Goal: Information Seeking & Learning: Learn about a topic

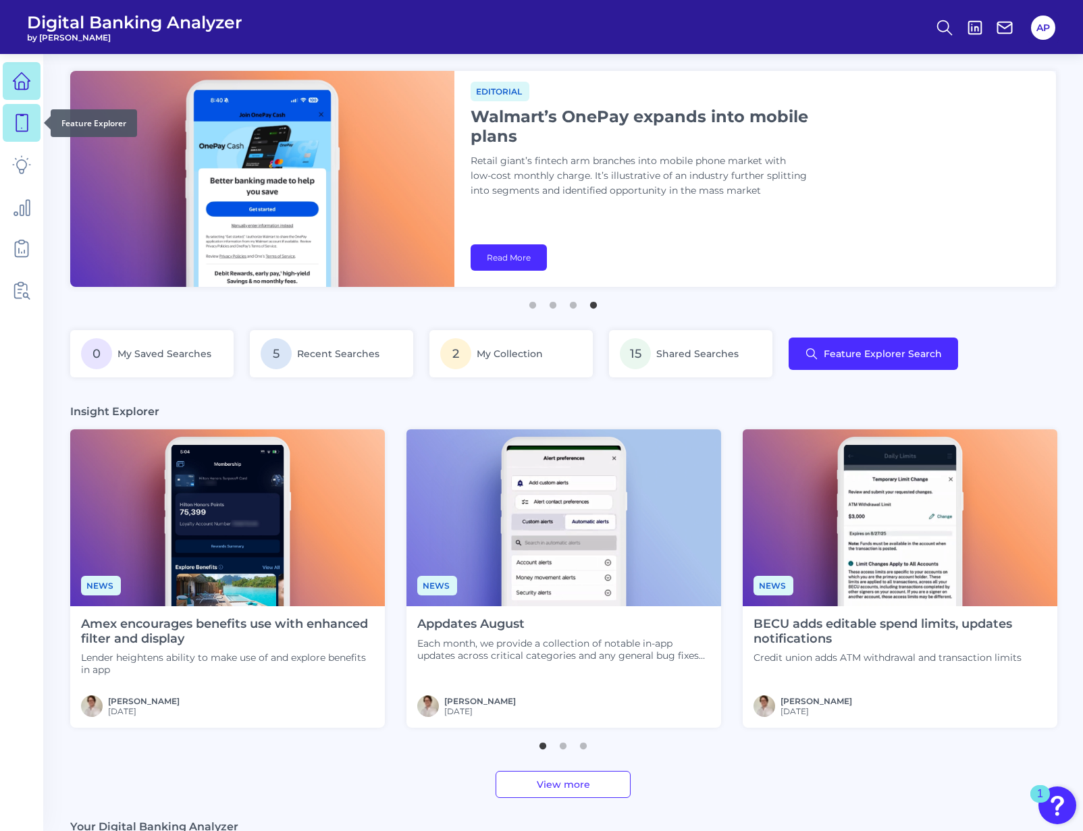
click at [20, 121] on icon at bounding box center [21, 122] width 19 height 19
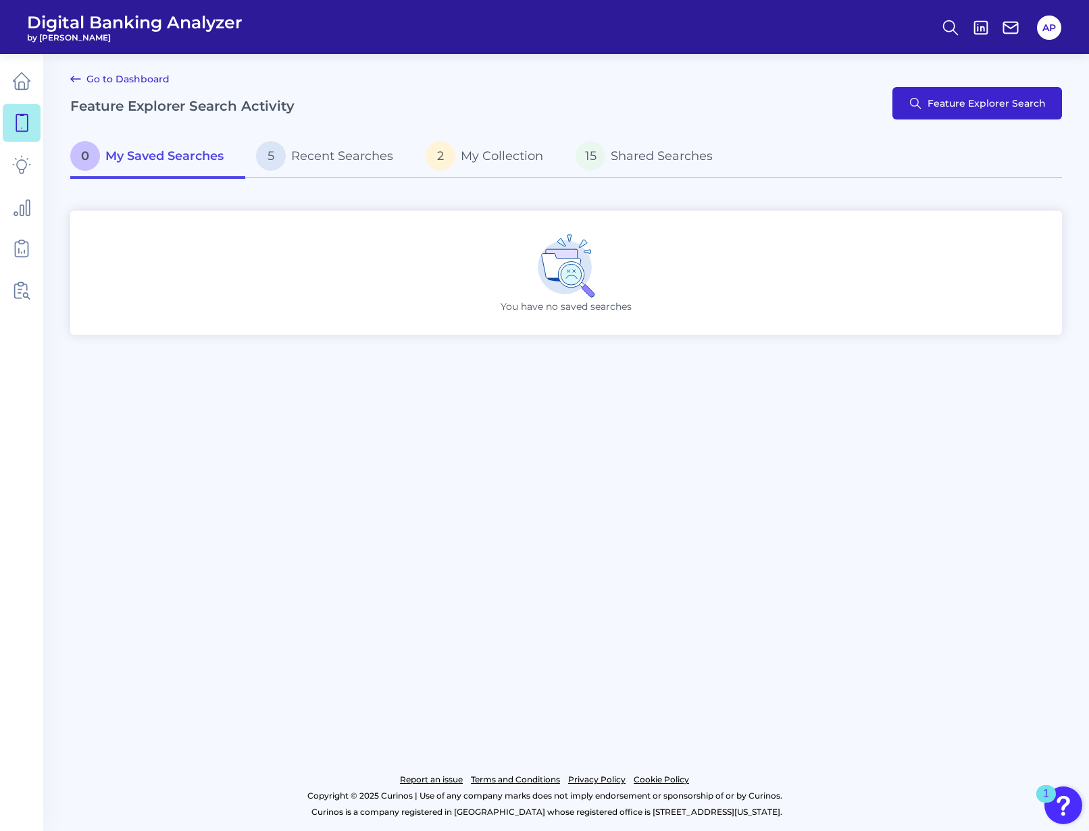
click at [930, 102] on button "Feature Explorer Search" at bounding box center [977, 103] width 170 height 32
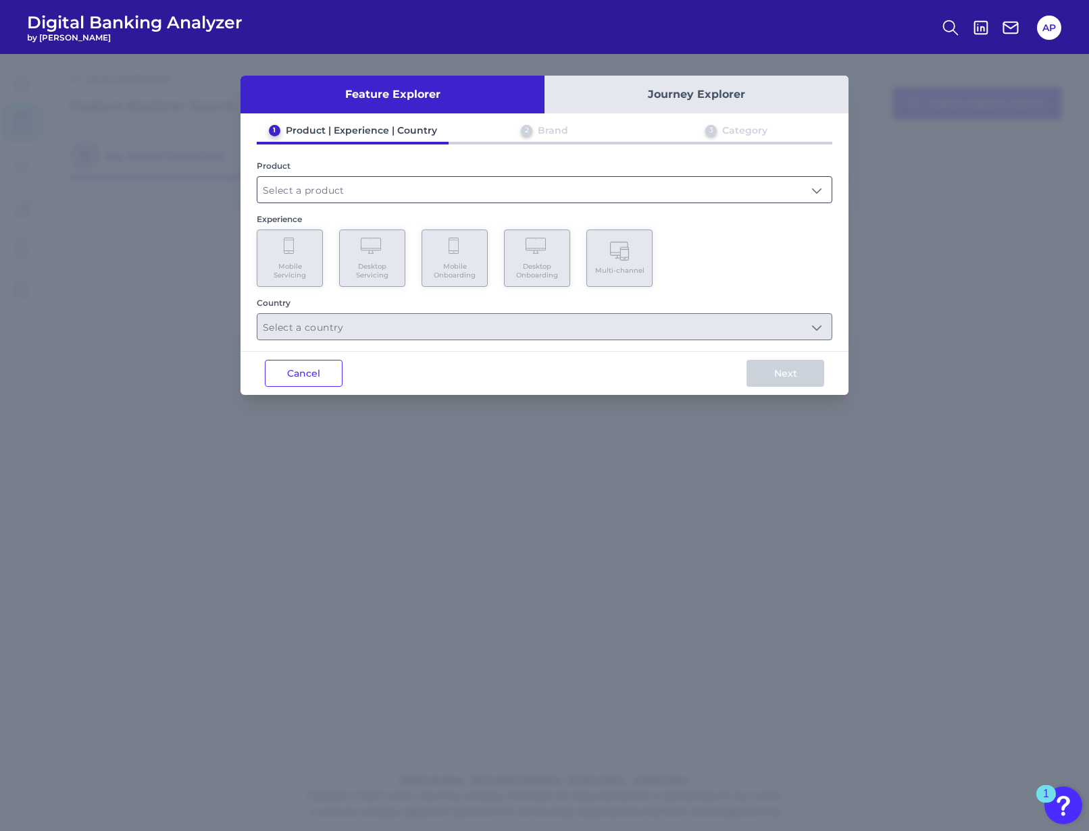
click at [351, 191] on input "text" at bounding box center [544, 190] width 574 height 26
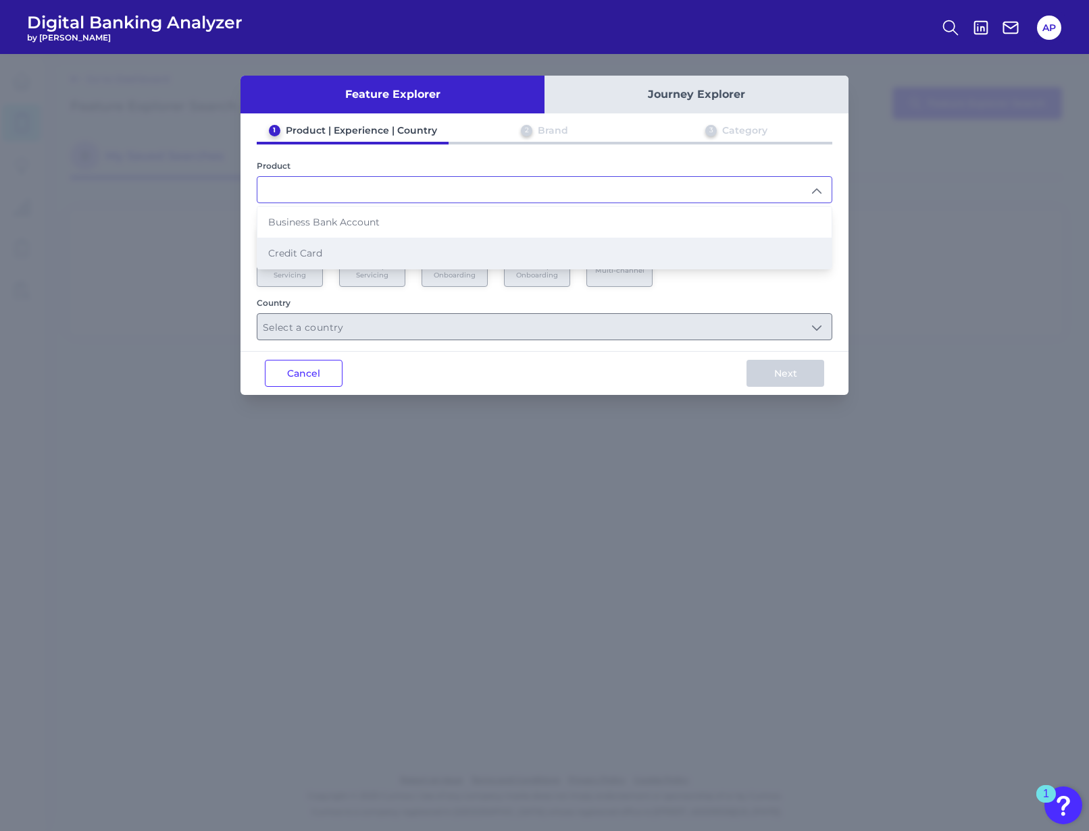
click at [331, 246] on li "Credit Card" at bounding box center [544, 253] width 574 height 31
type input "Credit Card"
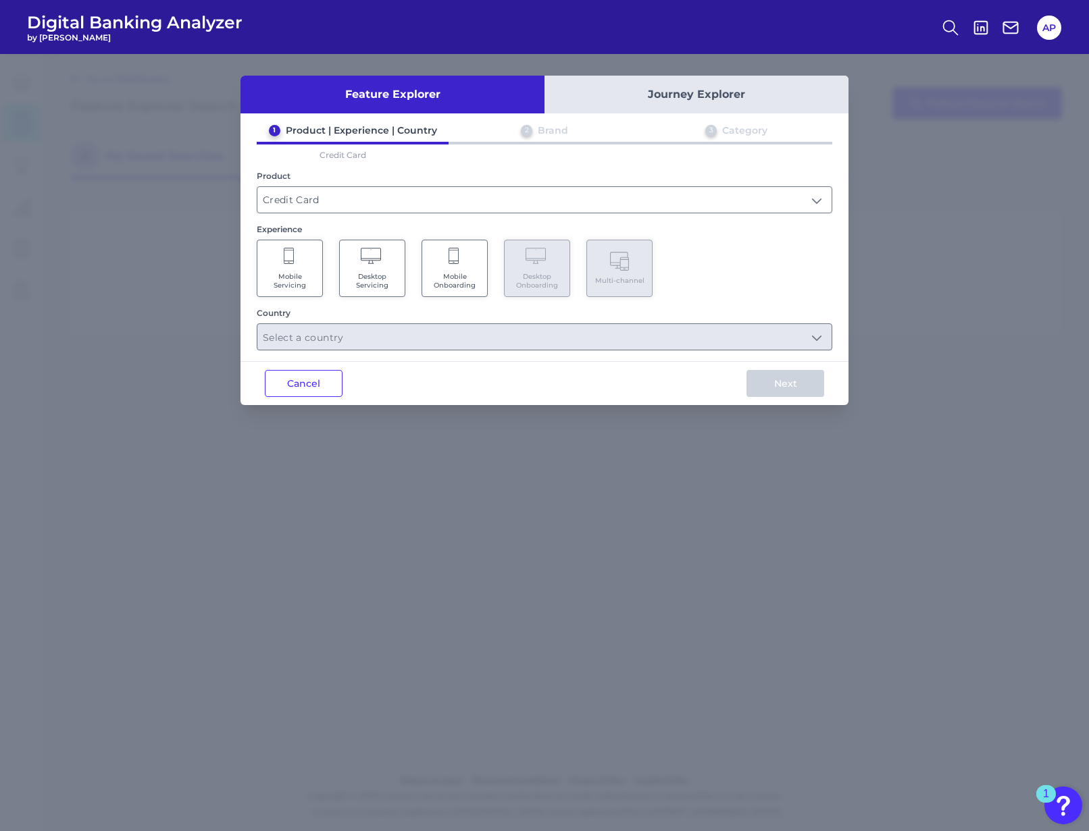
click at [293, 269] on Servicing "Mobile Servicing" at bounding box center [290, 268] width 66 height 57
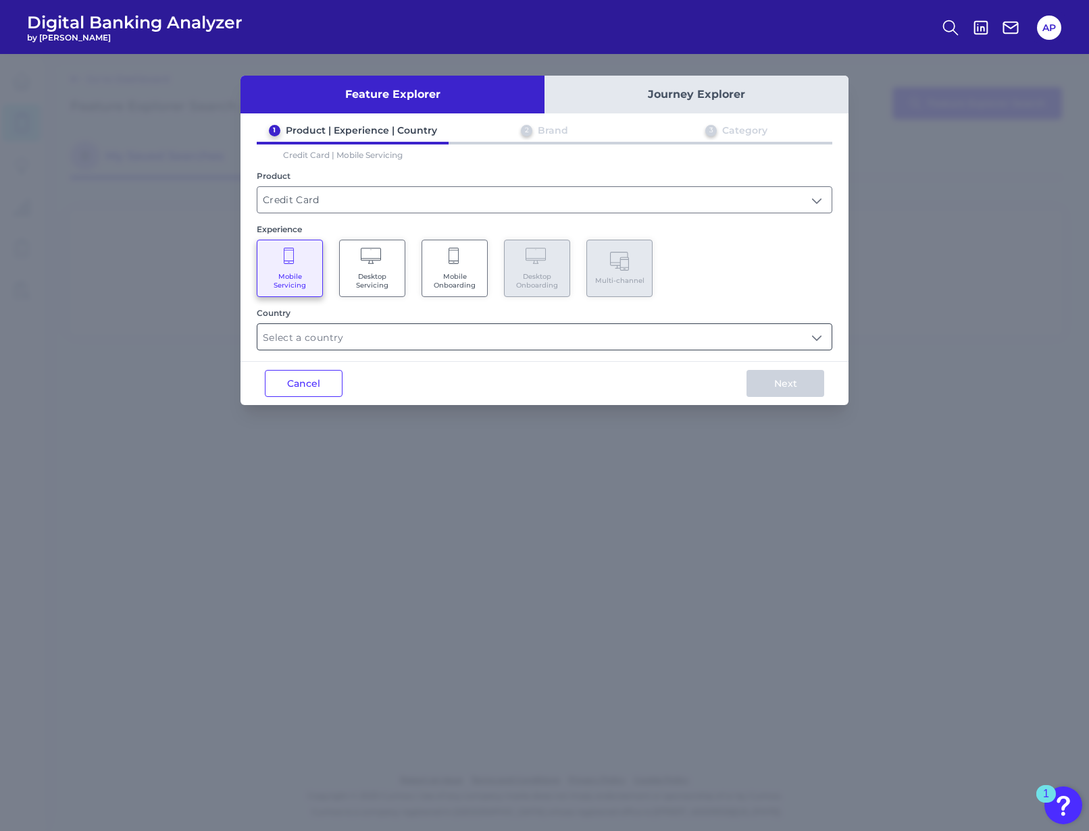
click at [355, 344] on input "text" at bounding box center [544, 337] width 574 height 26
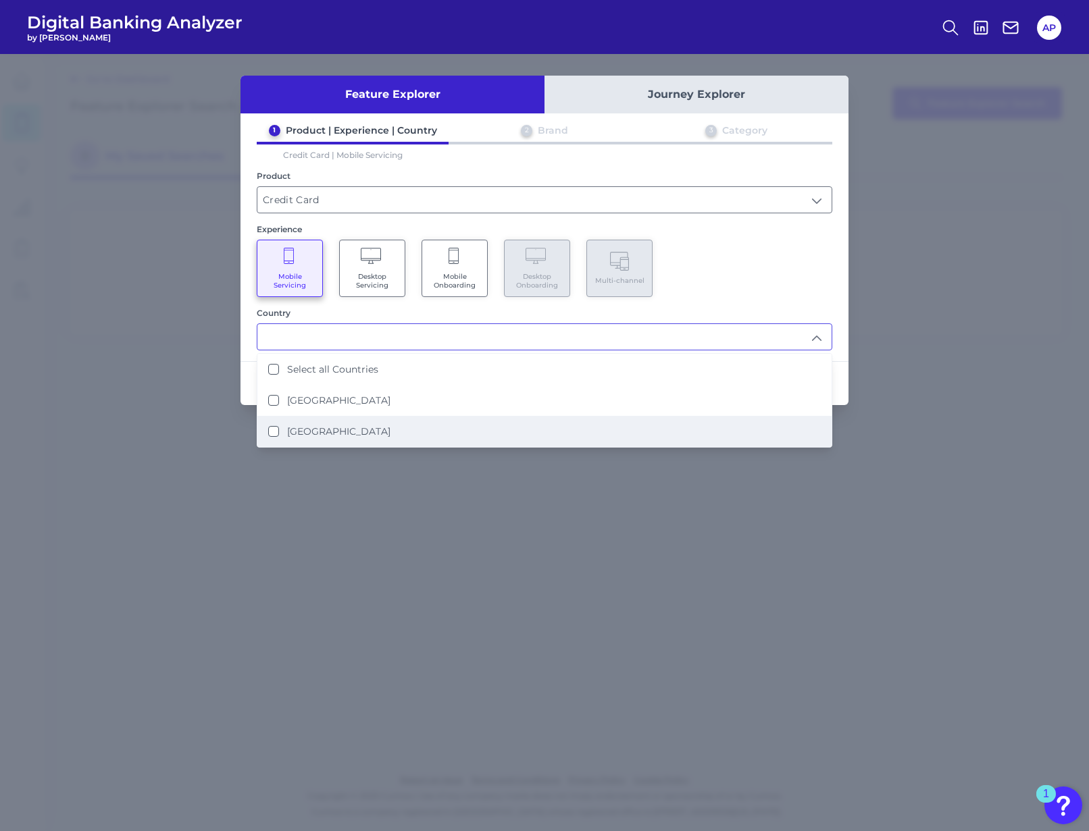
click at [350, 427] on label "[GEOGRAPHIC_DATA]" at bounding box center [338, 432] width 103 height 12
type input "[GEOGRAPHIC_DATA]"
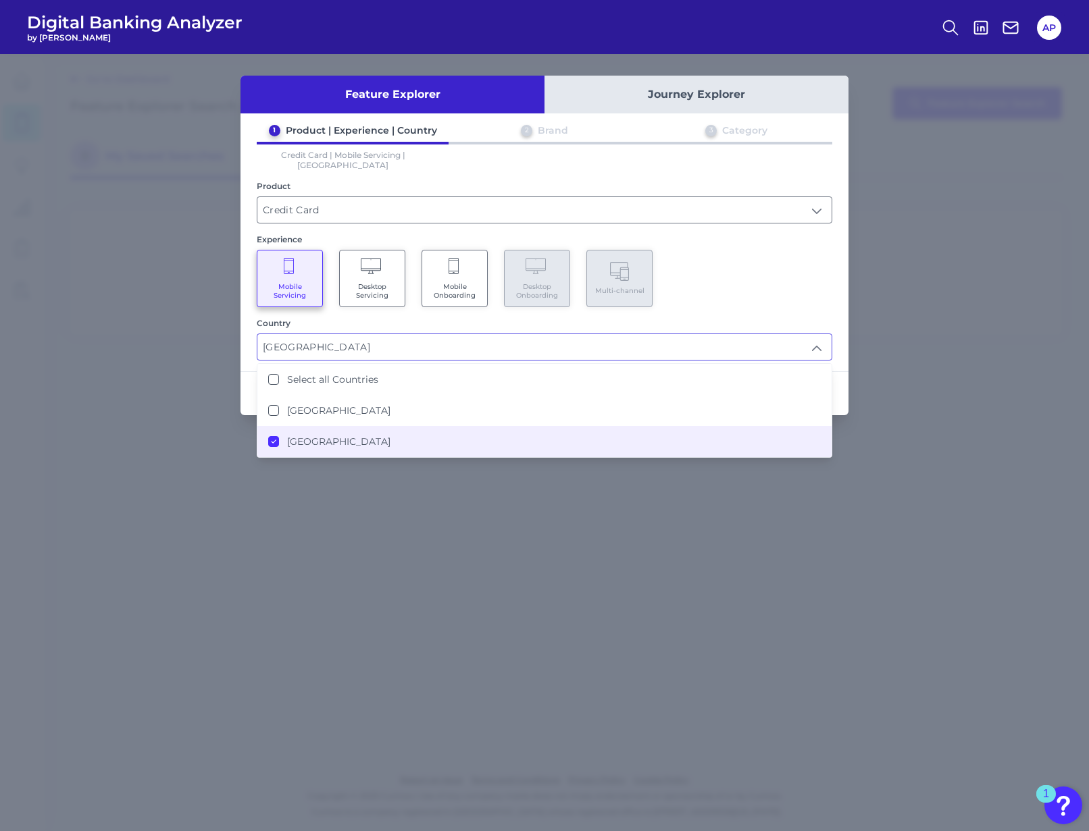
click at [771, 318] on div "Country" at bounding box center [544, 323] width 575 height 10
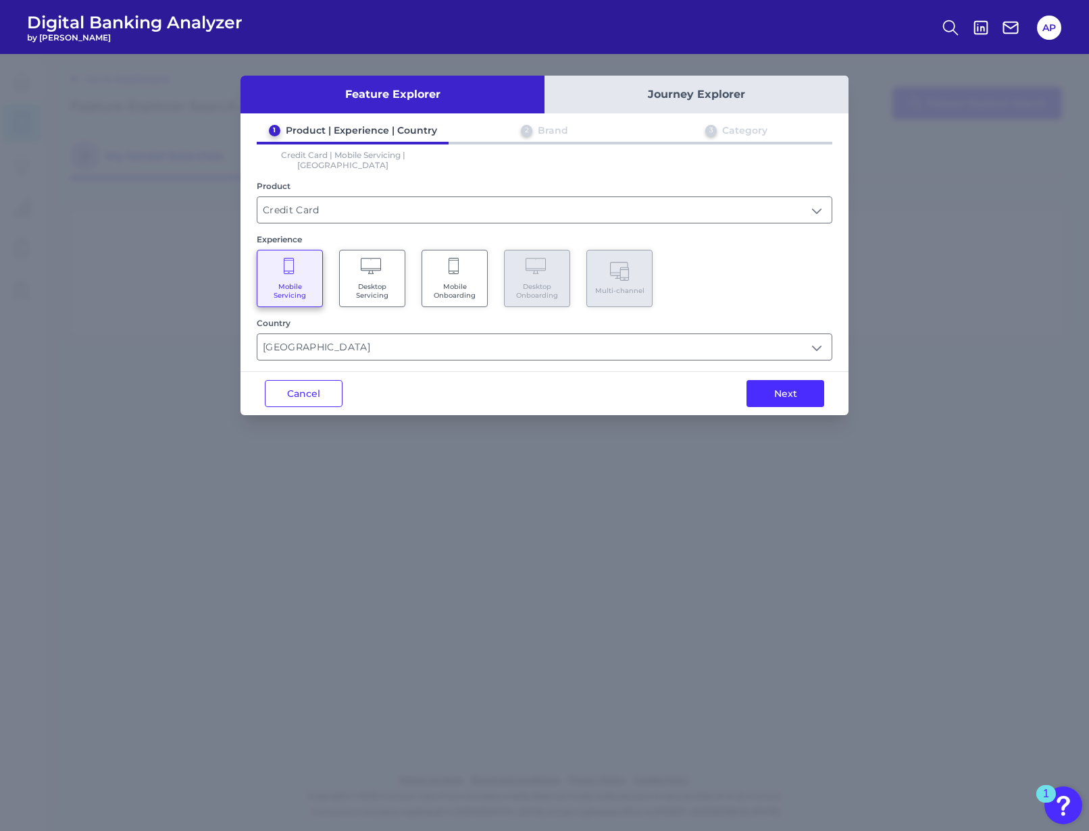
click at [769, 403] on div "Next" at bounding box center [785, 393] width 126 height 43
drag, startPoint x: 767, startPoint y: 391, endPoint x: 766, endPoint y: 445, distance: 54.0
click at [766, 391] on button "Next" at bounding box center [785, 393] width 78 height 27
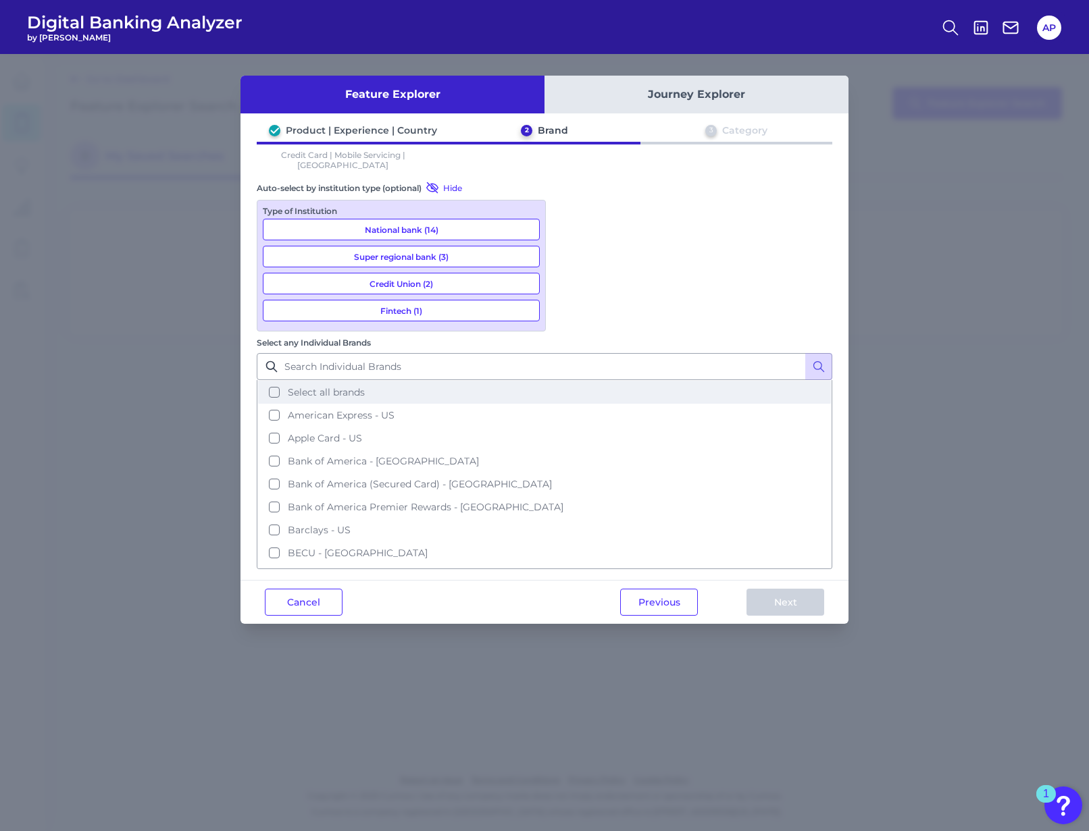
click at [574, 381] on button "Select all brands" at bounding box center [544, 392] width 573 height 23
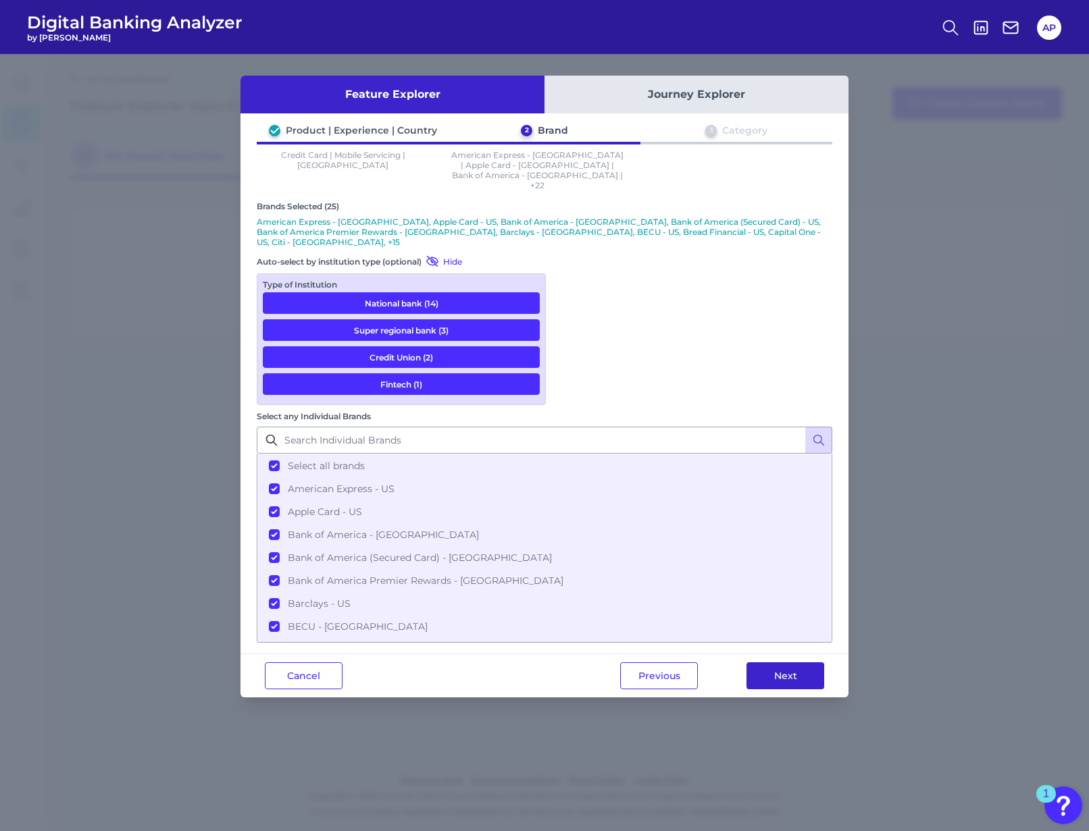
click at [791, 663] on button "Next" at bounding box center [785, 676] width 78 height 27
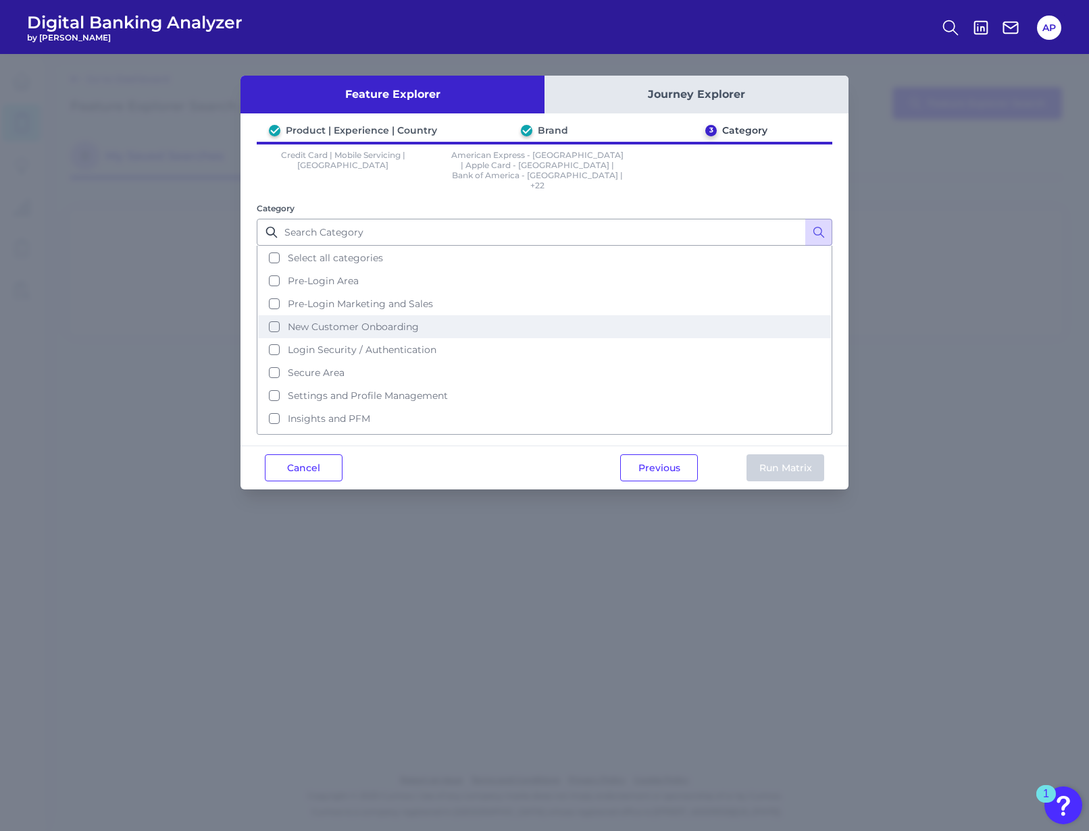
click at [444, 315] on button "New Customer Onboarding" at bounding box center [544, 326] width 573 height 23
click at [315, 321] on span "New Customer Onboarding" at bounding box center [353, 327] width 131 height 12
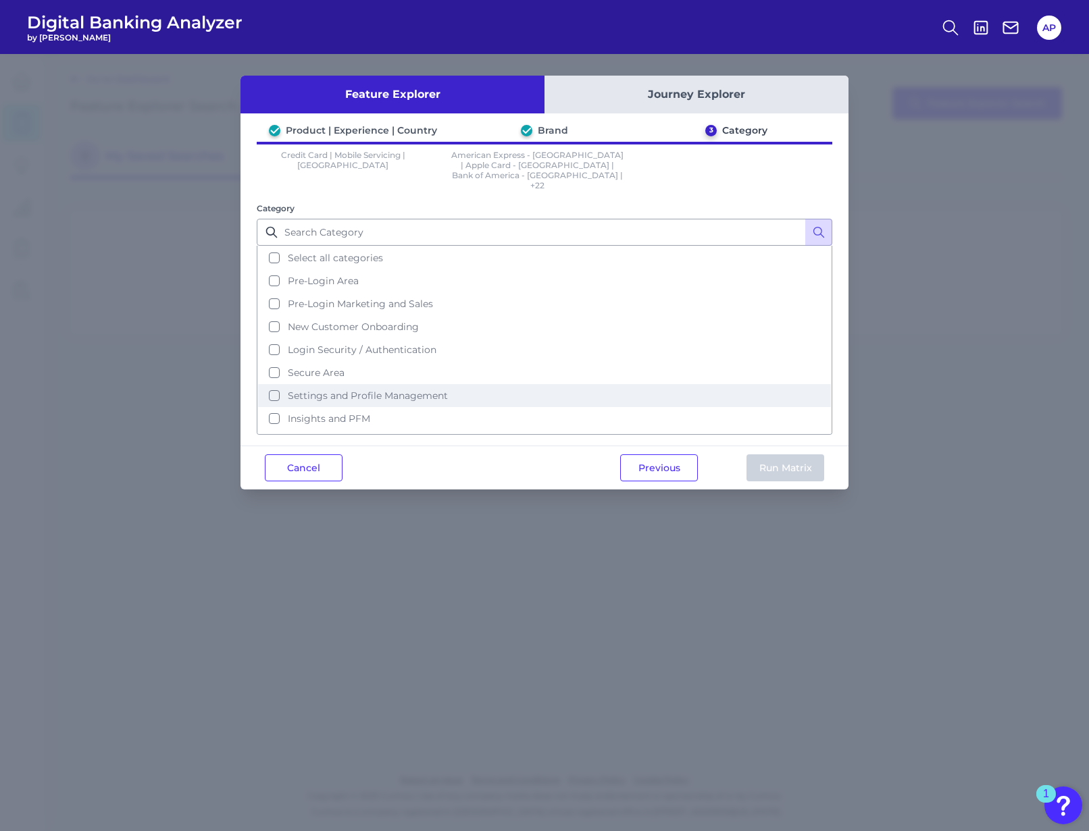
click at [330, 390] on span "Settings and Profile Management" at bounding box center [368, 396] width 160 height 12
click at [806, 455] on button "Run Matrix" at bounding box center [785, 468] width 78 height 27
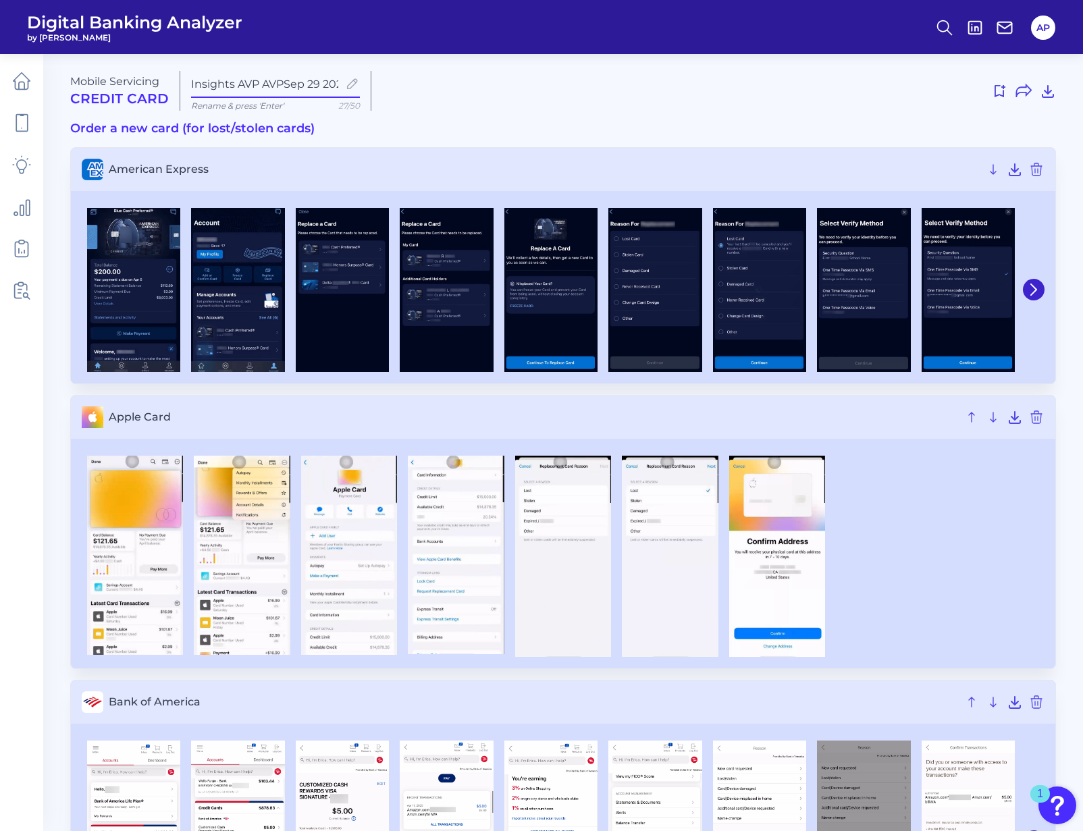
click at [700, 122] on h3 "Order a new card (for lost/stolen cards)" at bounding box center [563, 129] width 986 height 15
click at [652, 308] on img at bounding box center [655, 290] width 93 height 164
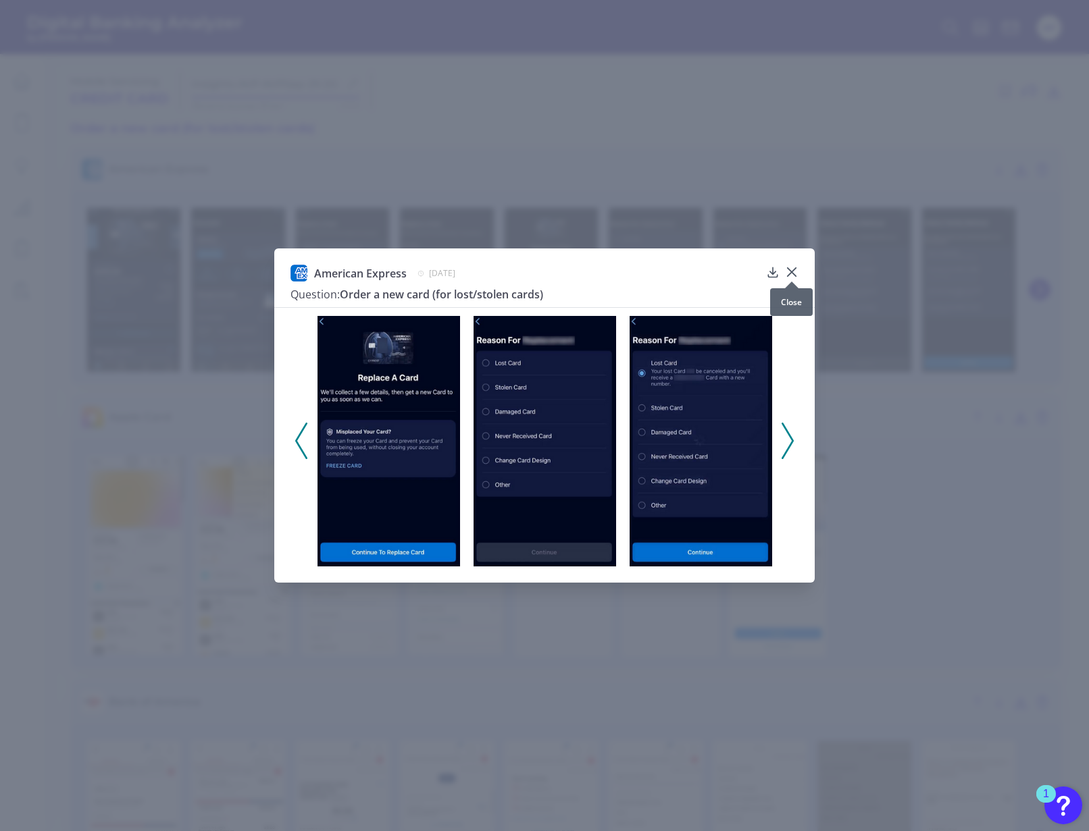
click at [796, 272] on icon at bounding box center [792, 272] width 14 height 14
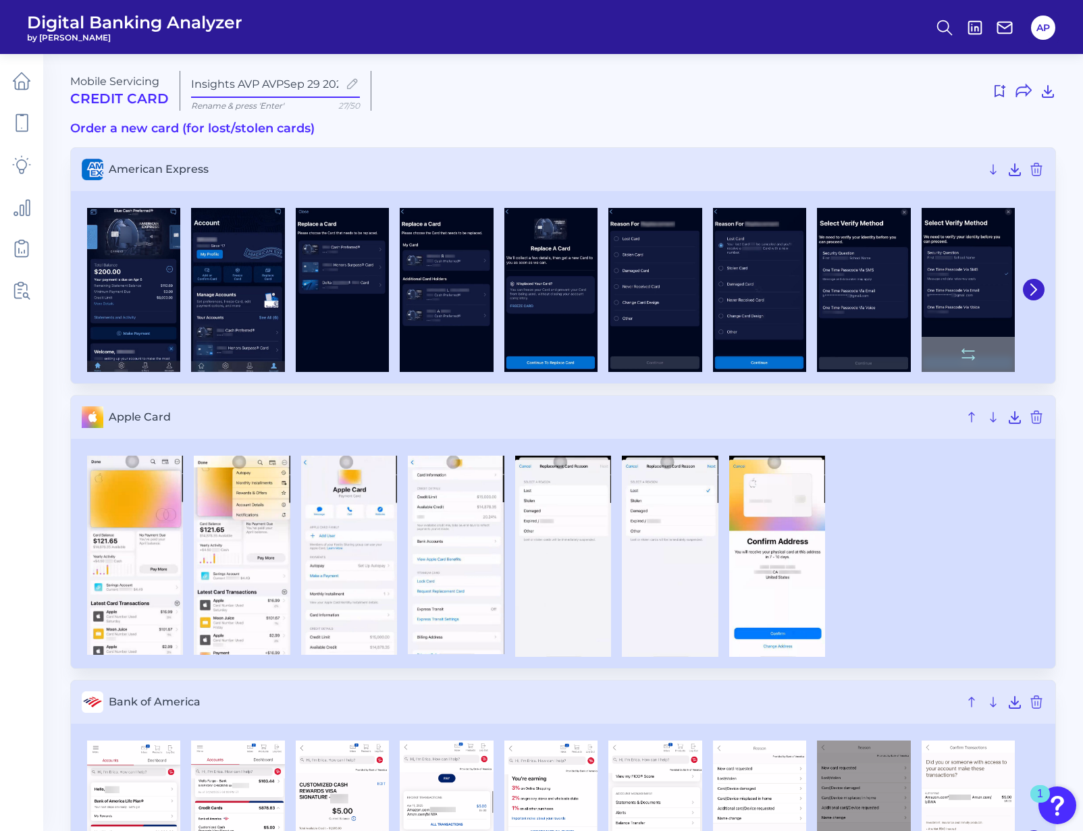
click at [924, 294] on img at bounding box center [968, 290] width 93 height 164
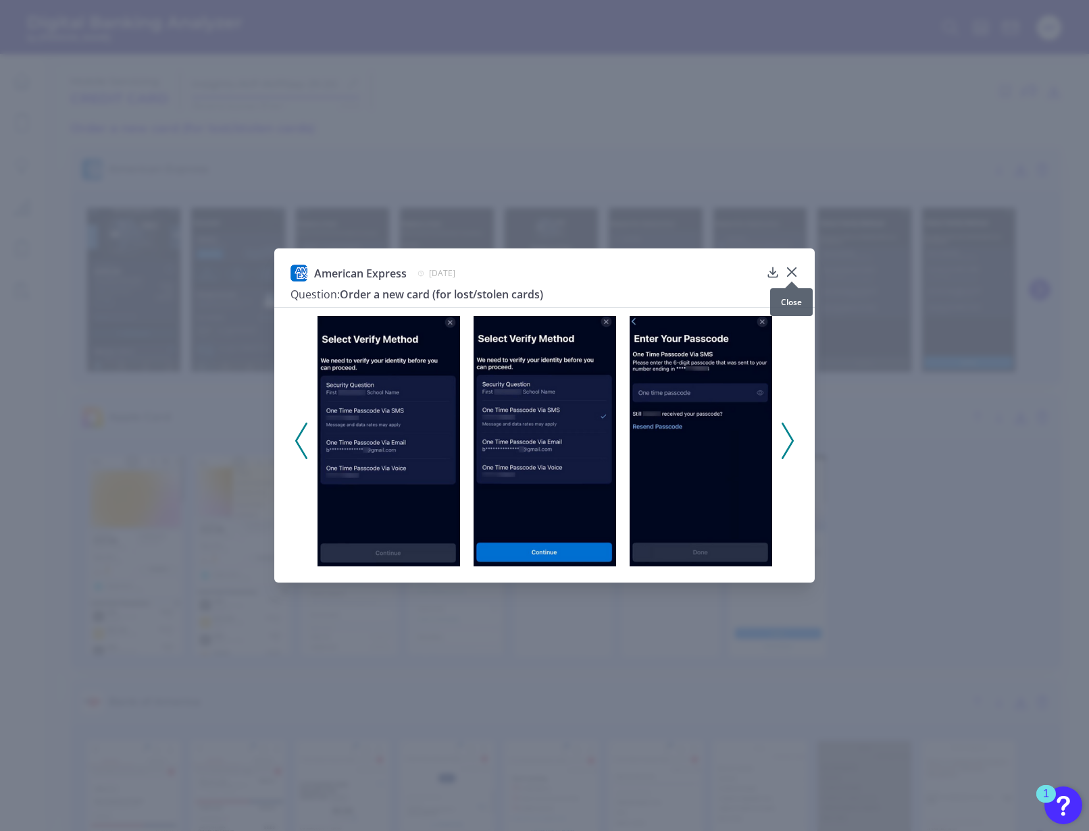
click at [798, 275] on div at bounding box center [792, 282] width 14 height 14
click at [797, 271] on icon at bounding box center [792, 272] width 14 height 14
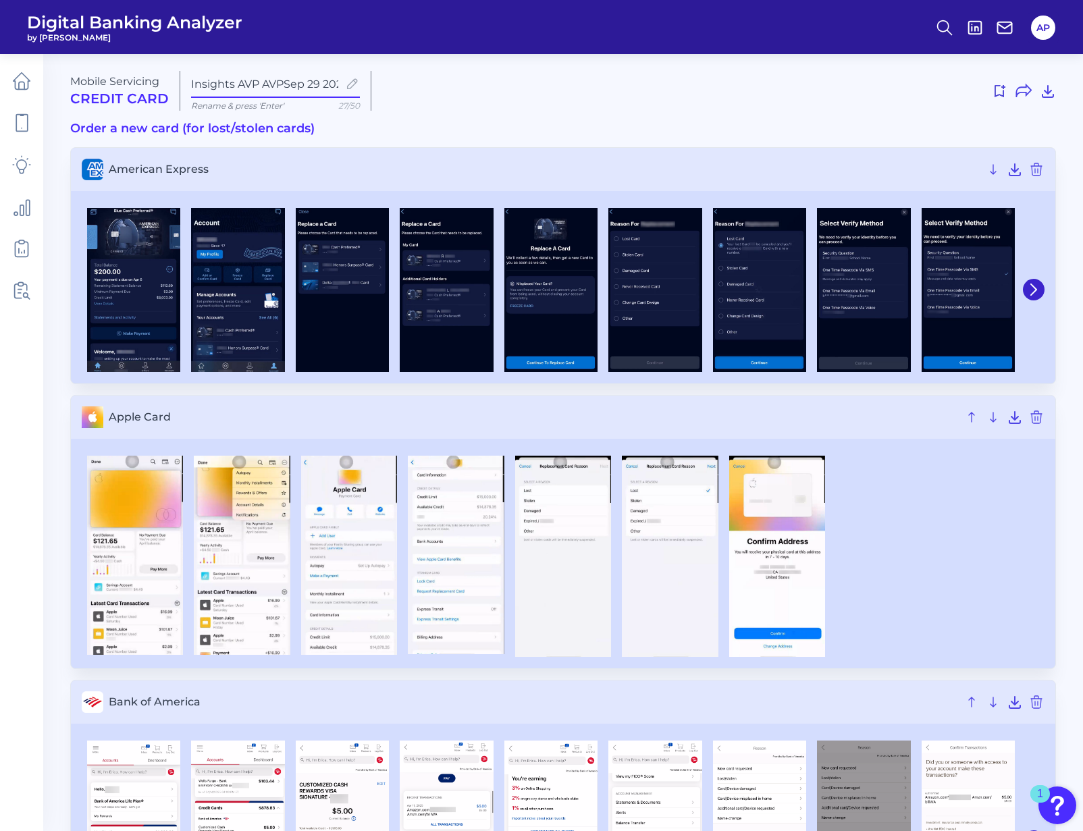
click at [696, 93] on div at bounding box center [719, 91] width 674 height 22
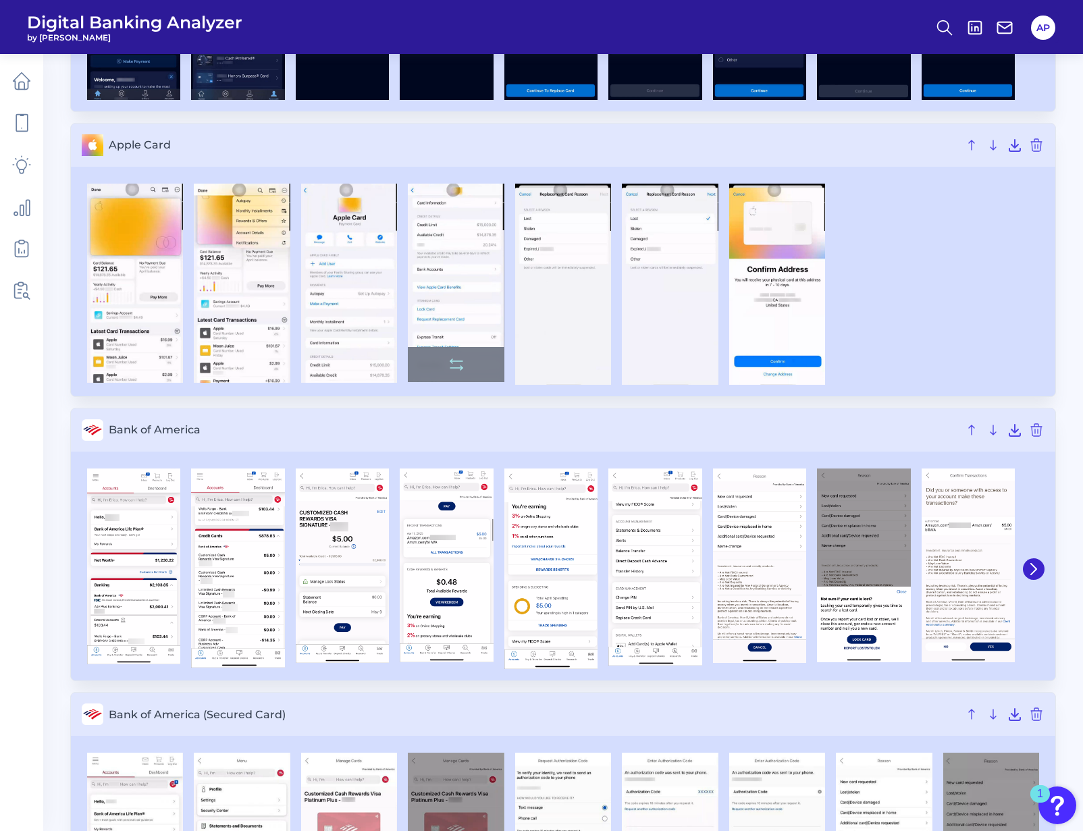
scroll to position [281, 0]
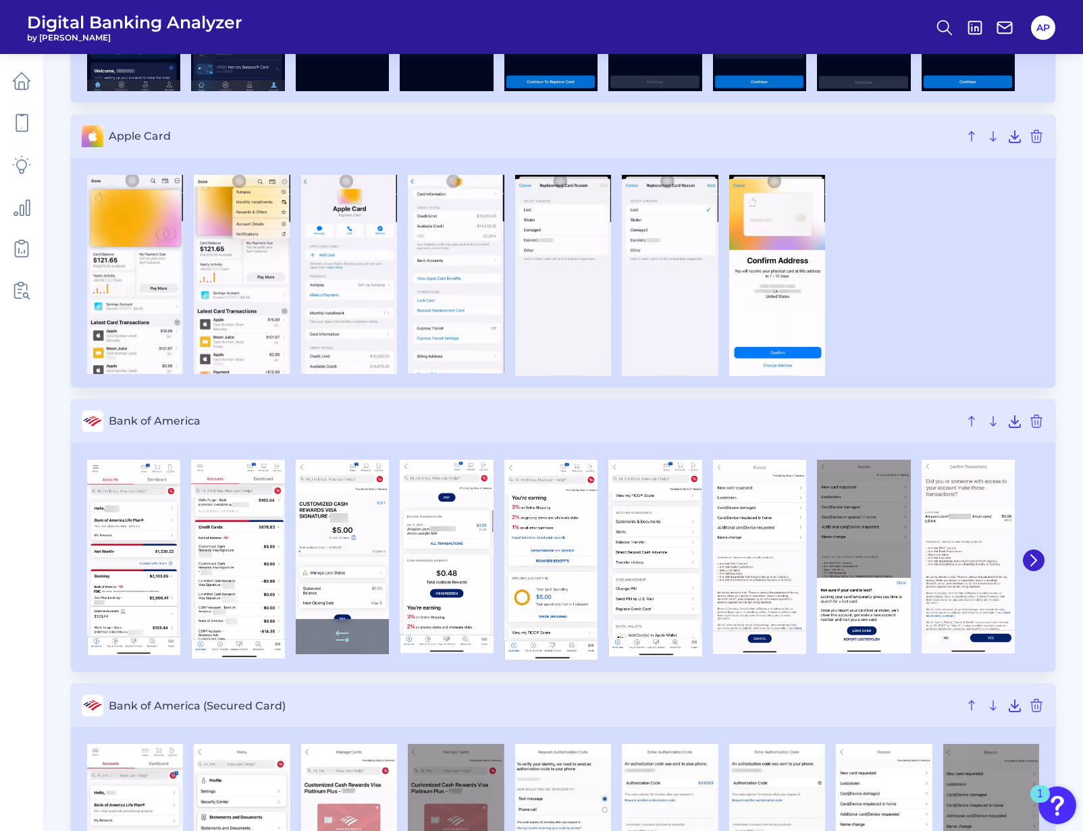
click at [334, 654] on img at bounding box center [342, 557] width 93 height 195
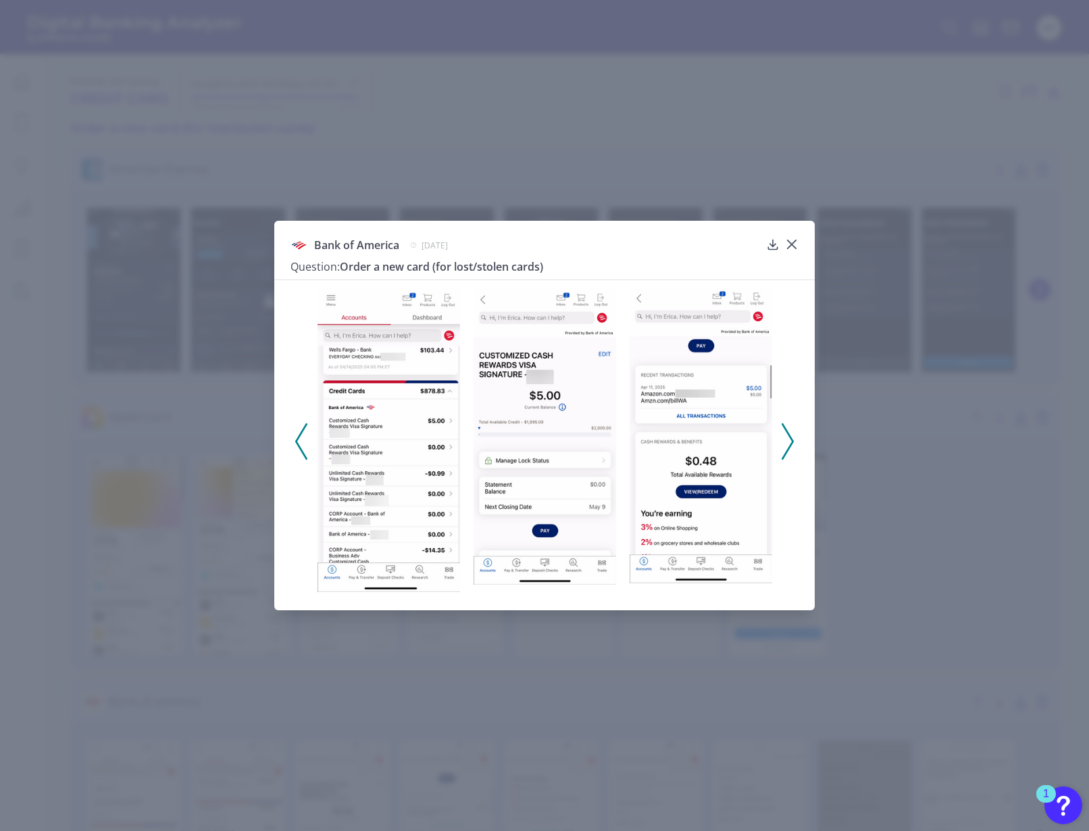
click at [305, 447] on icon at bounding box center [301, 441] width 12 height 36
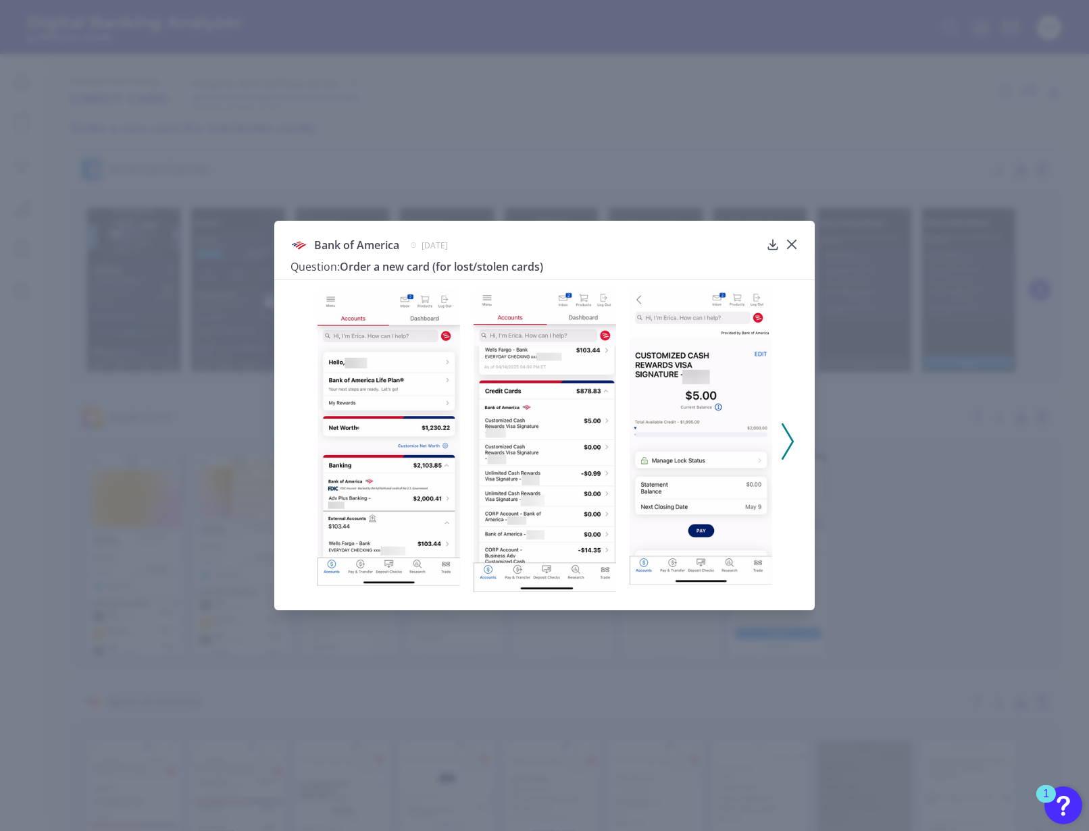
click at [305, 447] on div at bounding box center [544, 437] width 540 height 315
click at [796, 434] on div at bounding box center [544, 437] width 540 height 315
click at [792, 448] on icon at bounding box center [787, 441] width 12 height 36
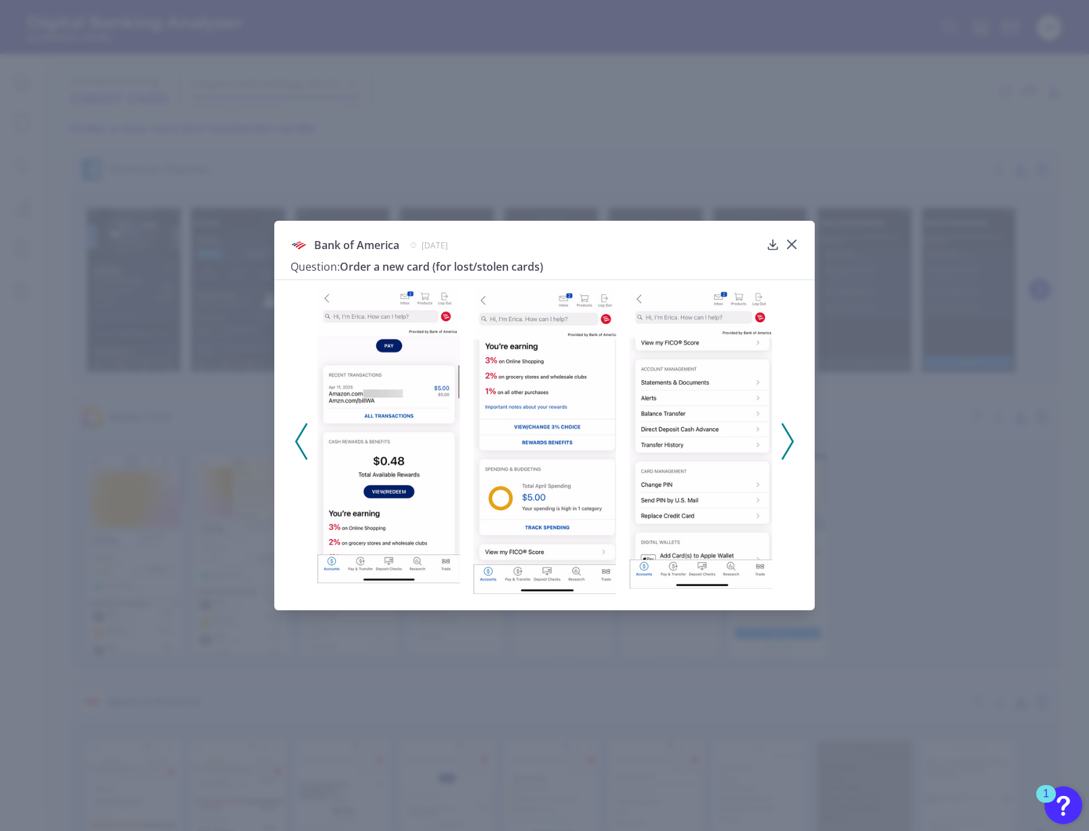
click at [792, 448] on icon at bounding box center [787, 441] width 12 height 36
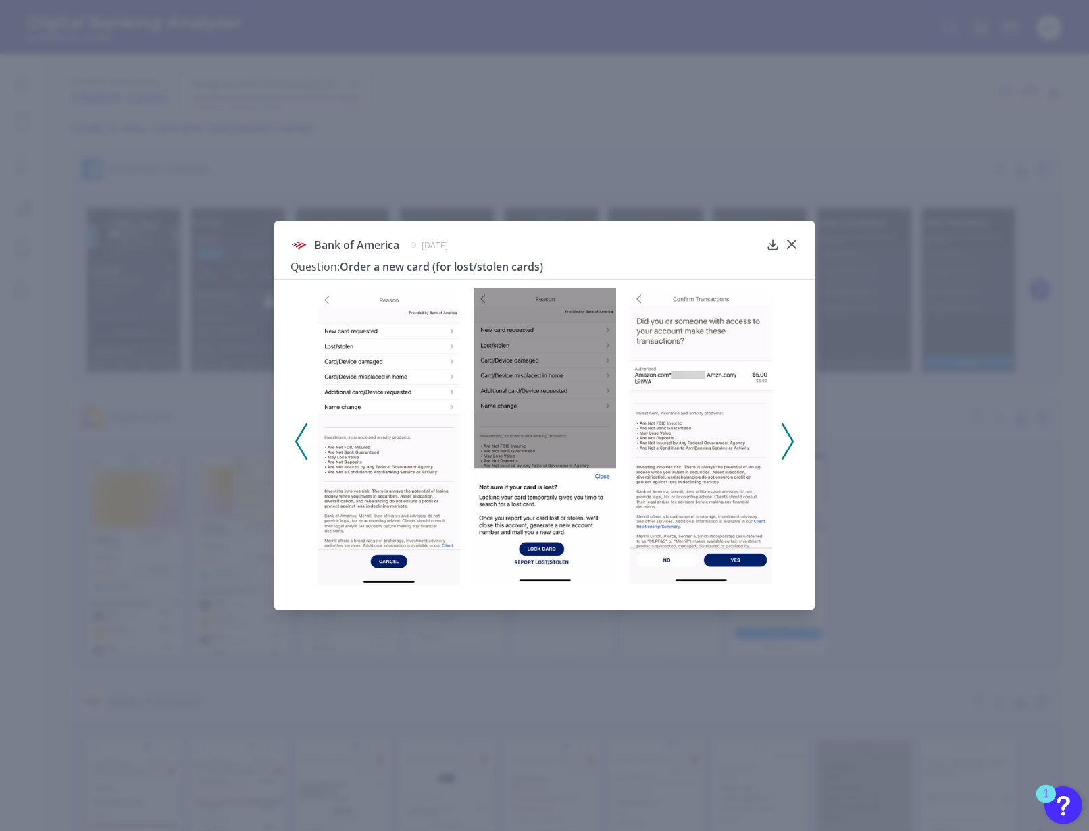
click at [792, 448] on icon at bounding box center [787, 441] width 12 height 36
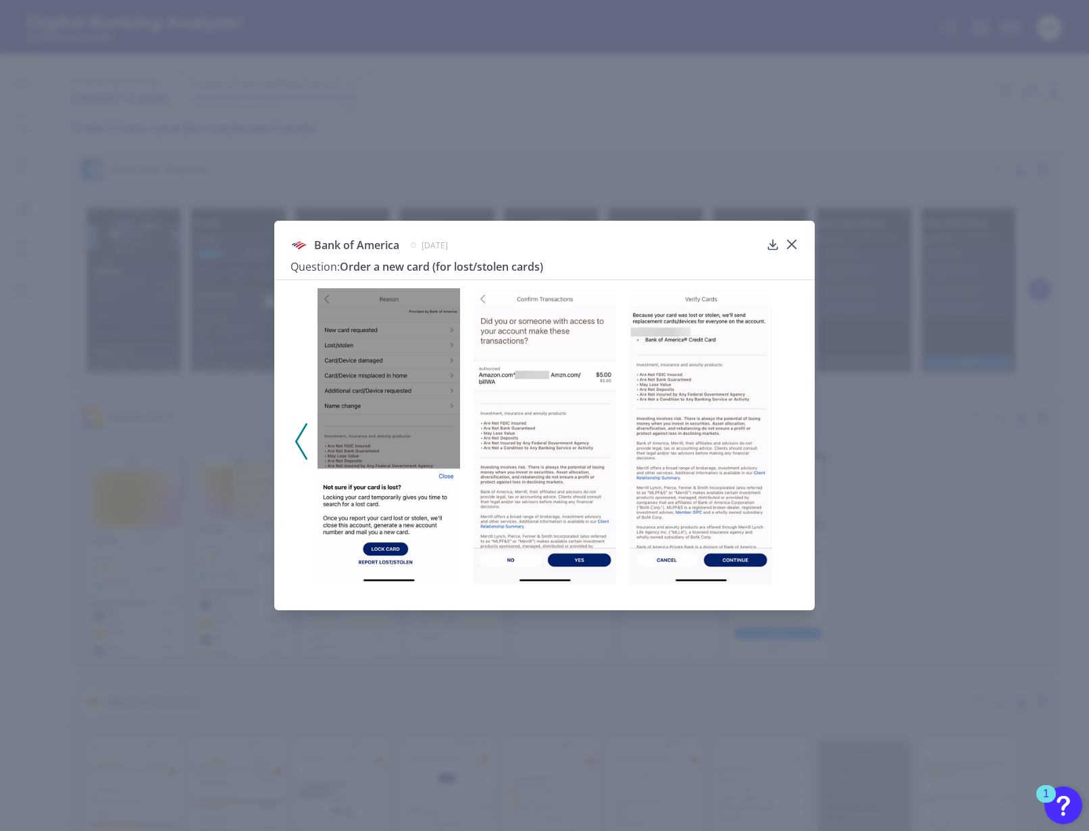
click at [792, 448] on div at bounding box center [544, 437] width 540 height 315
click at [796, 242] on icon at bounding box center [792, 245] width 14 height 14
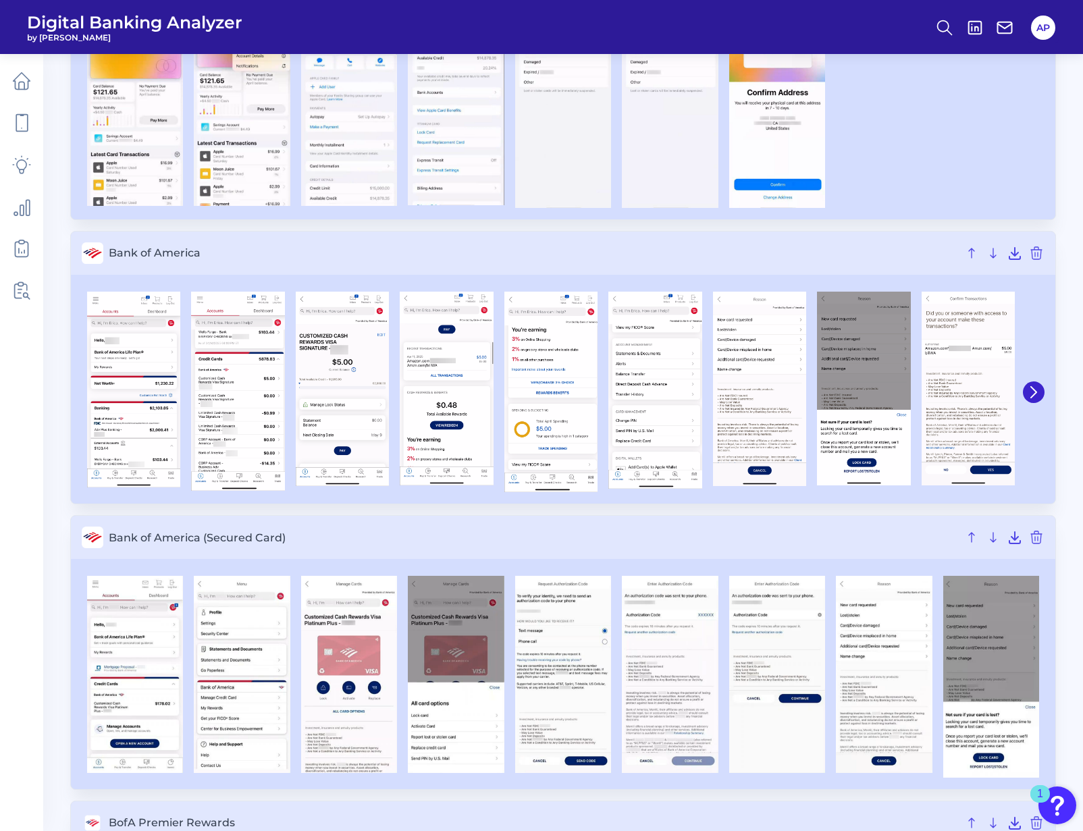
scroll to position [452, 0]
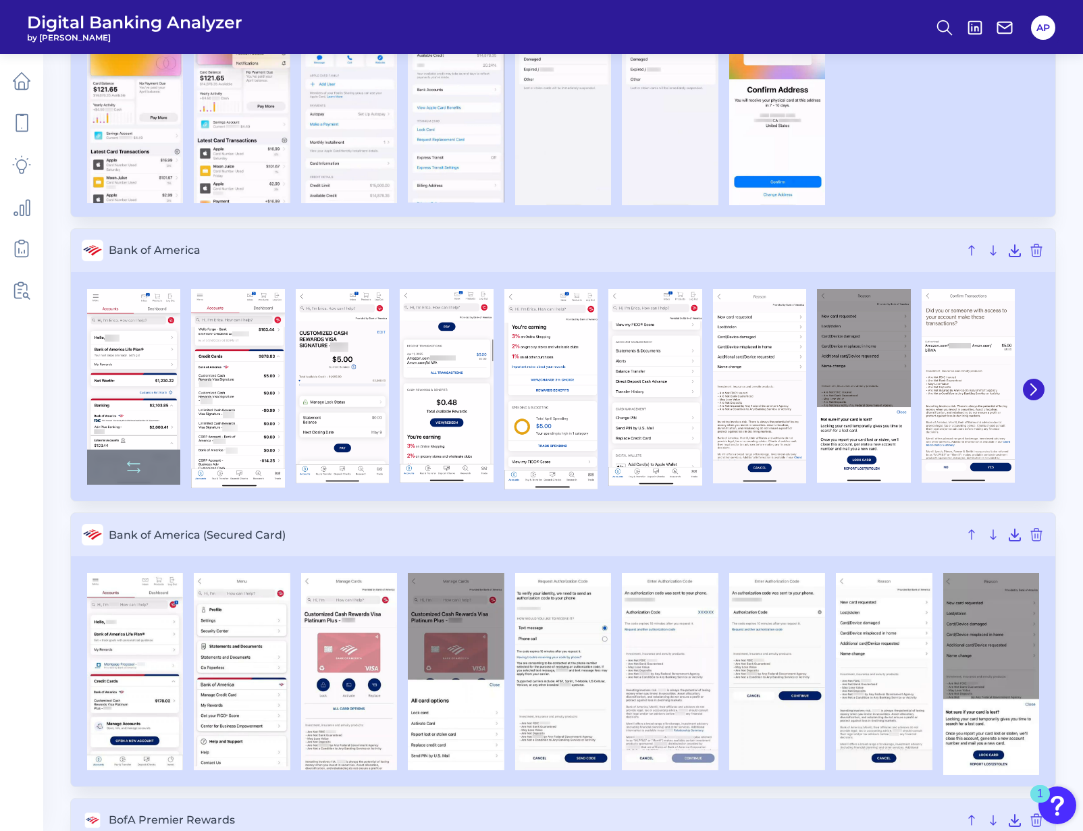
click at [113, 485] on img at bounding box center [133, 387] width 93 height 196
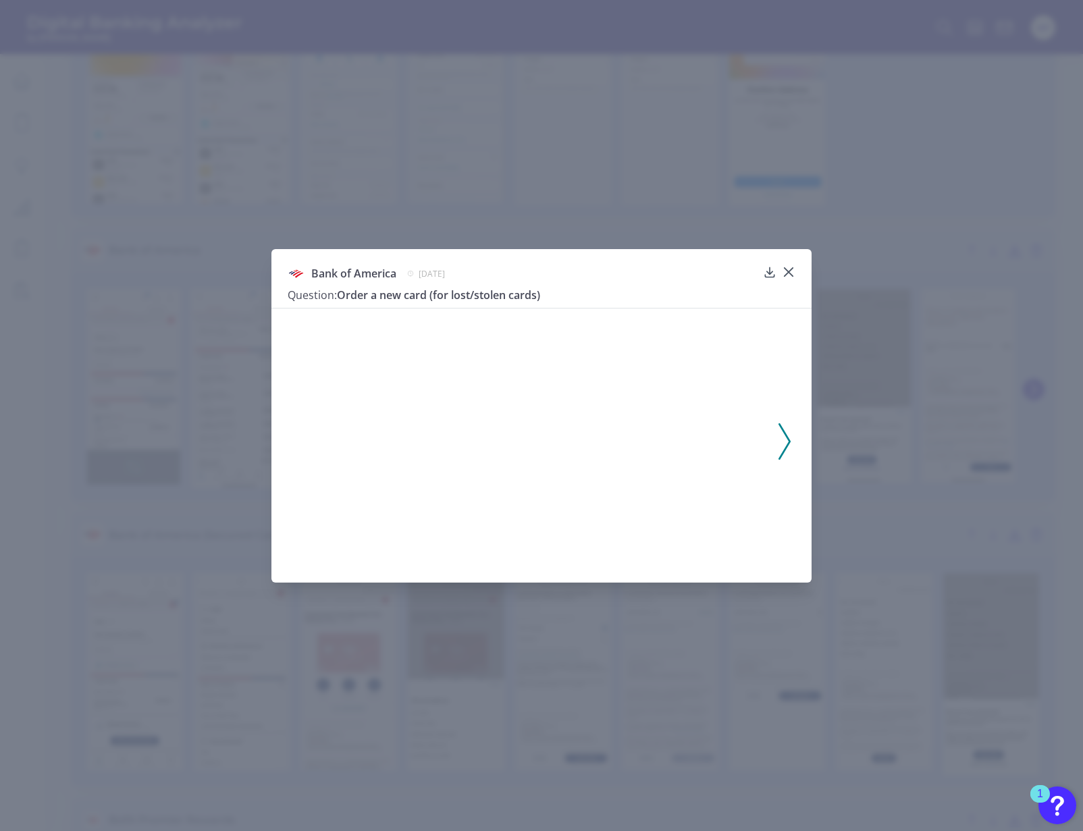
scroll to position [0, 0]
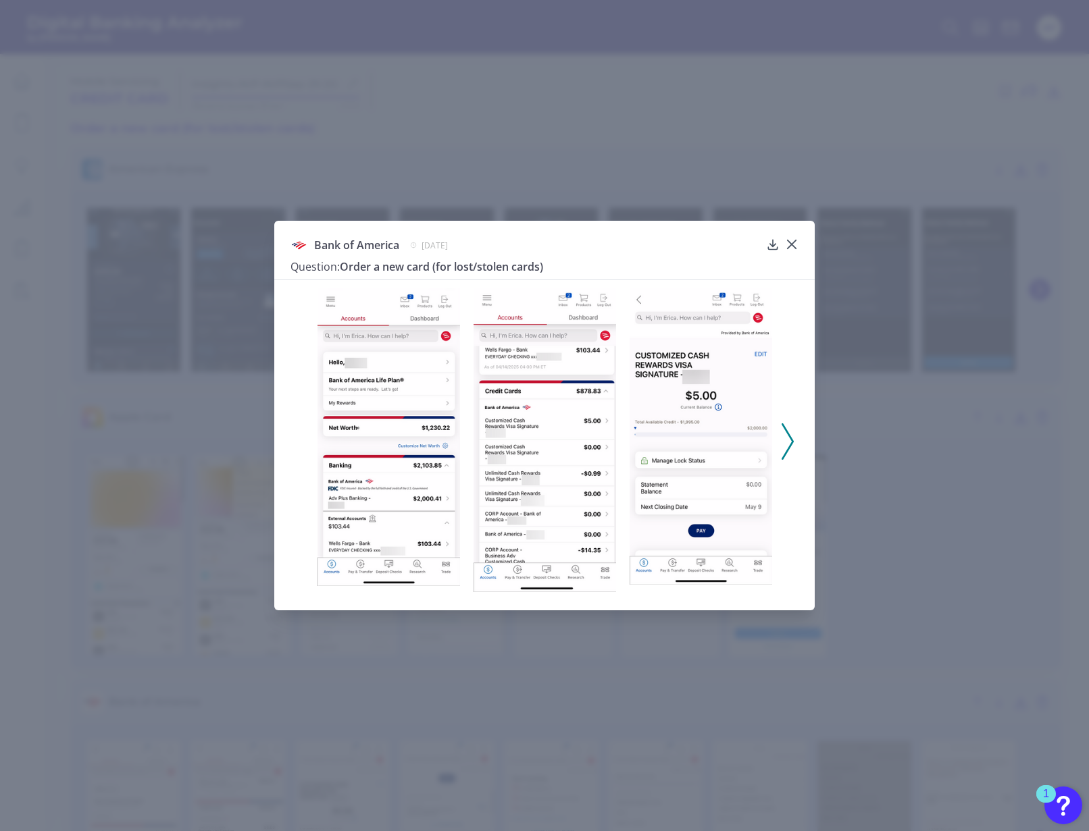
click at [786, 436] on icon at bounding box center [787, 441] width 12 height 36
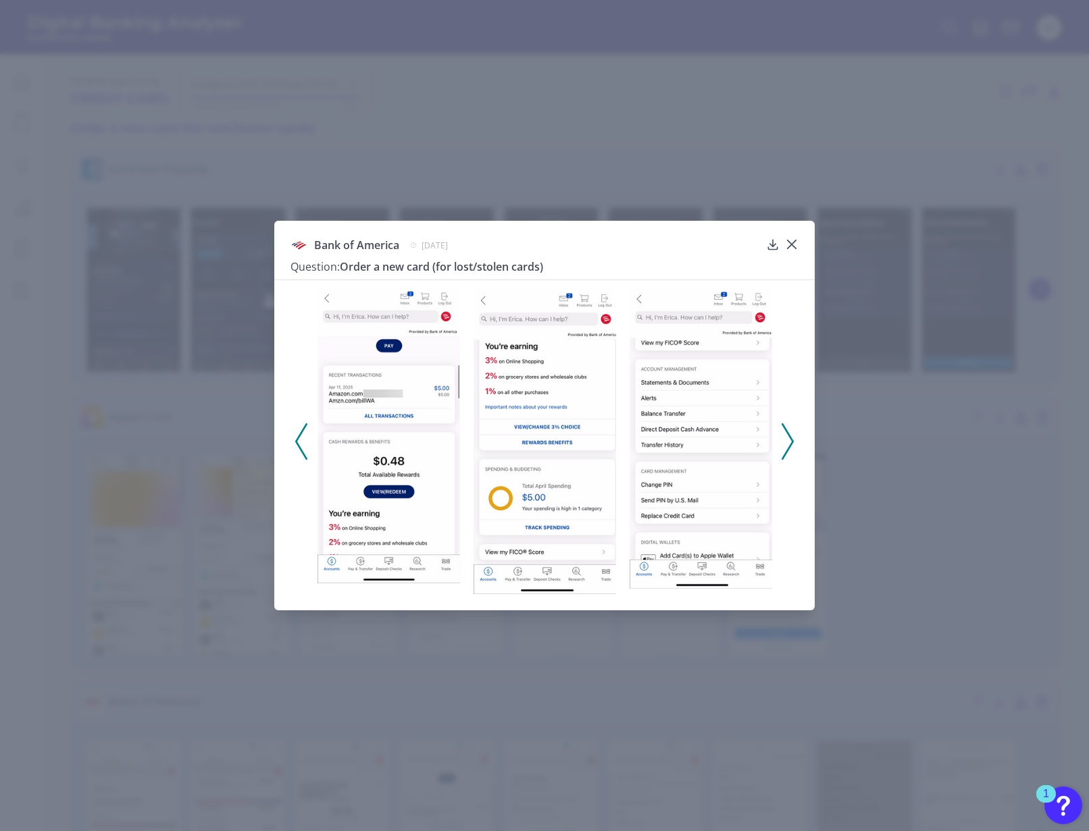
click at [786, 436] on icon at bounding box center [787, 441] width 12 height 36
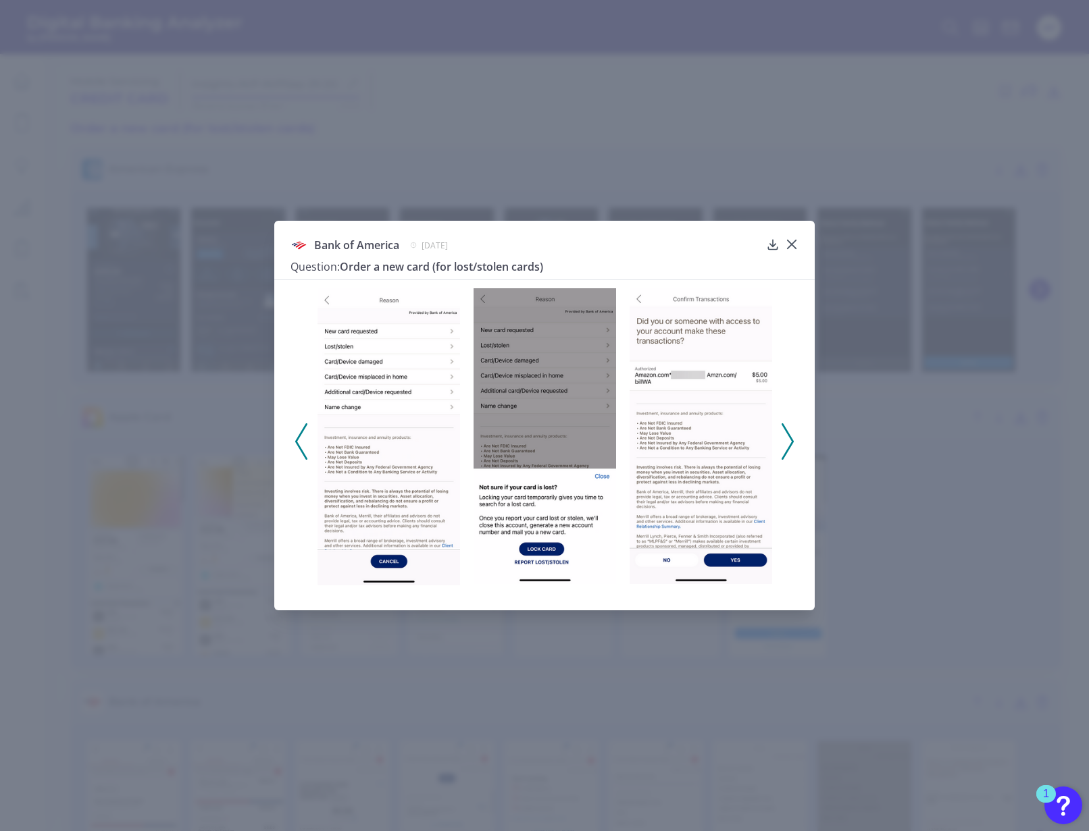
click at [786, 436] on icon at bounding box center [787, 441] width 12 height 36
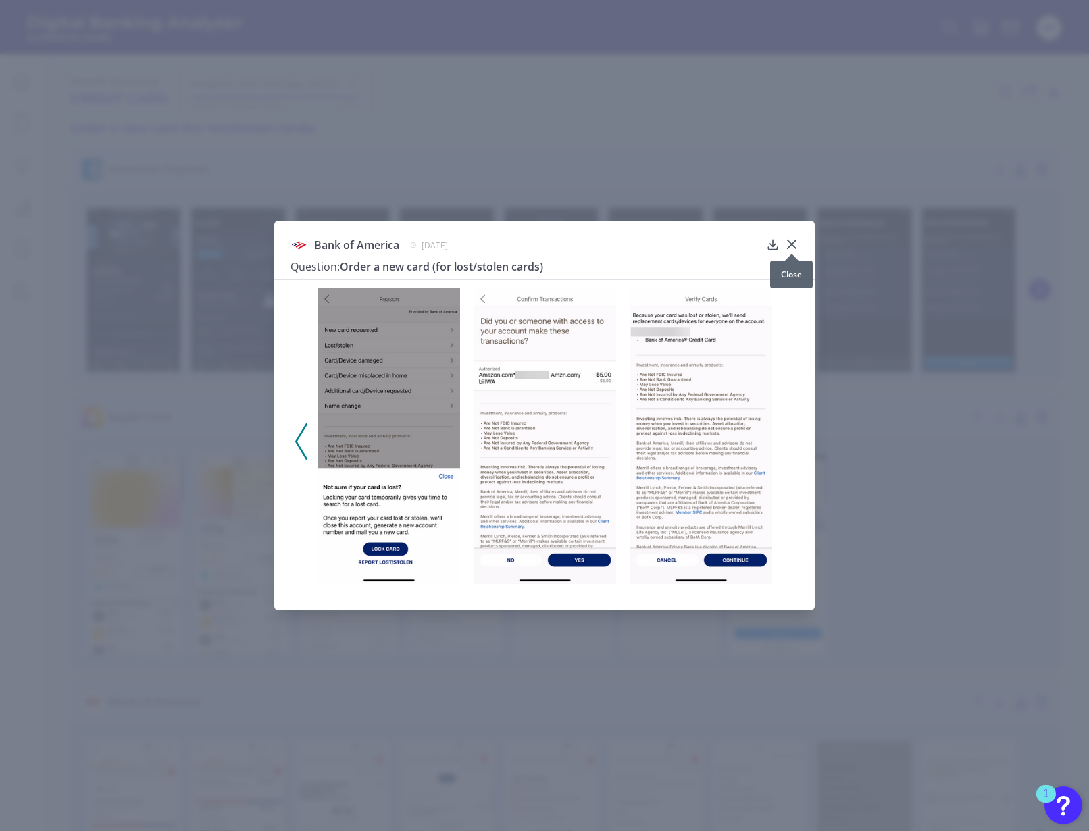
click at [796, 249] on div at bounding box center [792, 254] width 14 height 14
click at [792, 242] on icon at bounding box center [792, 244] width 8 height 8
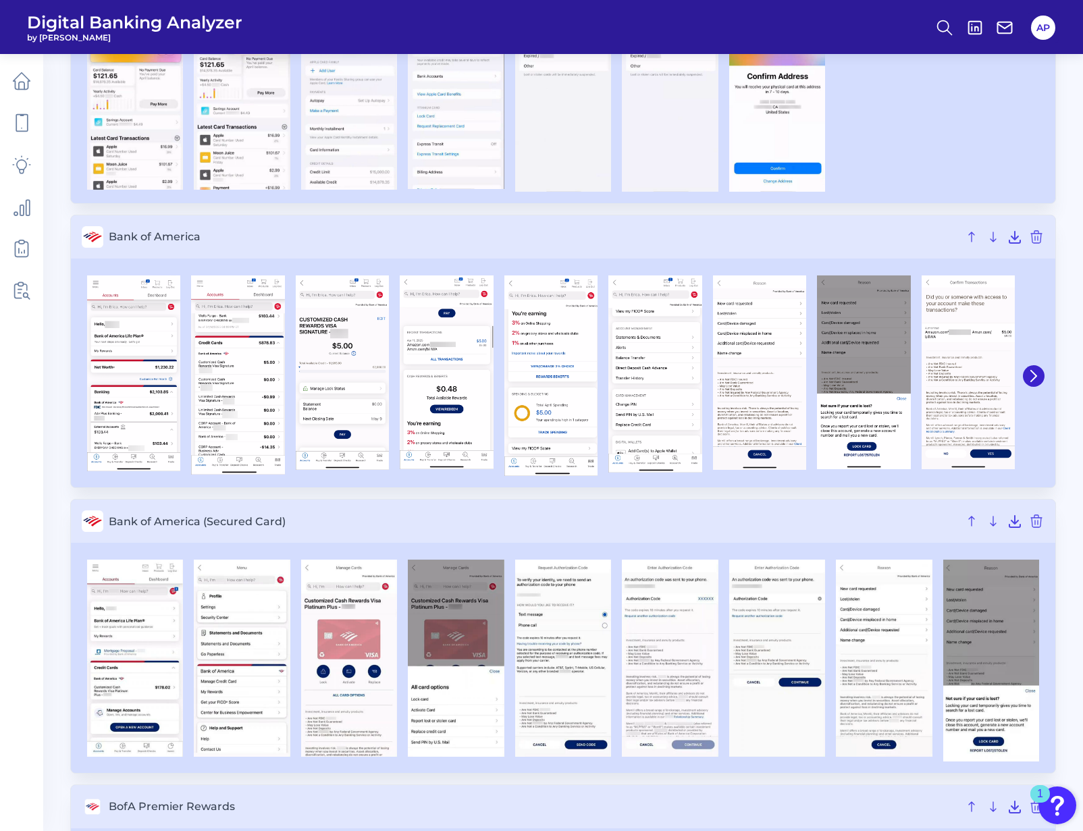
scroll to position [467, 0]
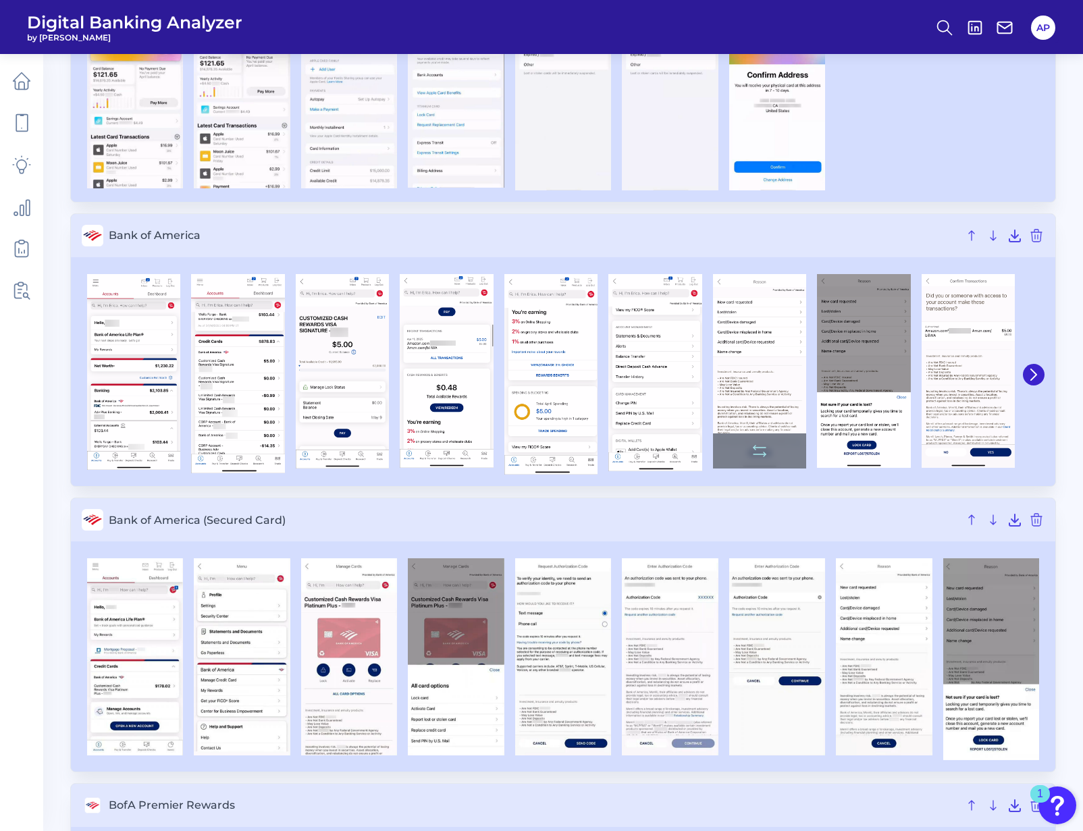
click at [759, 469] on img at bounding box center [759, 371] width 93 height 195
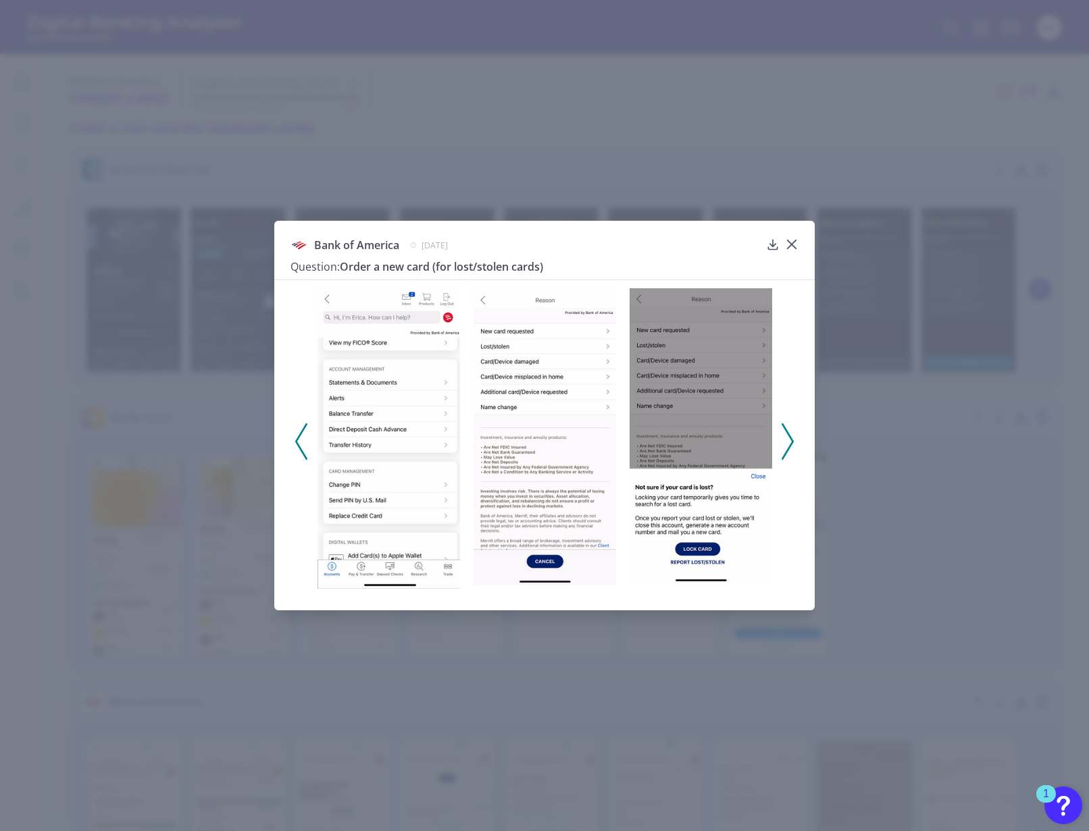
click at [786, 454] on icon at bounding box center [787, 441] width 12 height 36
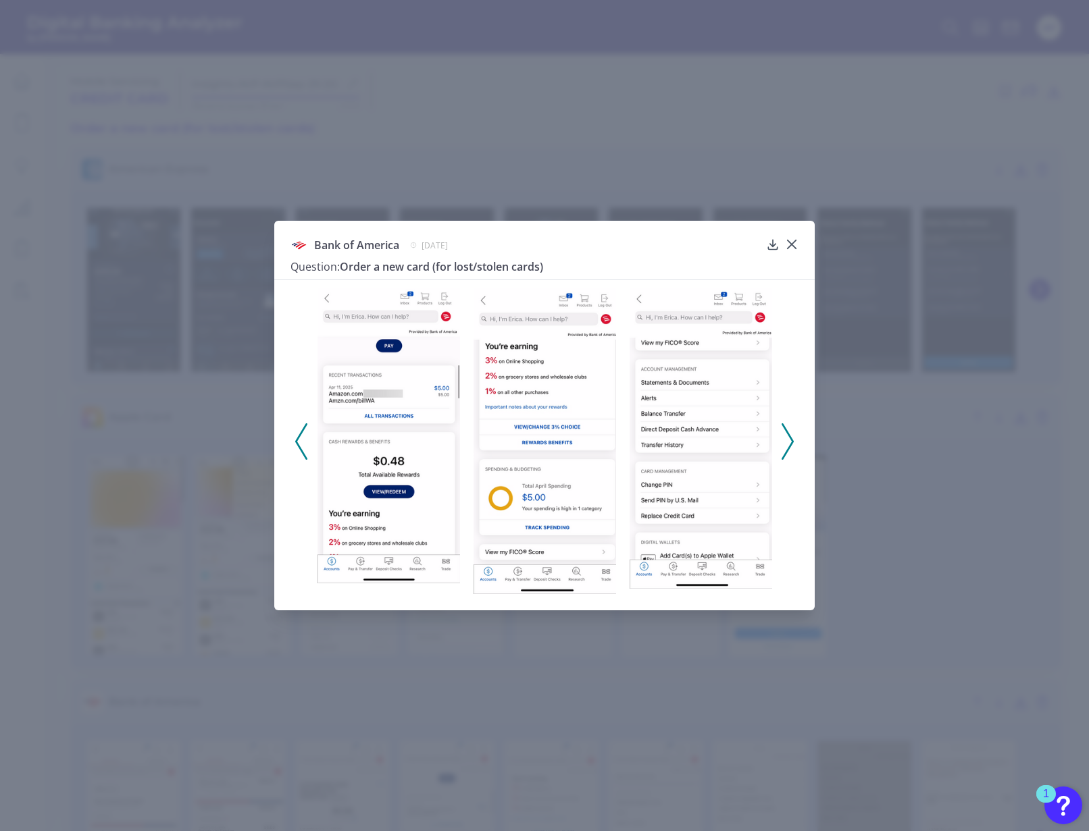
click at [301, 436] on icon at bounding box center [301, 441] width 12 height 36
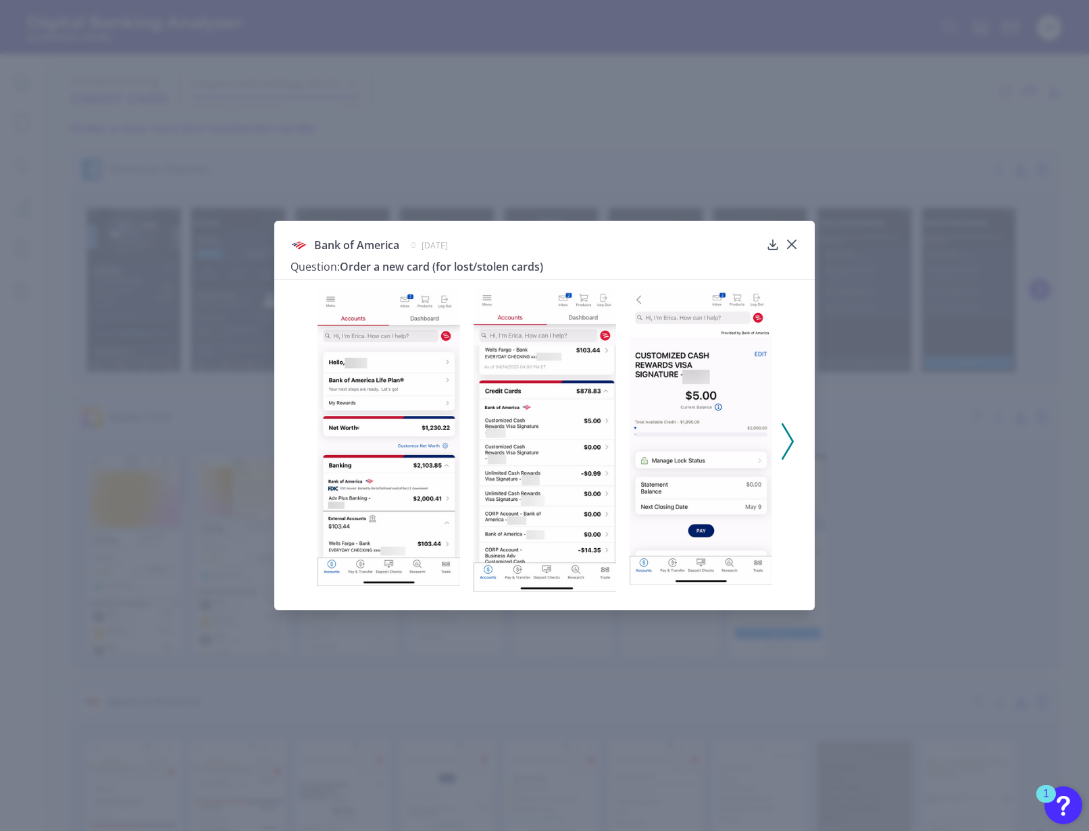
click at [784, 441] on icon at bounding box center [787, 441] width 12 height 36
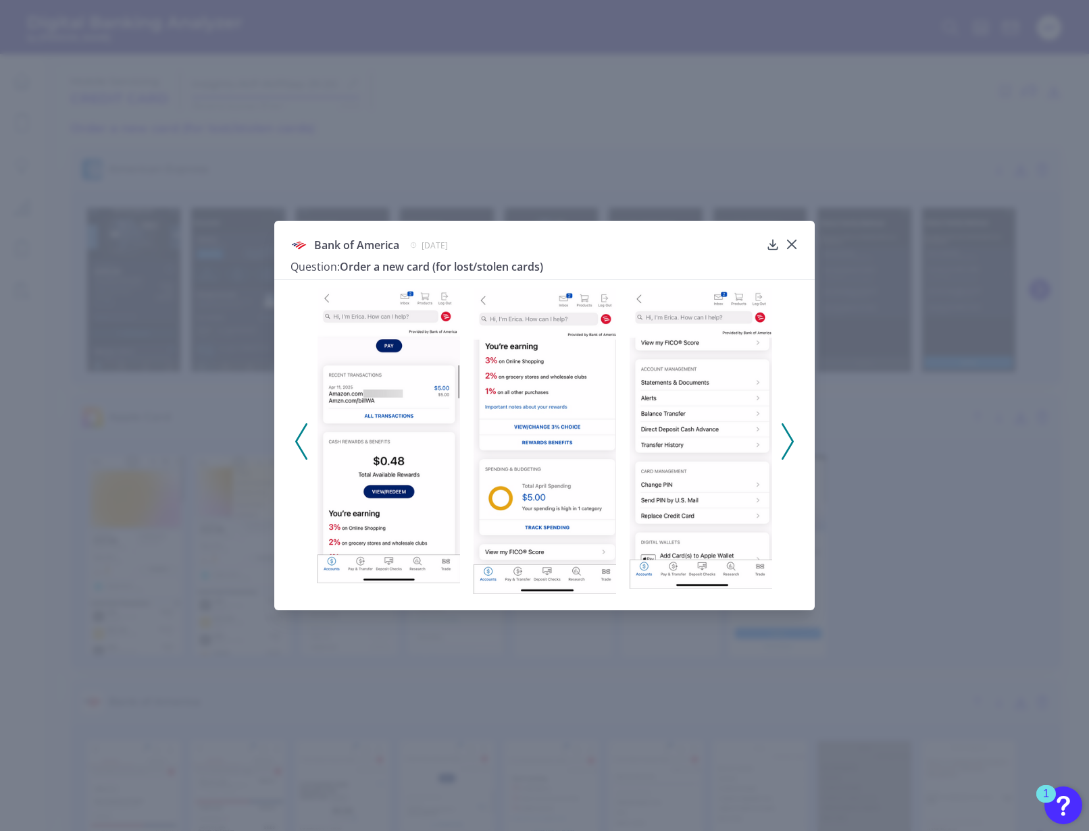
click at [784, 441] on icon at bounding box center [787, 441] width 12 height 36
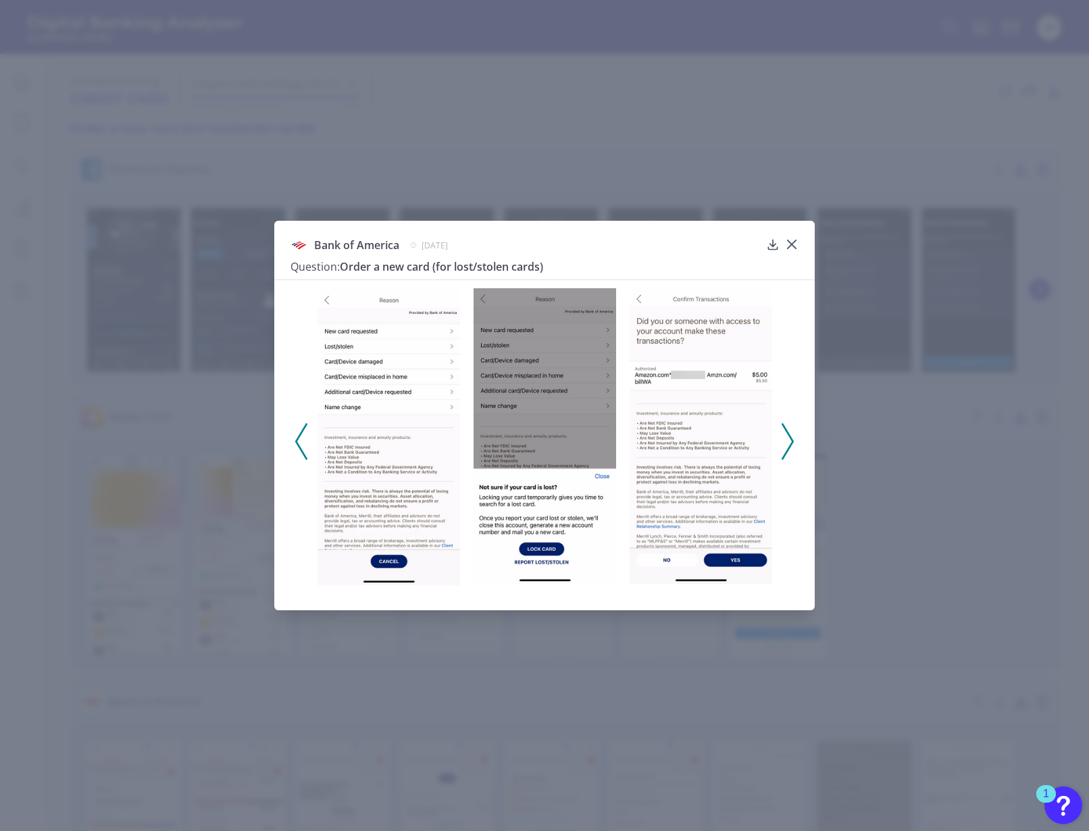
click at [784, 441] on icon at bounding box center [787, 441] width 12 height 36
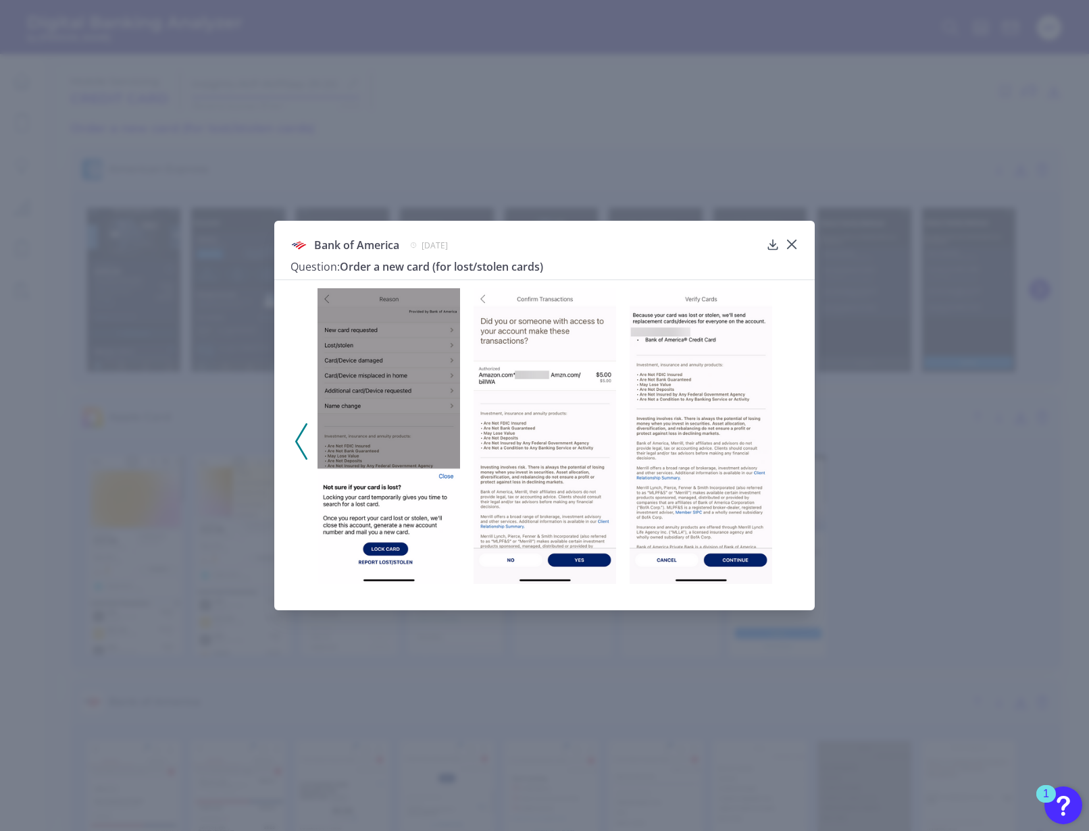
click at [629, 417] on img at bounding box center [700, 436] width 143 height 296
click at [791, 238] on icon at bounding box center [792, 245] width 14 height 14
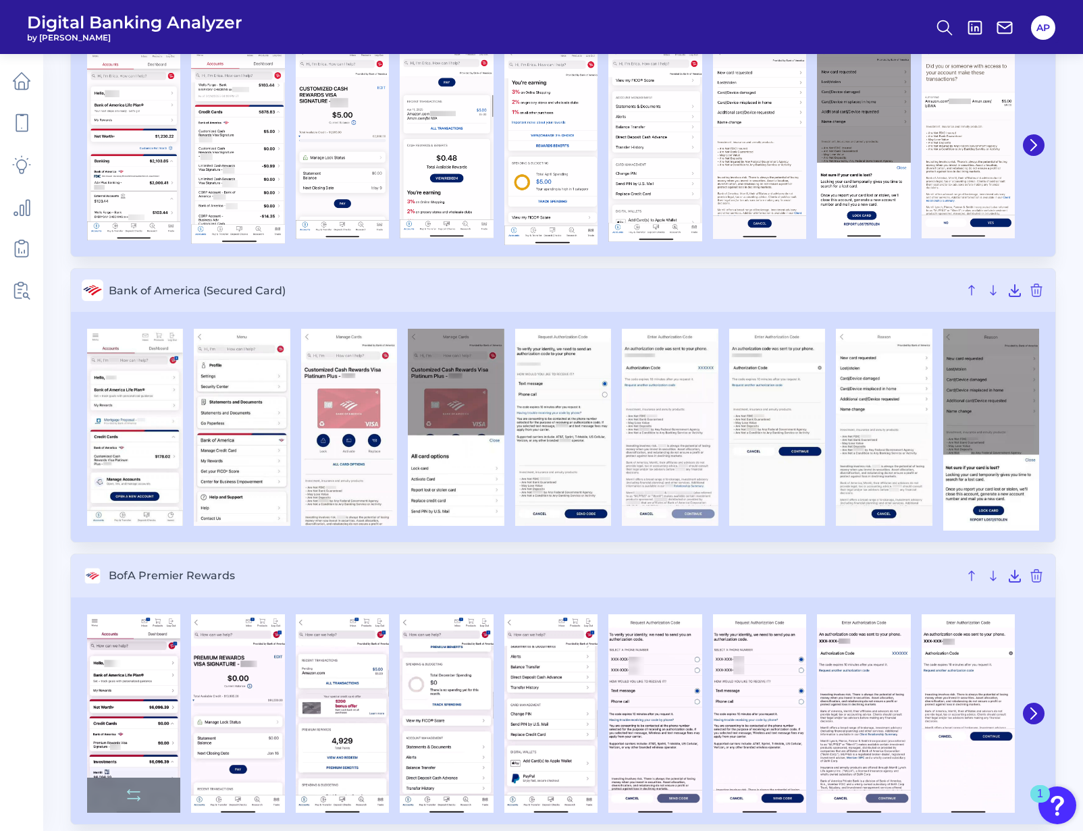
scroll to position [559, 0]
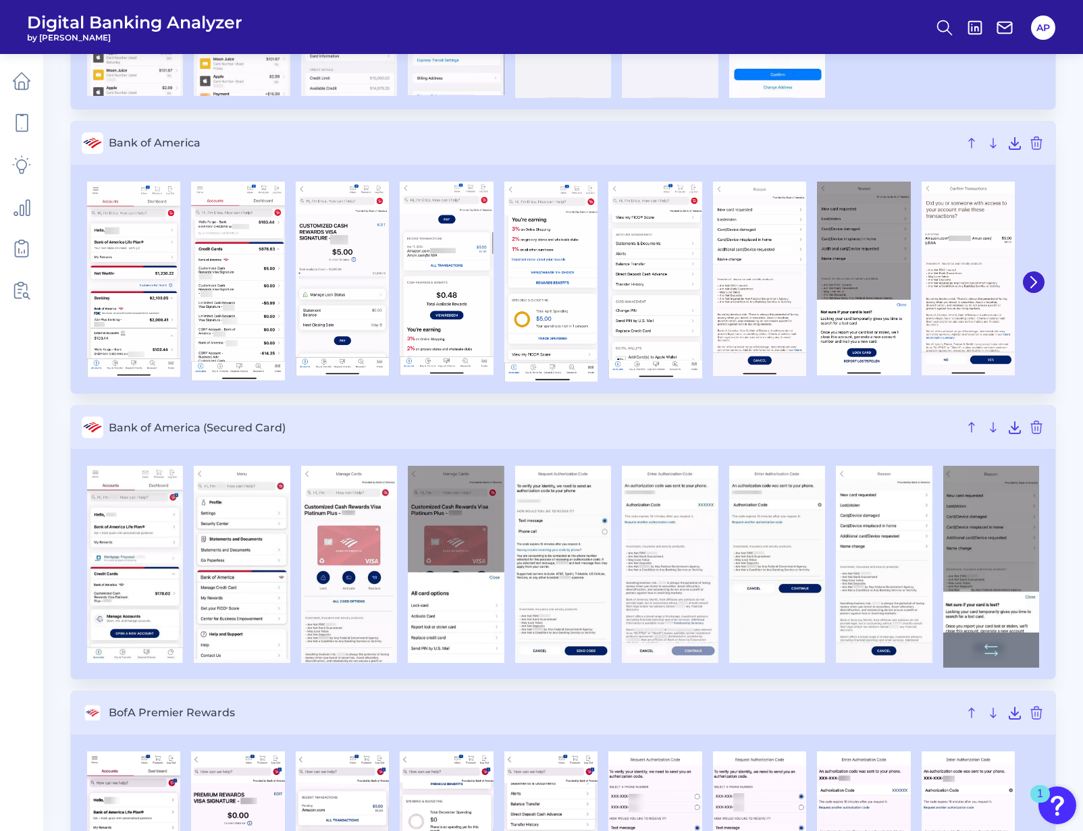
click at [1010, 668] on img at bounding box center [992, 567] width 96 height 202
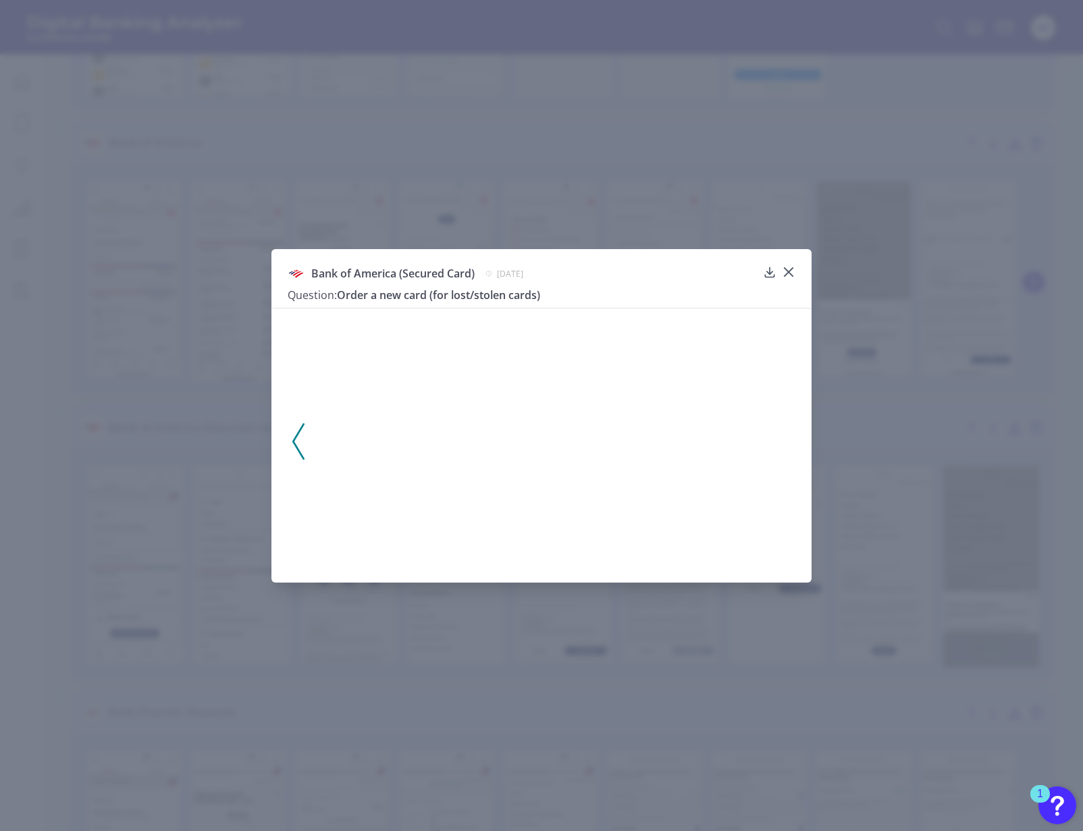
scroll to position [0, 0]
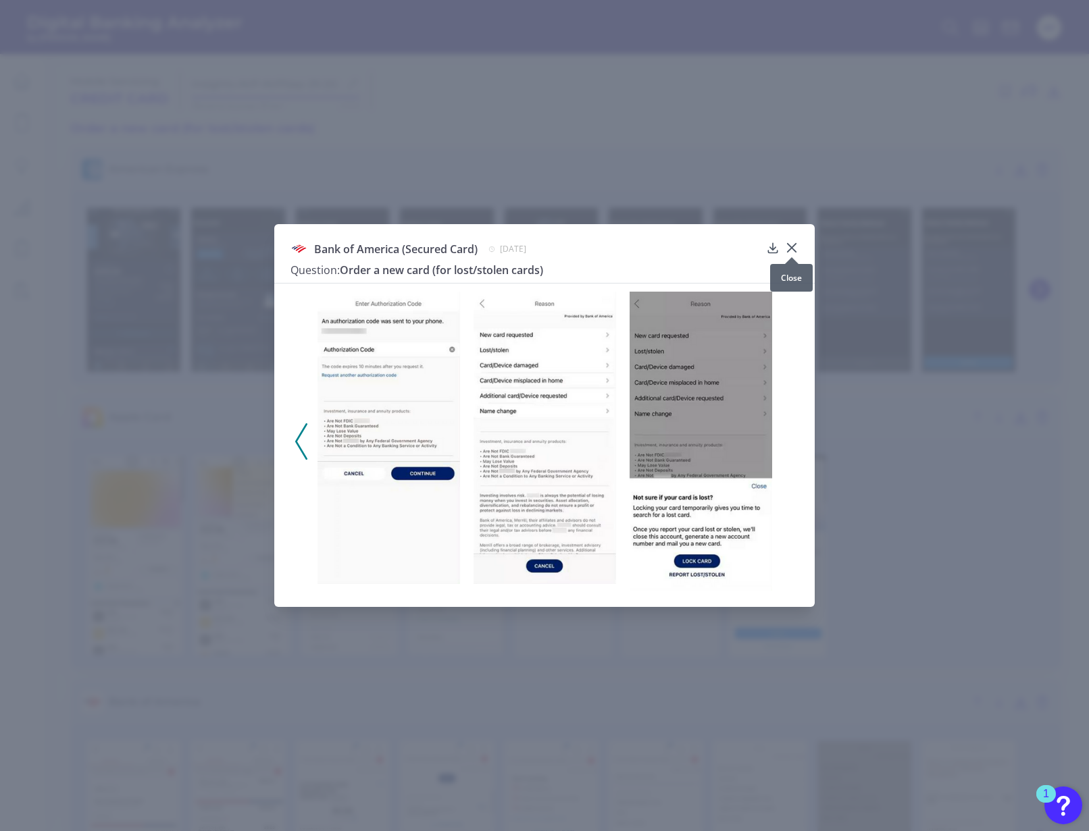
click at [794, 253] on div at bounding box center [792, 258] width 14 height 14
click at [791, 246] on icon at bounding box center [792, 248] width 14 height 14
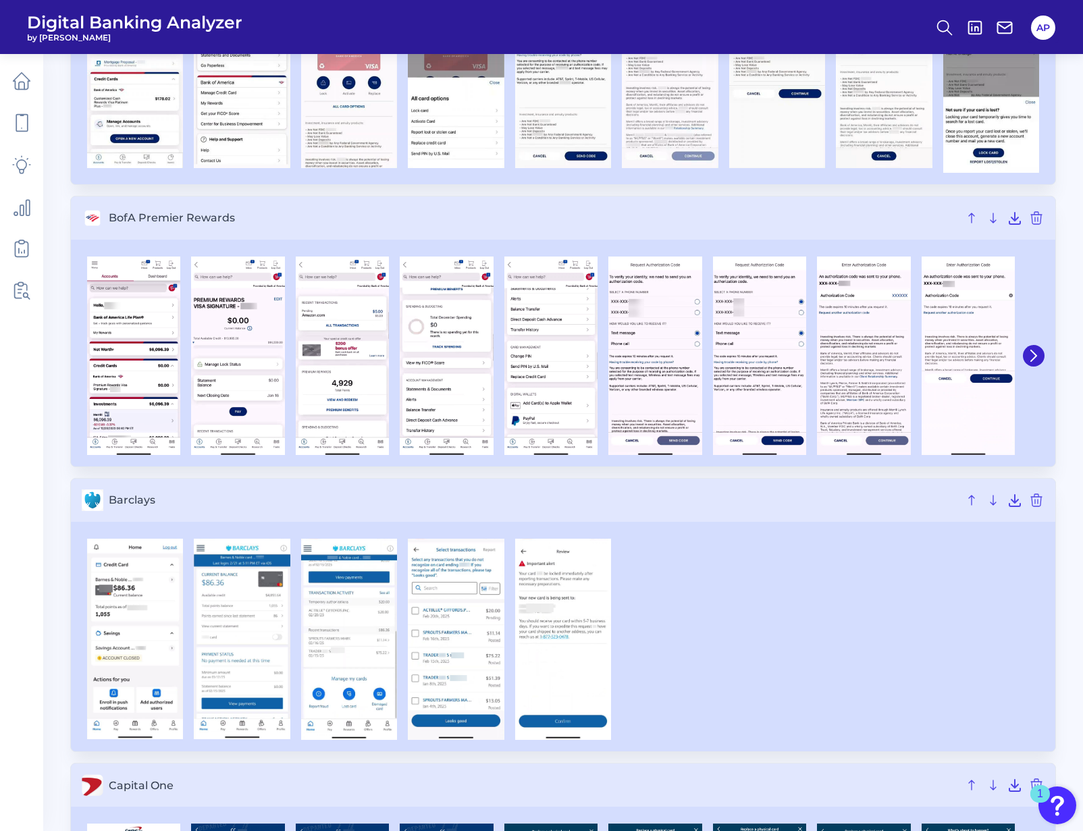
scroll to position [1058, 0]
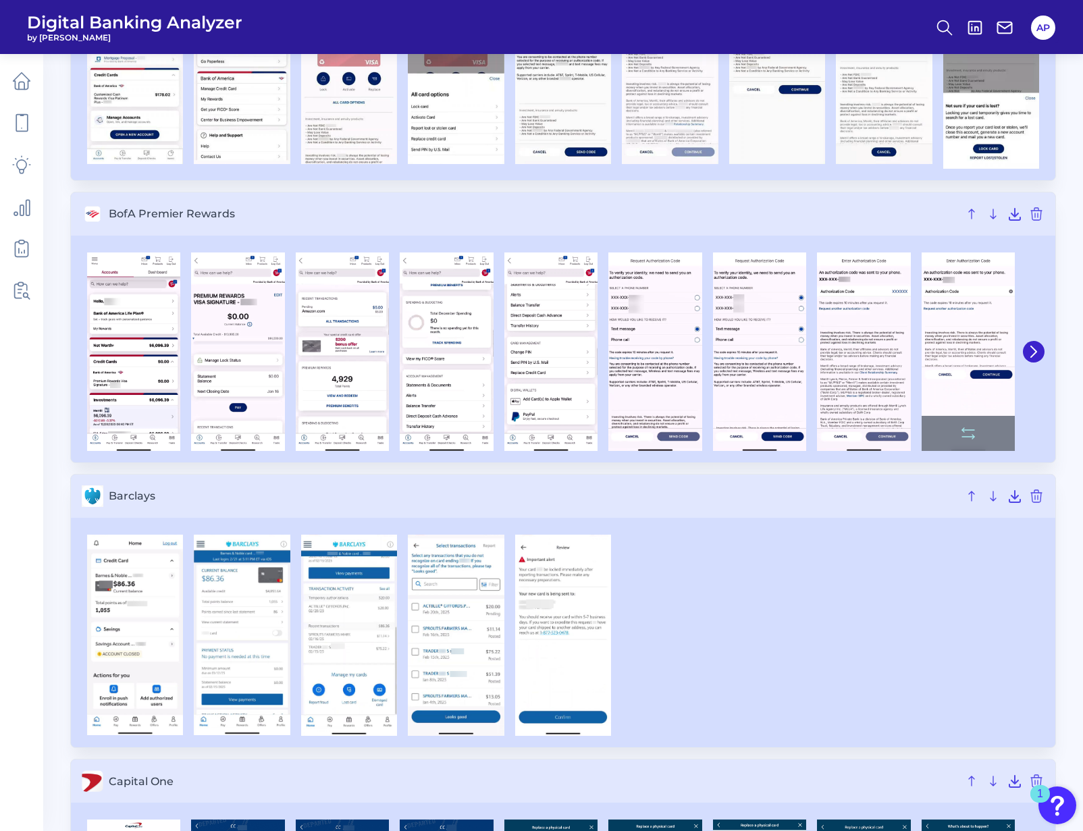
click at [969, 451] on img at bounding box center [968, 352] width 93 height 199
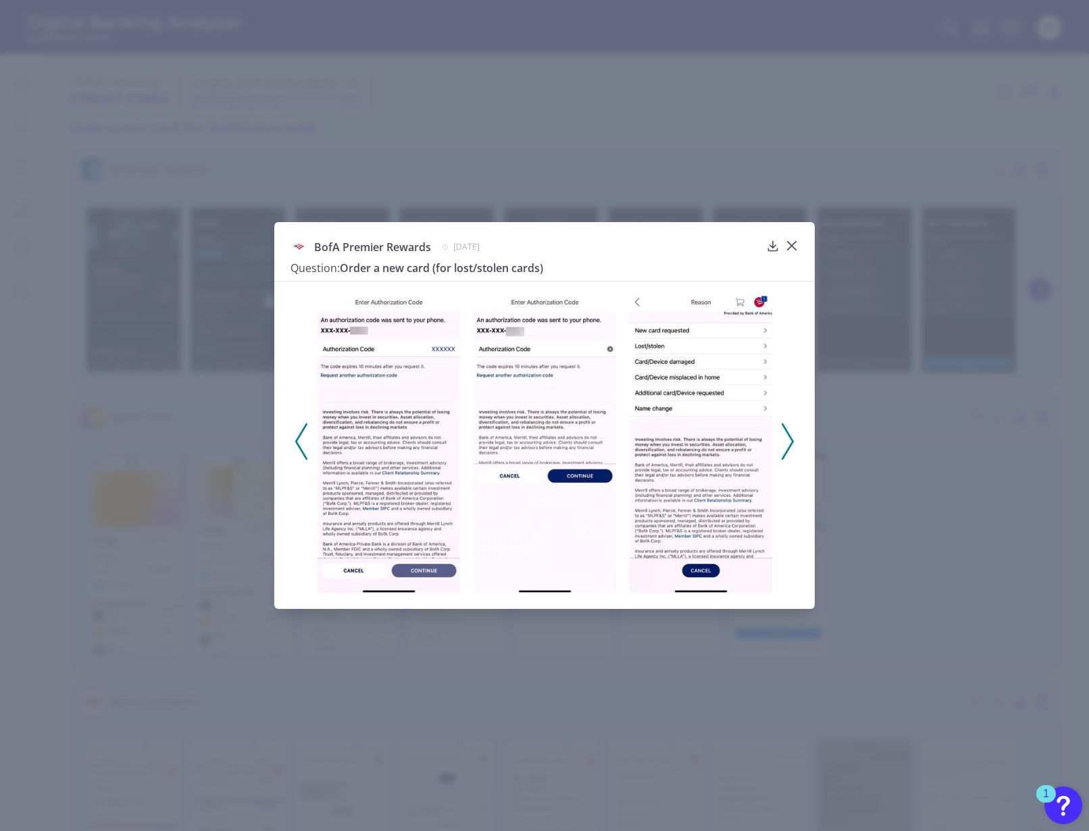
click at [296, 440] on polyline at bounding box center [301, 441] width 10 height 34
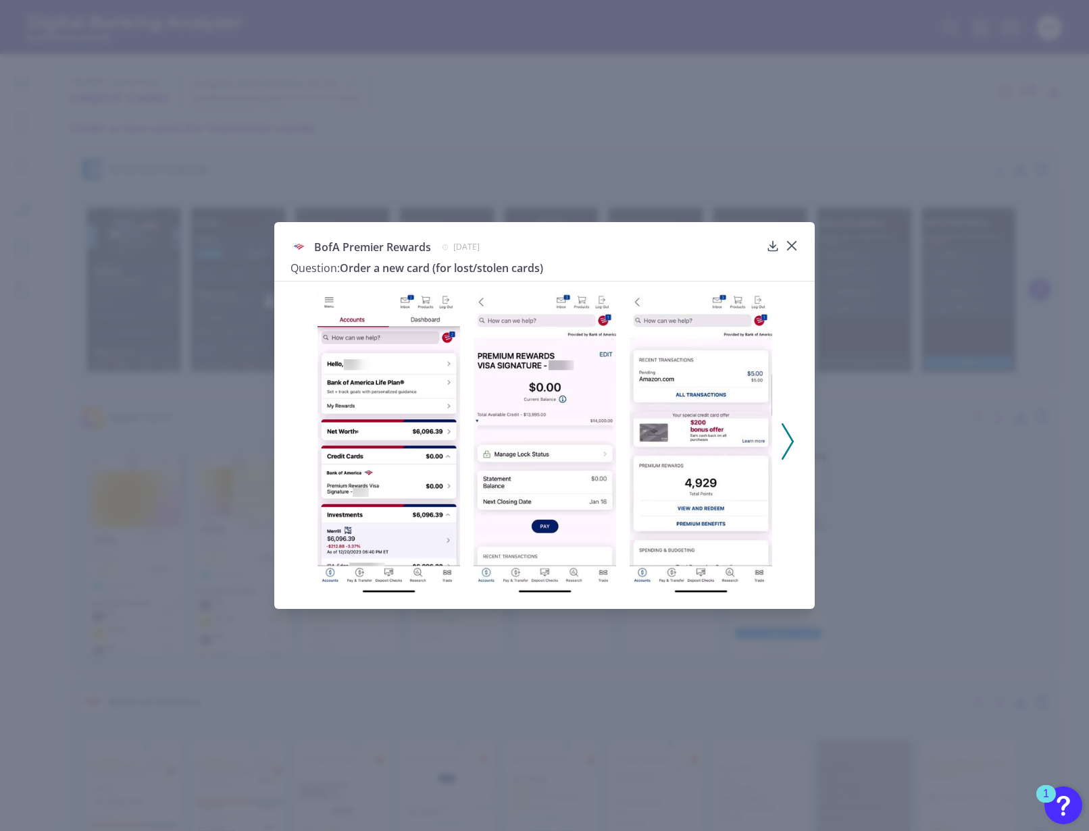
click at [296, 440] on div at bounding box center [544, 436] width 540 height 311
click at [798, 244] on div "BofA Premier Rewards December 20, 2023 Question: Order a new card (for lost/sto…" at bounding box center [544, 415] width 540 height 386
click at [791, 249] on div at bounding box center [792, 256] width 14 height 14
click at [792, 249] on div at bounding box center [792, 256] width 14 height 14
click at [792, 241] on icon at bounding box center [792, 246] width 14 height 14
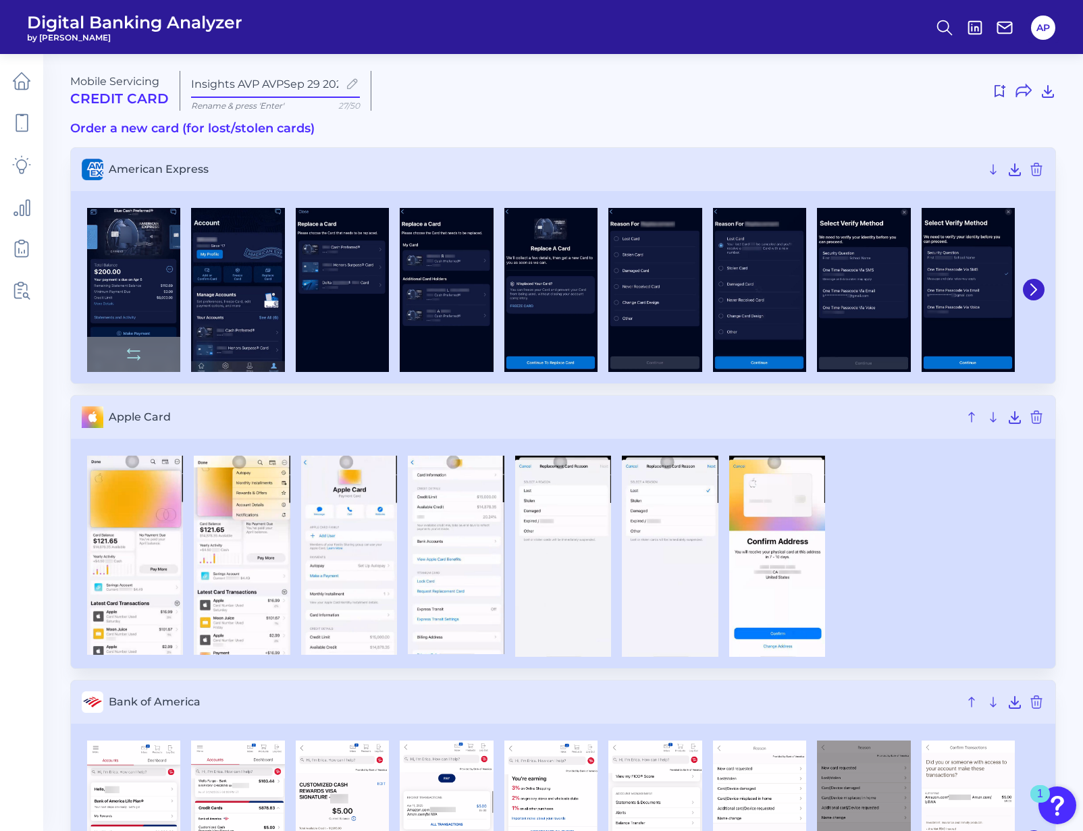
click at [128, 278] on img at bounding box center [133, 290] width 93 height 164
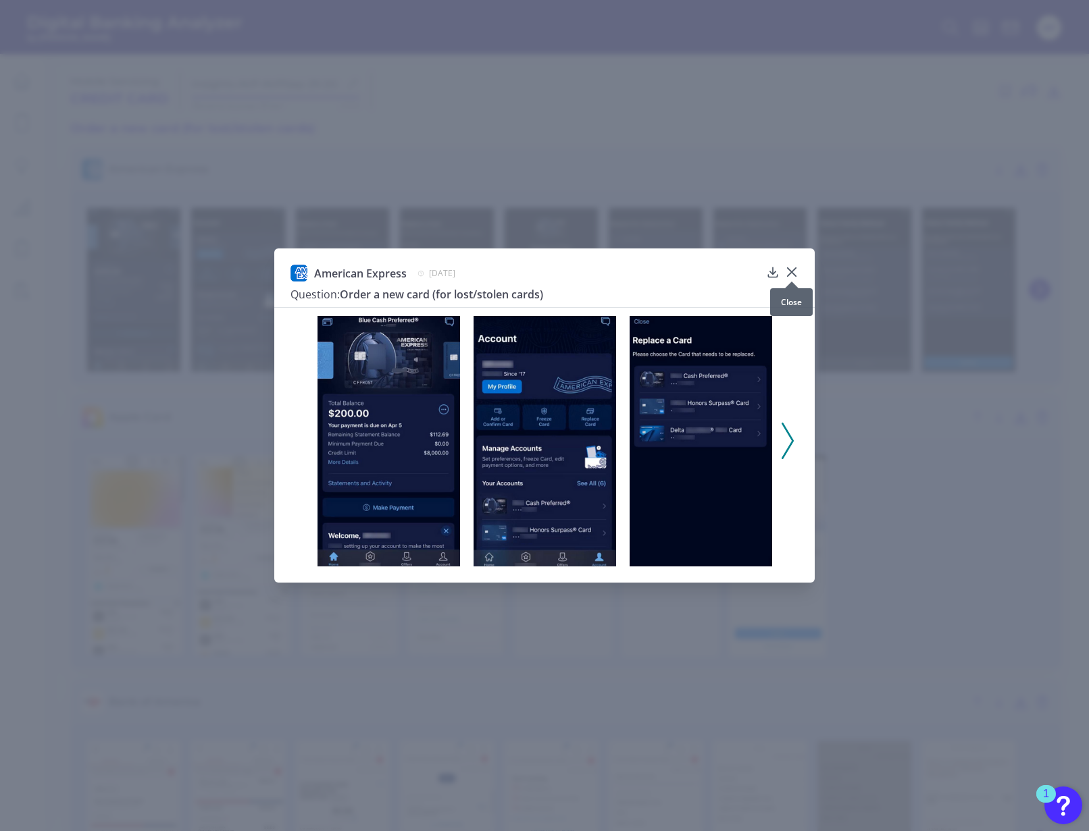
click at [793, 275] on div at bounding box center [792, 282] width 14 height 14
click at [793, 269] on icon at bounding box center [792, 272] width 14 height 14
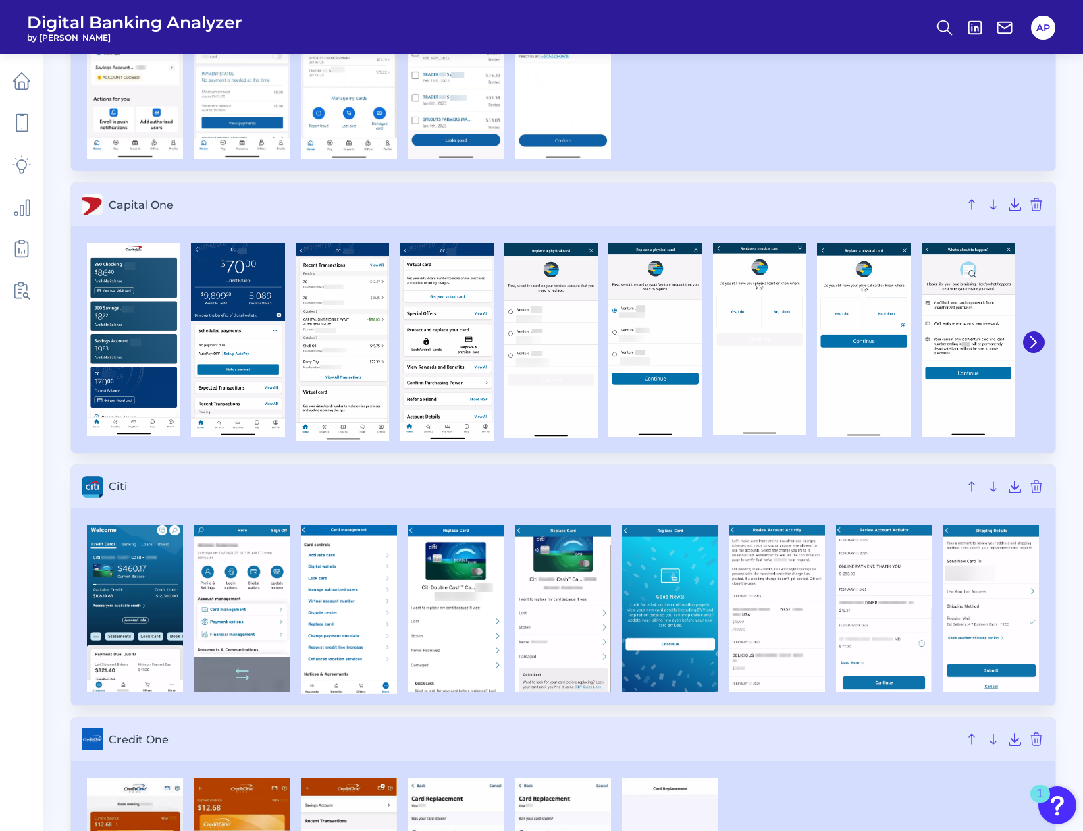
scroll to position [1685, 0]
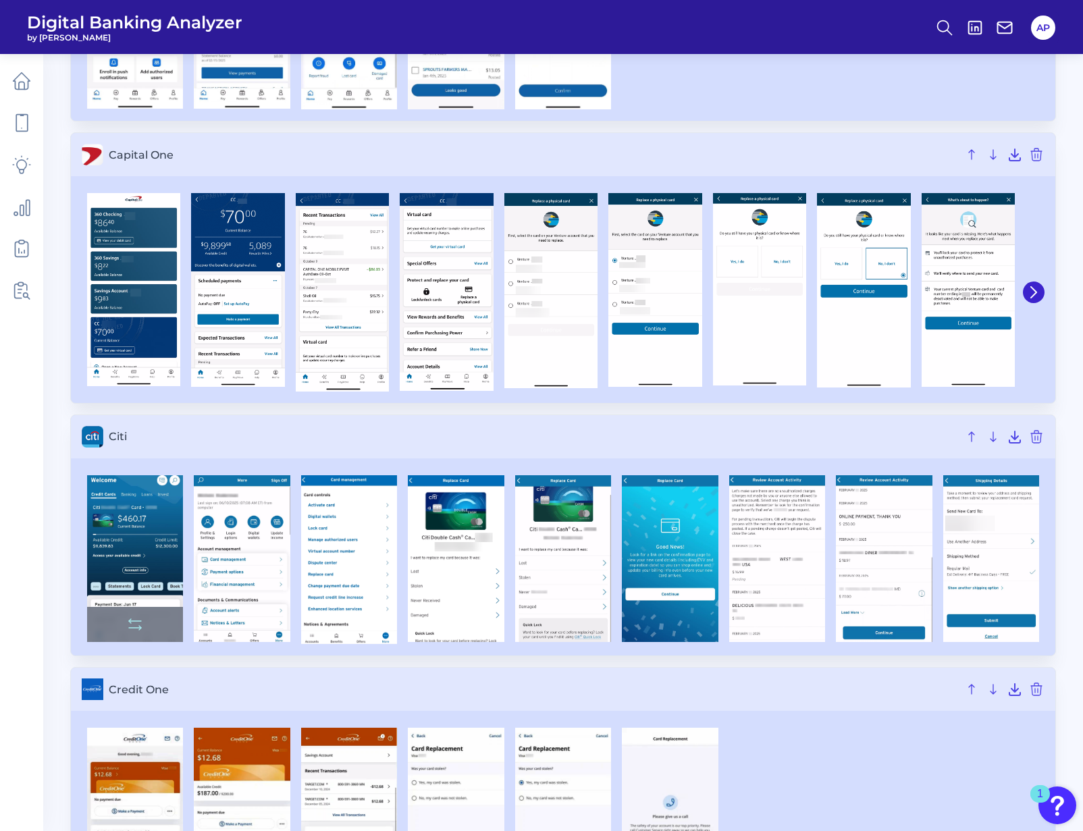
click at [143, 643] on img at bounding box center [135, 559] width 96 height 168
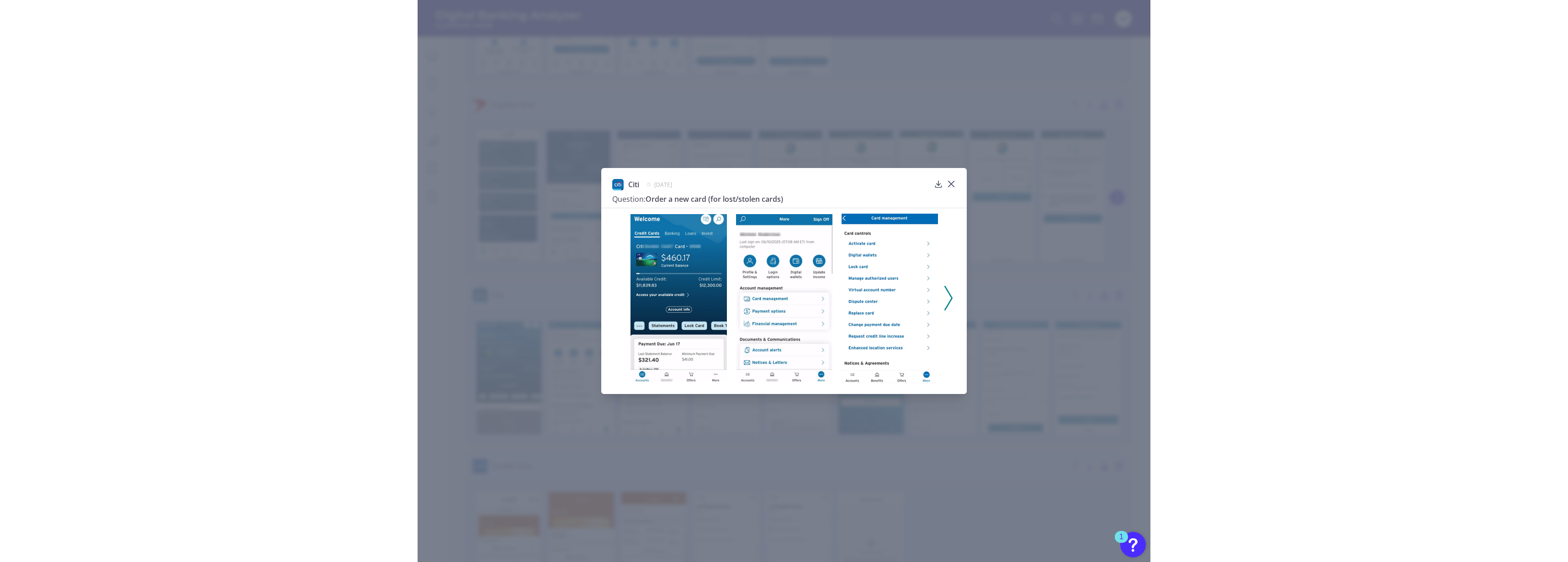
scroll to position [0, 0]
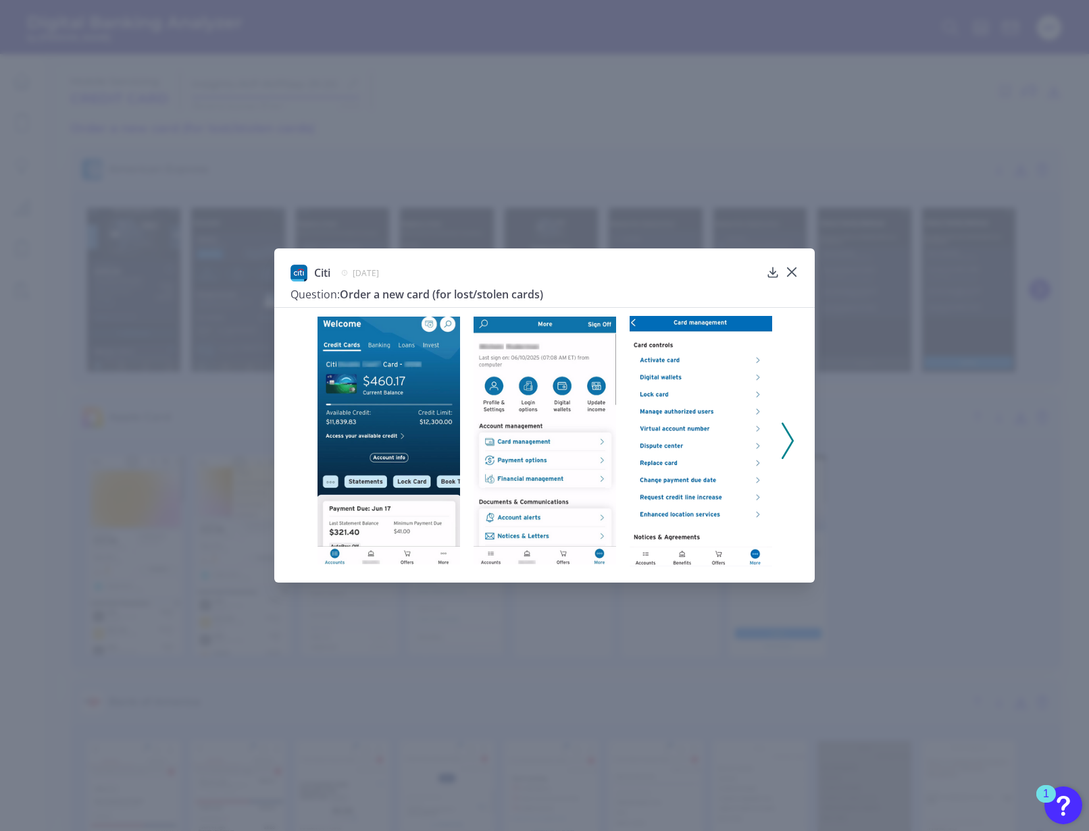
click at [785, 446] on icon at bounding box center [787, 441] width 12 height 36
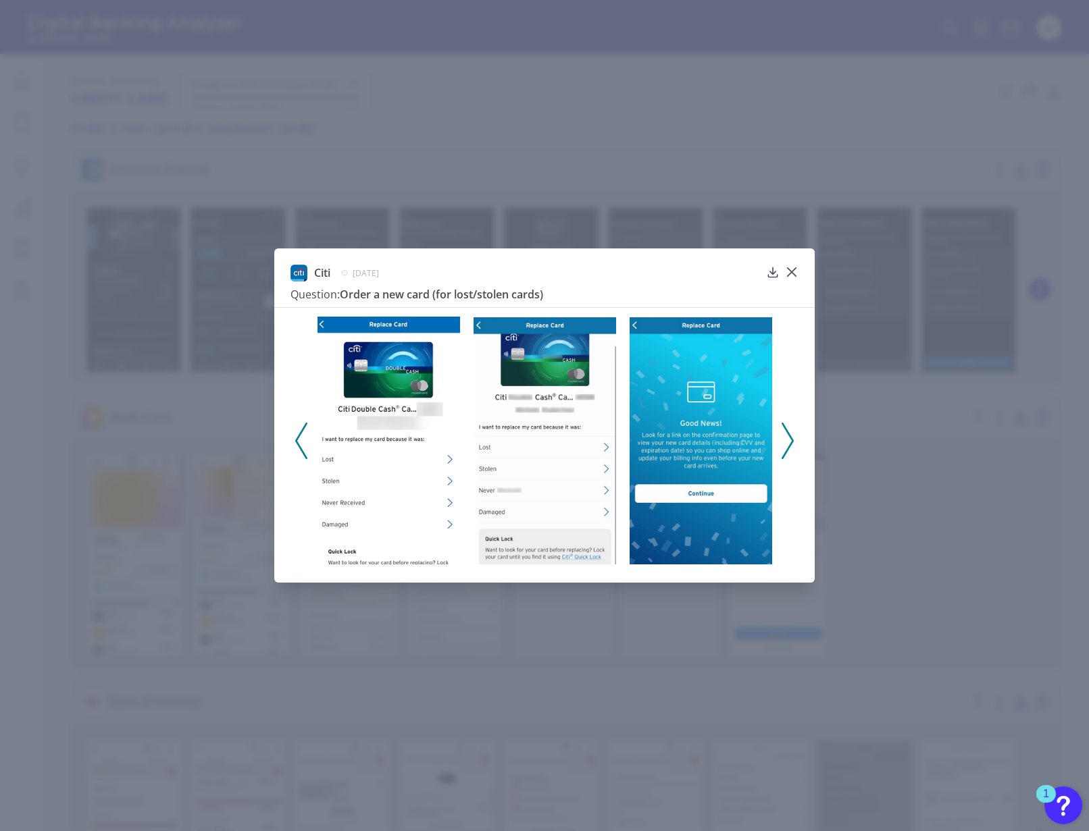
click at [785, 446] on icon at bounding box center [787, 441] width 12 height 36
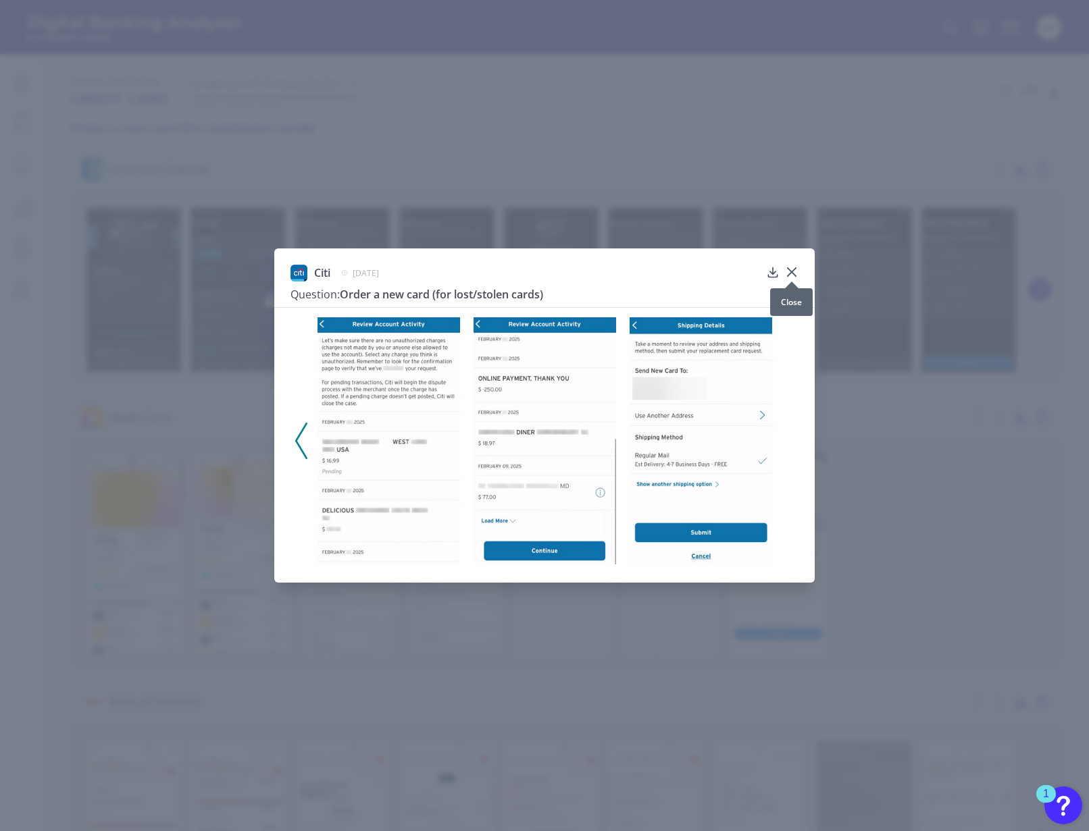
click at [794, 267] on icon at bounding box center [792, 271] width 8 height 8
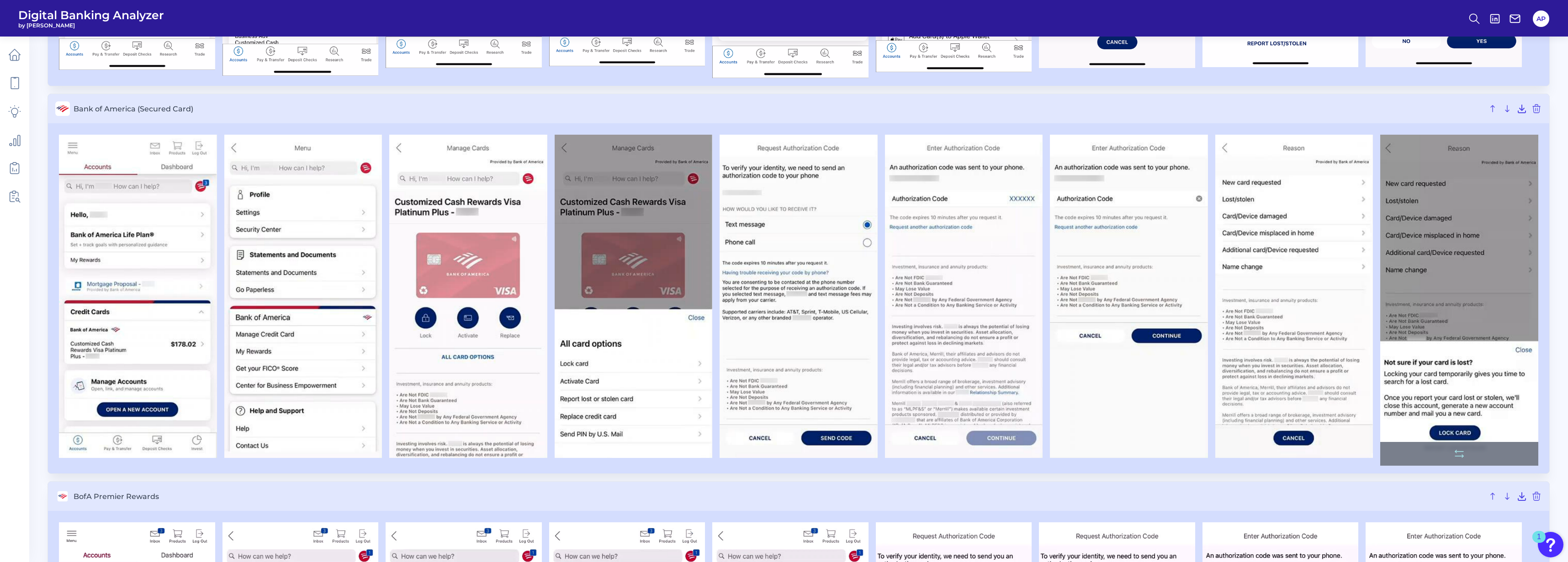
scroll to position [1115, 0]
click at [733, 467] on img at bounding box center [1459, 301] width 158 height 331
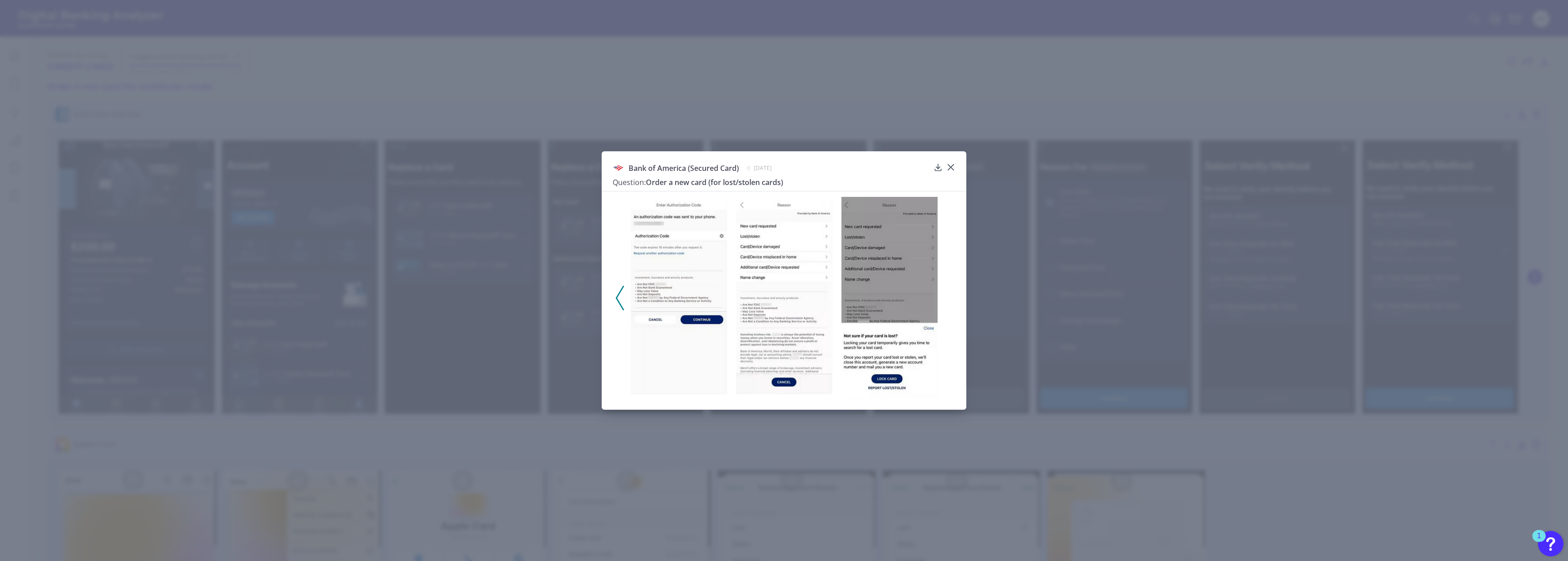
click at [731, 297] on img at bounding box center [890, 298] width 97 height 202
click at [620, 303] on icon at bounding box center [620, 298] width 8 height 24
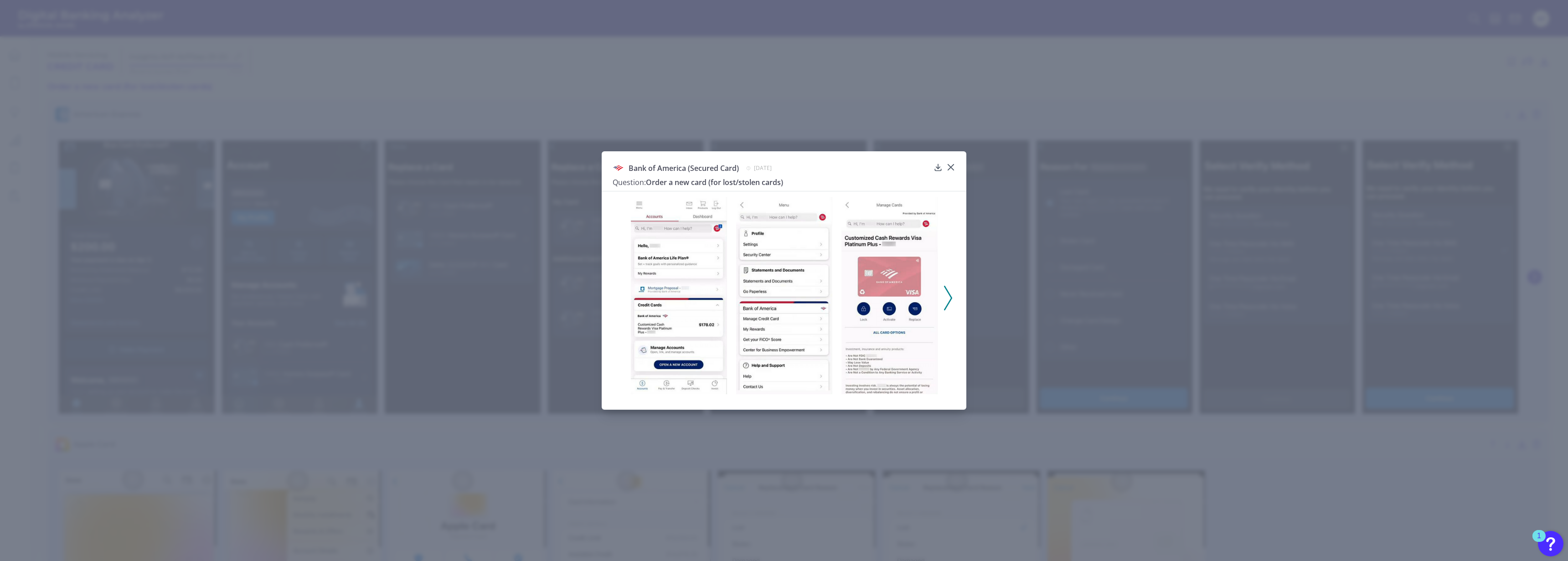
click at [731, 307] on icon at bounding box center [948, 298] width 8 height 24
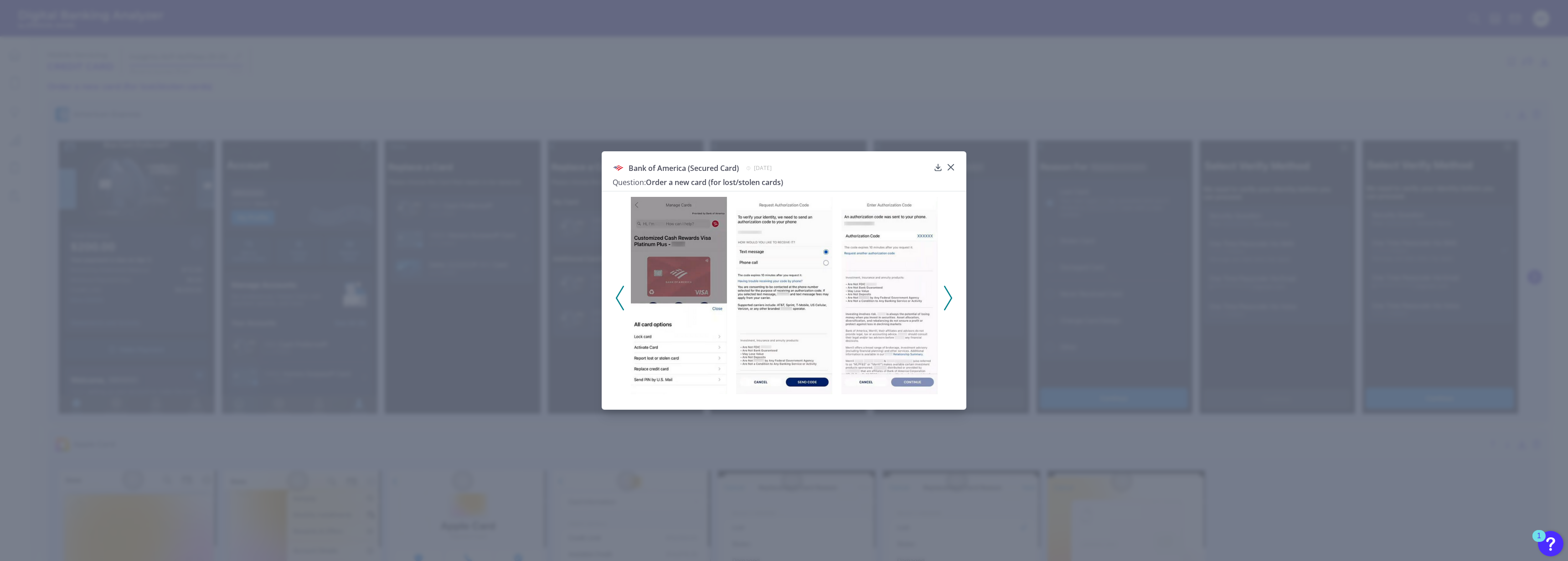
click at [731, 307] on icon at bounding box center [948, 298] width 8 height 24
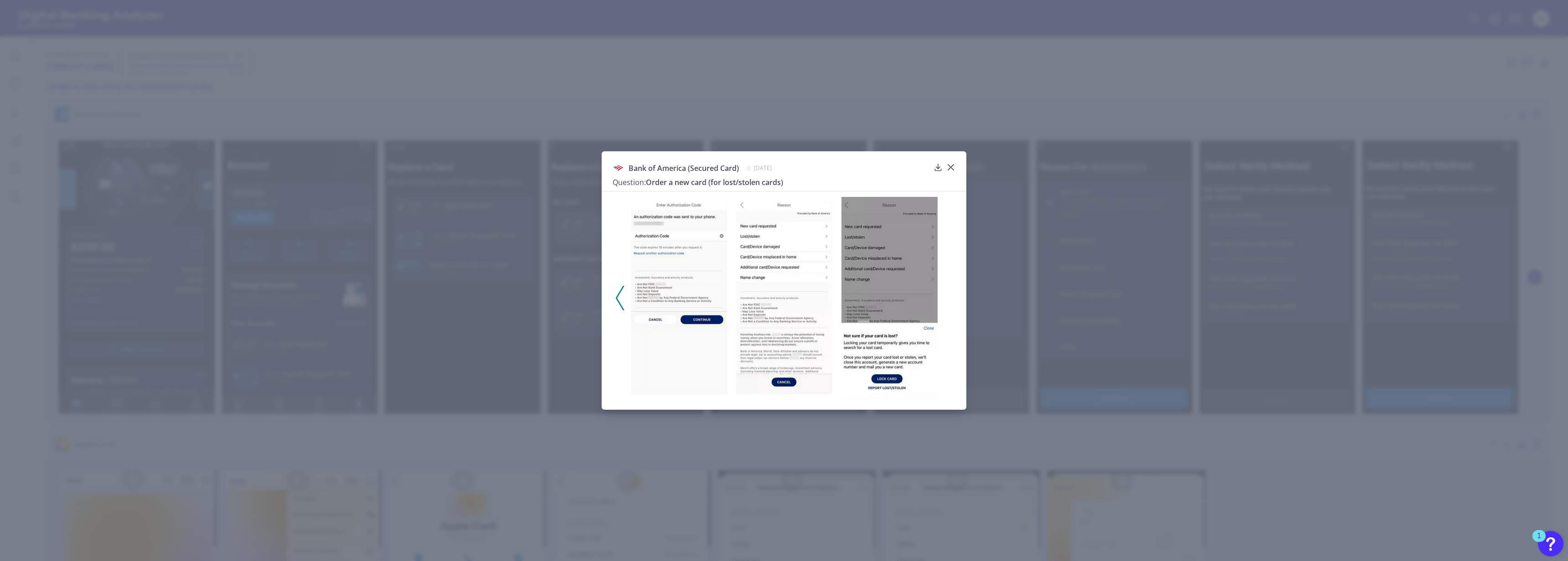
click at [731, 307] on div at bounding box center [784, 294] width 364 height 207
click at [731, 169] on div at bounding box center [951, 174] width 9 height 9
click at [731, 168] on icon at bounding box center [951, 167] width 9 height 9
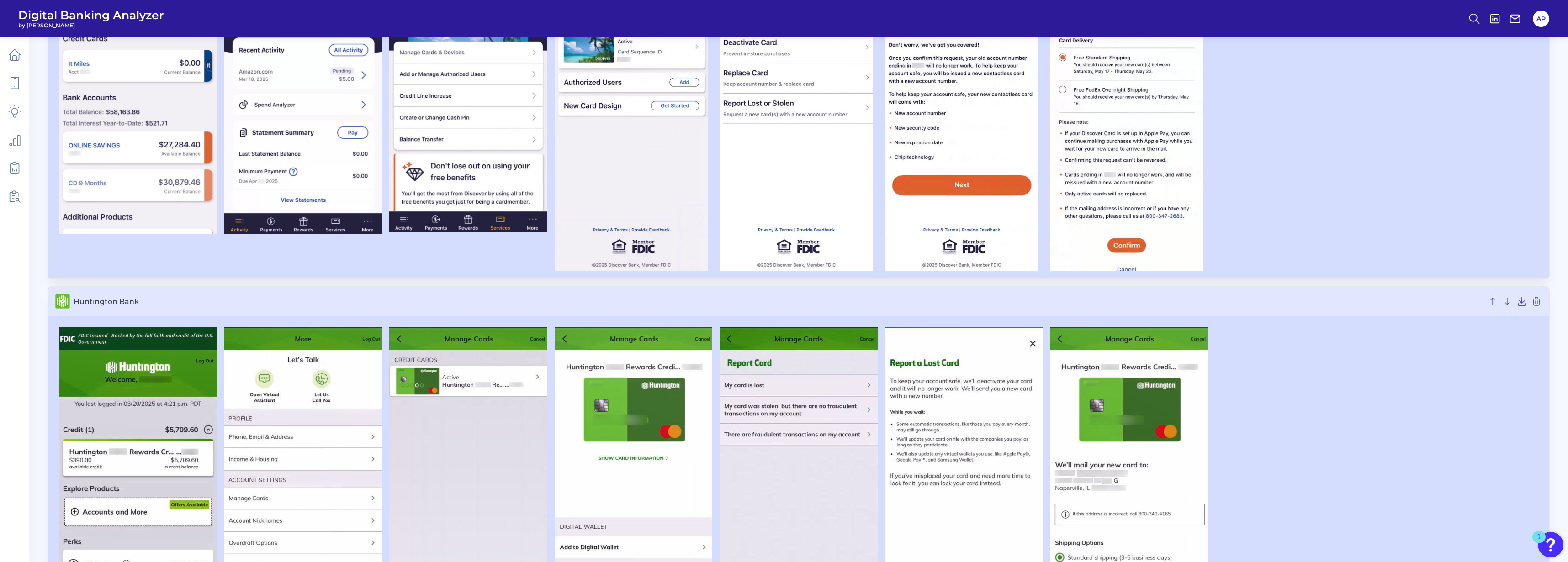
scroll to position [3500, 0]
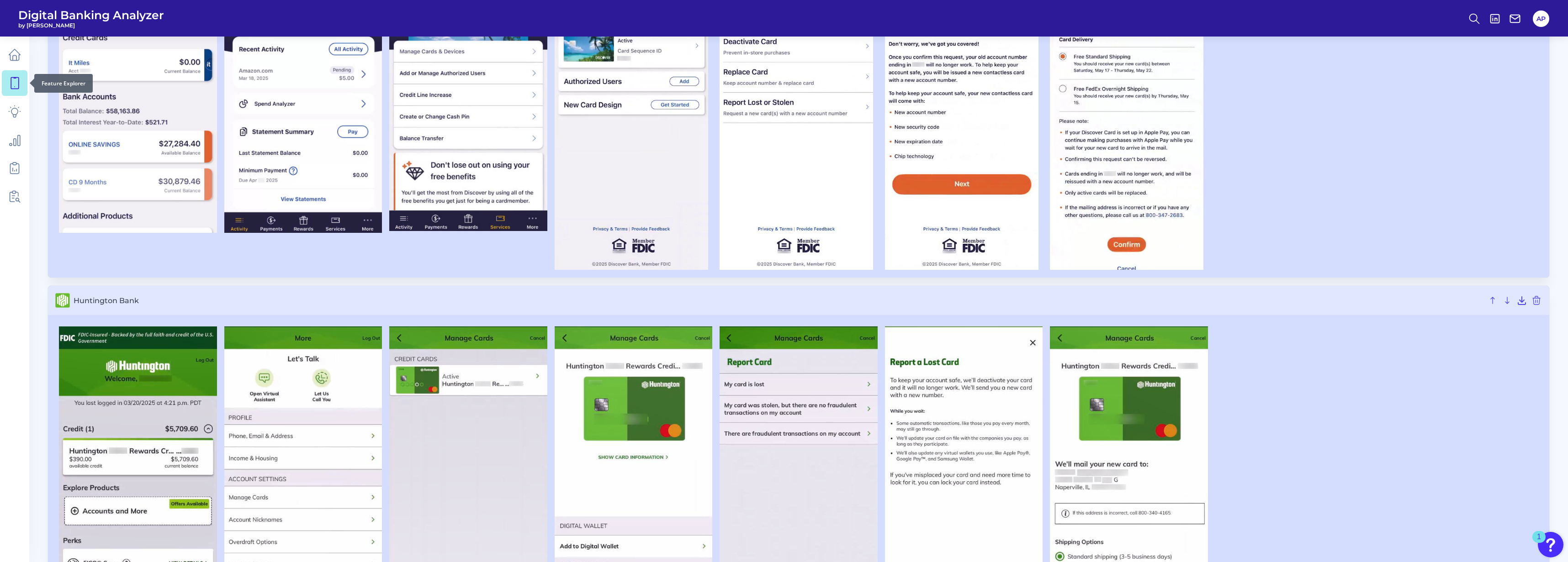
click at [20, 83] on icon at bounding box center [14, 83] width 13 height 13
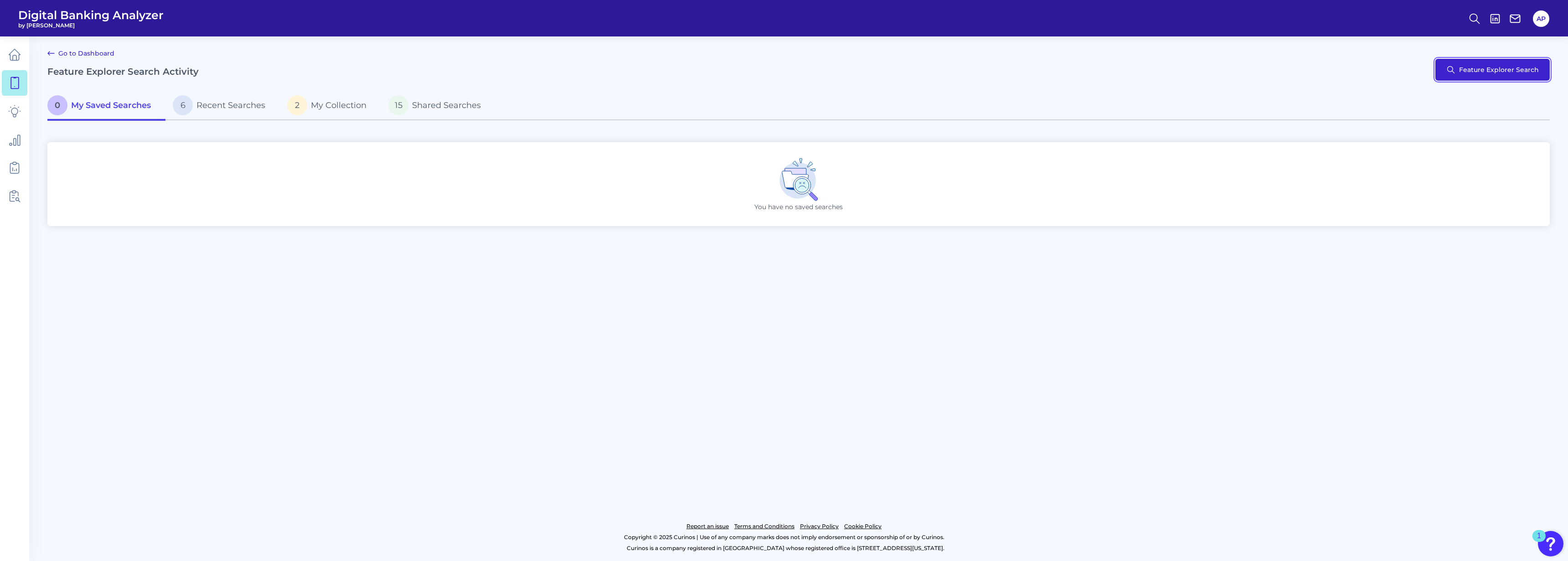
click at [731, 76] on button "Feature Explorer Search" at bounding box center [1493, 70] width 115 height 22
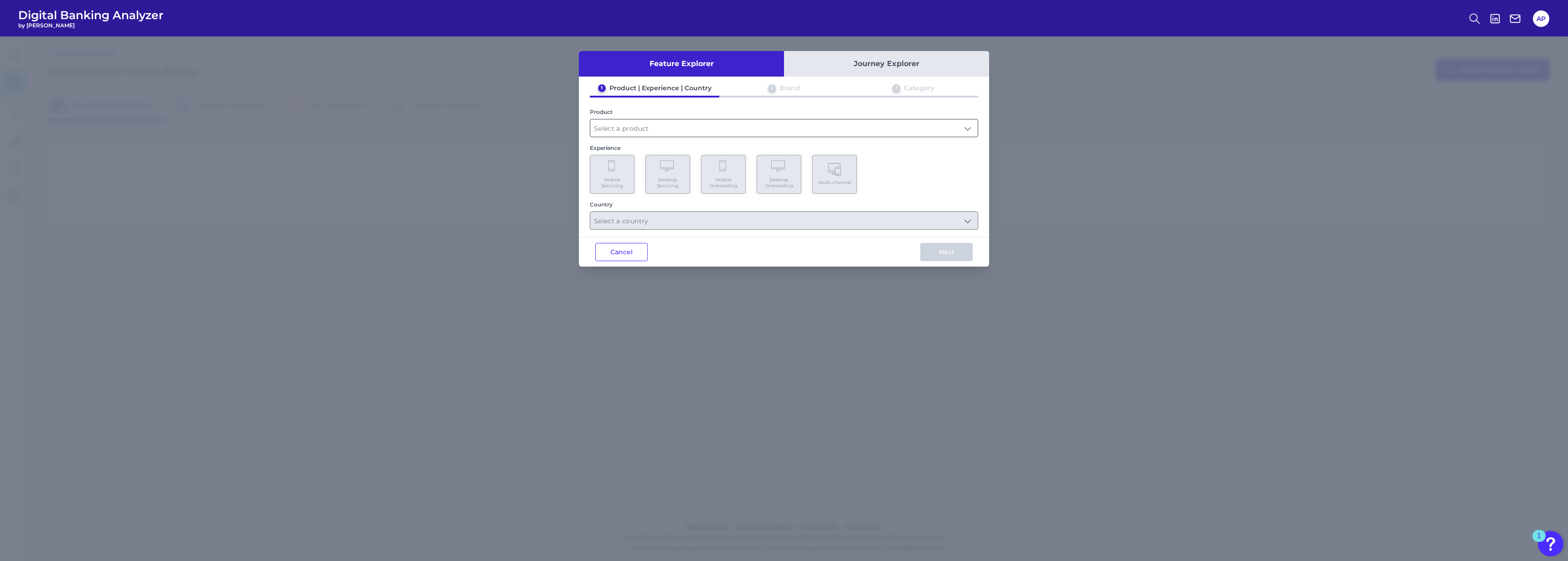
click at [630, 127] on input "text" at bounding box center [784, 128] width 387 height 18
click at [649, 166] on li "Credit Card" at bounding box center [784, 171] width 387 height 21
type input "Credit Card"
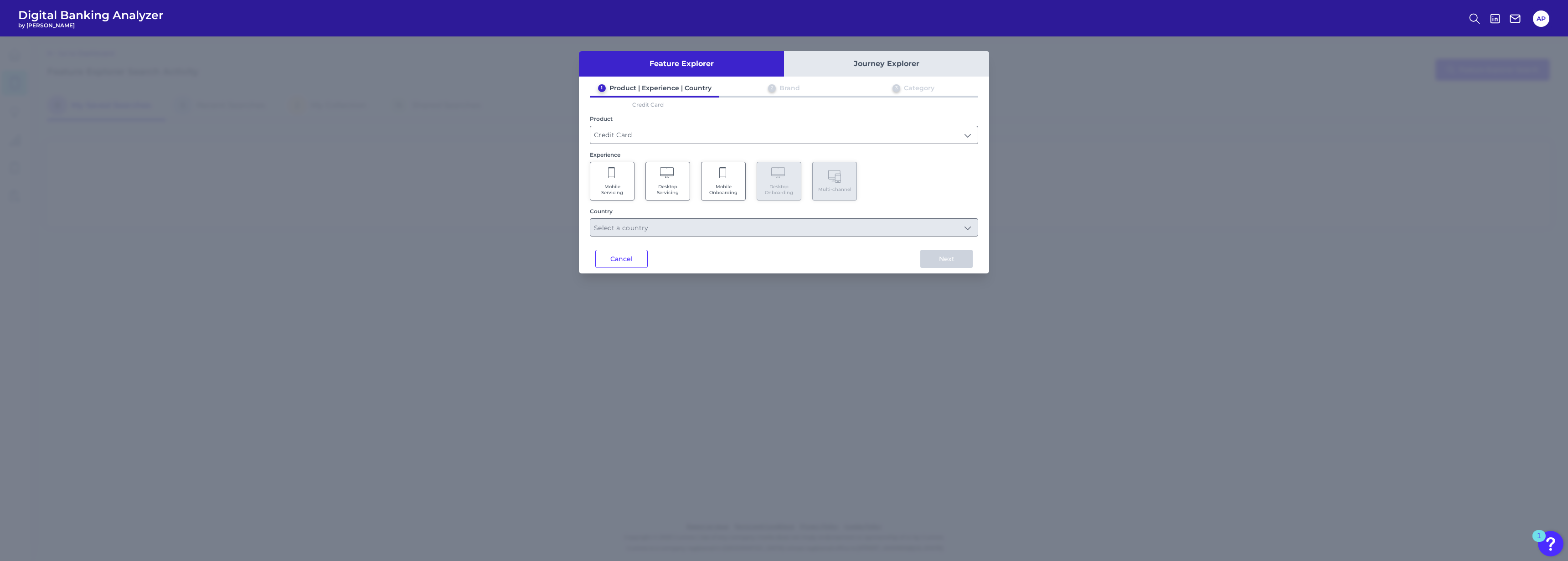
click at [620, 179] on Servicing "Mobile Servicing" at bounding box center [612, 181] width 45 height 38
click at [717, 228] on input "text" at bounding box center [784, 228] width 387 height 18
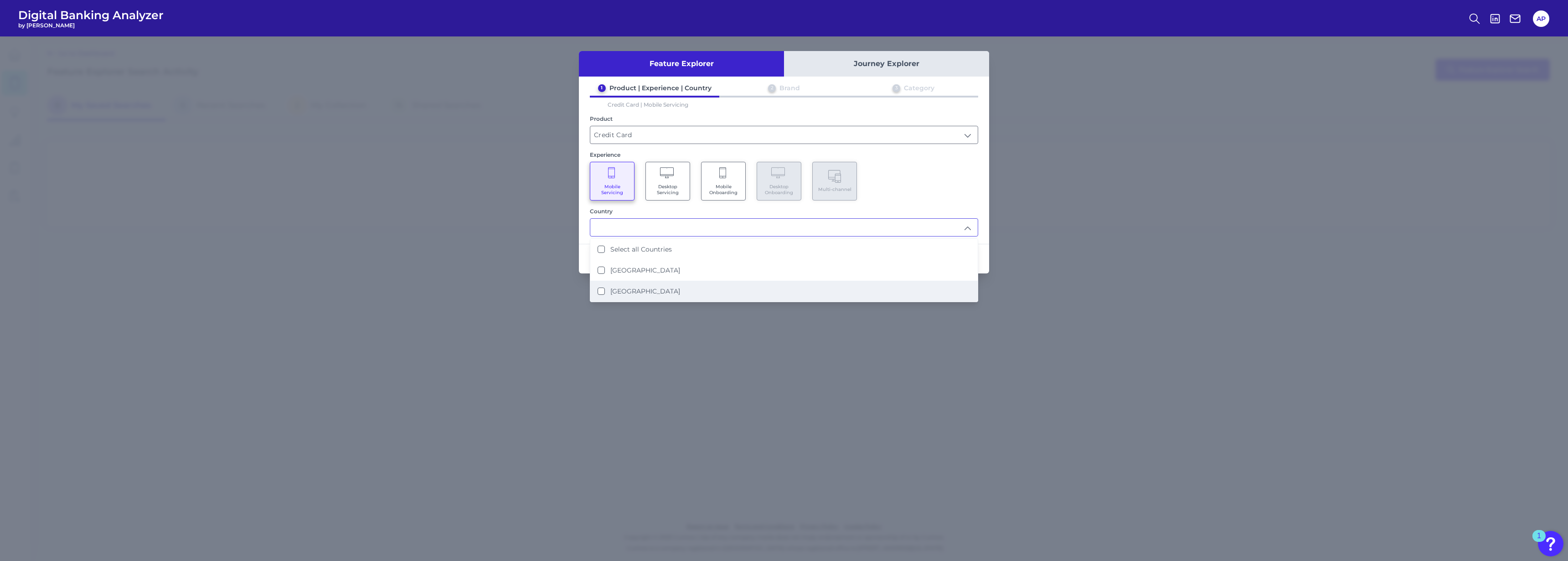
click at [631, 289] on label "[GEOGRAPHIC_DATA]" at bounding box center [645, 292] width 70 height 8
type input "[GEOGRAPHIC_DATA]"
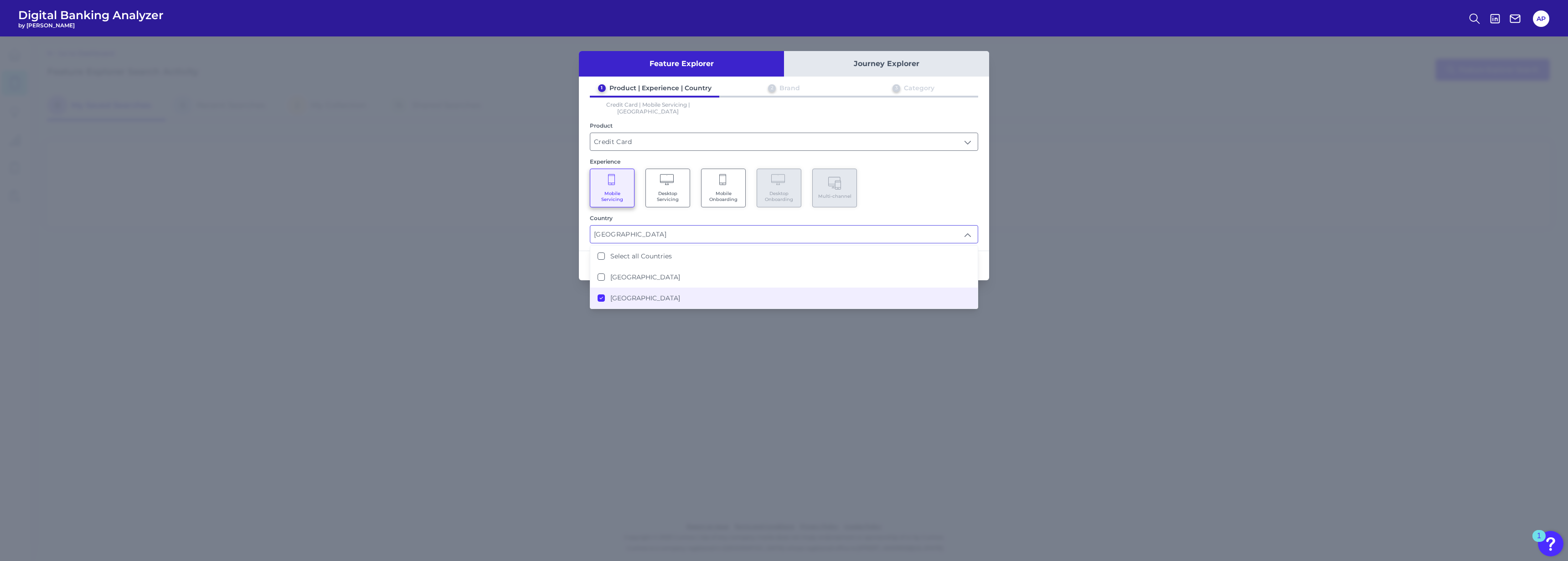
click at [731, 198] on div "Mobile Servicing Desktop Servicing Mobile Onboarding Desktop Onboarding Multi-c…" at bounding box center [784, 188] width 388 height 38
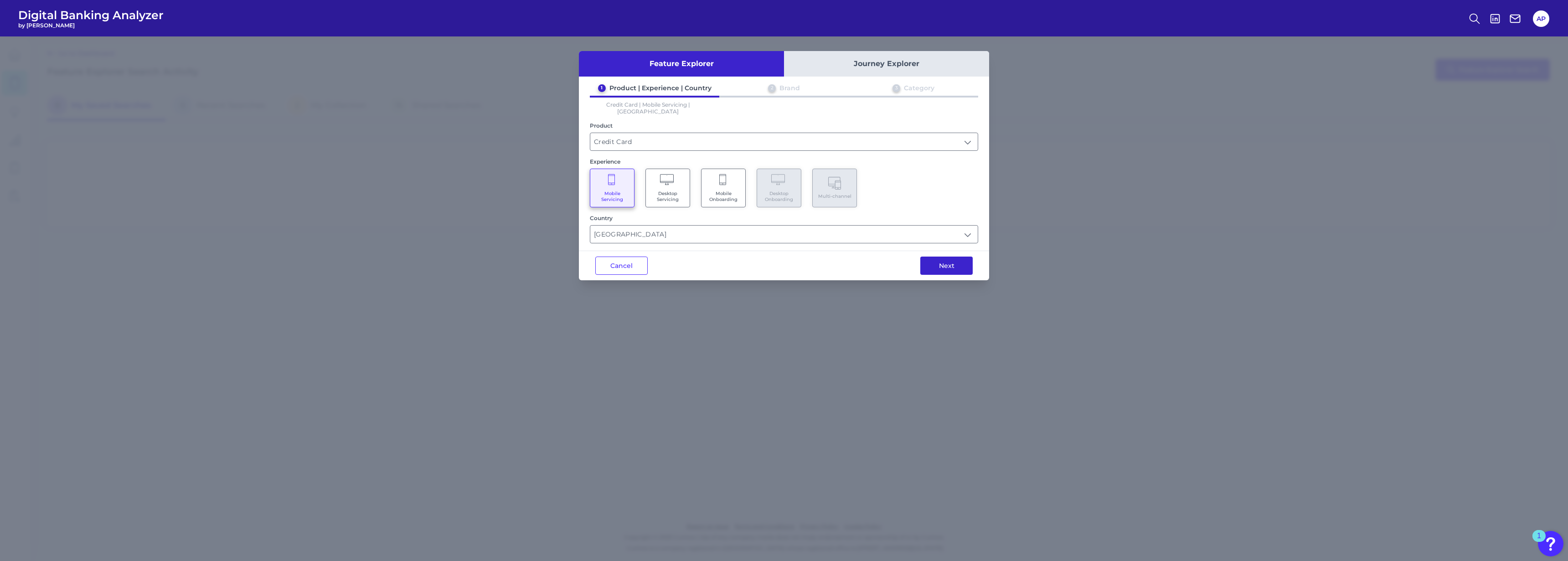
click at [731, 259] on button "Next" at bounding box center [947, 265] width 53 height 18
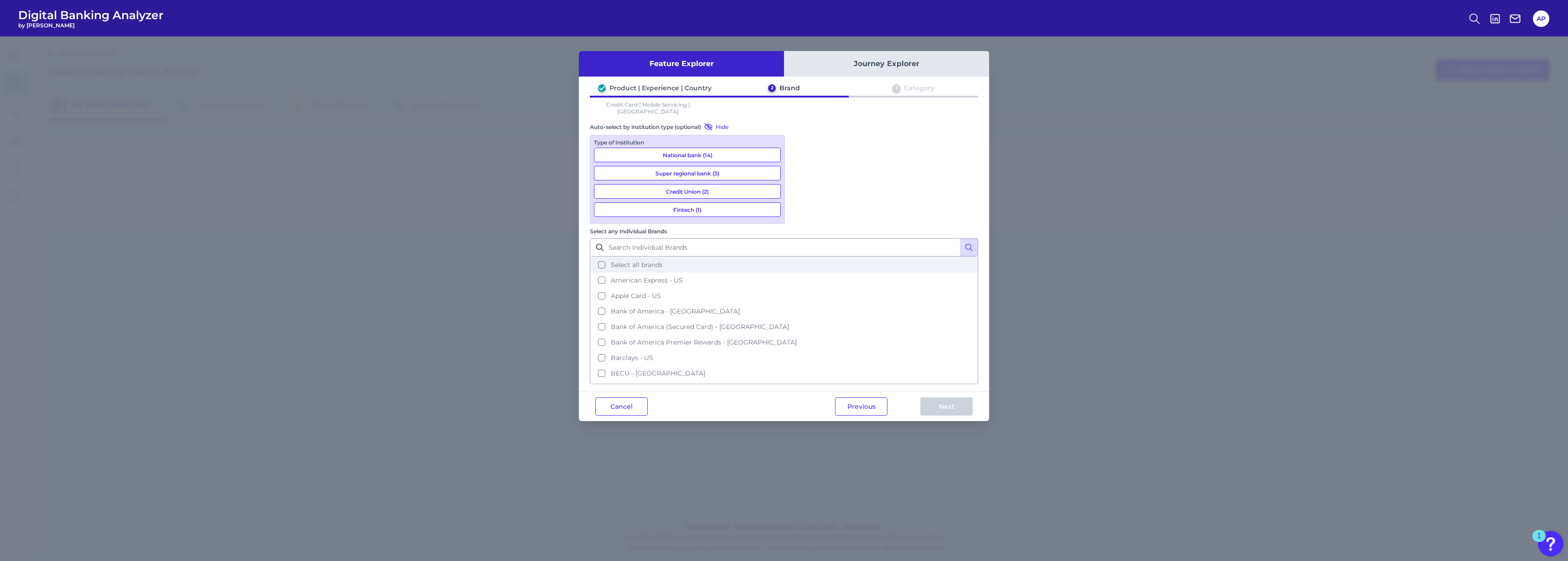
click at [663, 261] on span "Select all brands" at bounding box center [637, 265] width 52 height 8
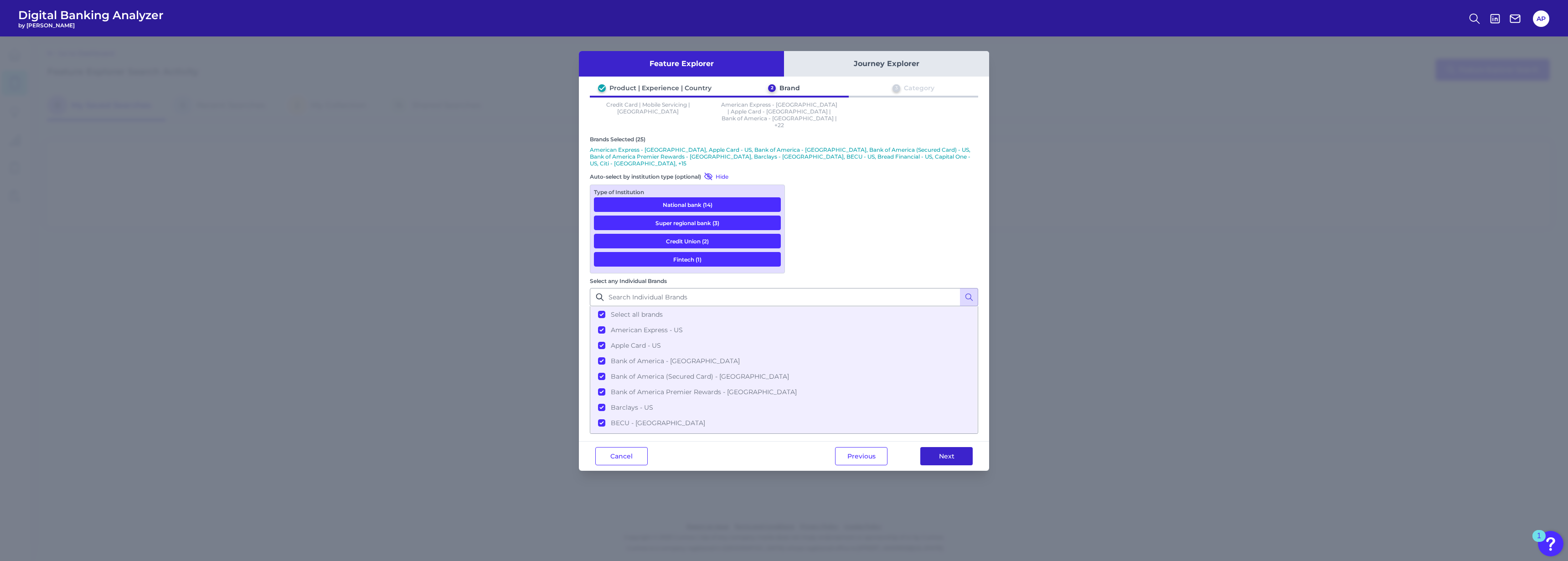
click at [731, 448] on button "Next" at bounding box center [947, 456] width 53 height 18
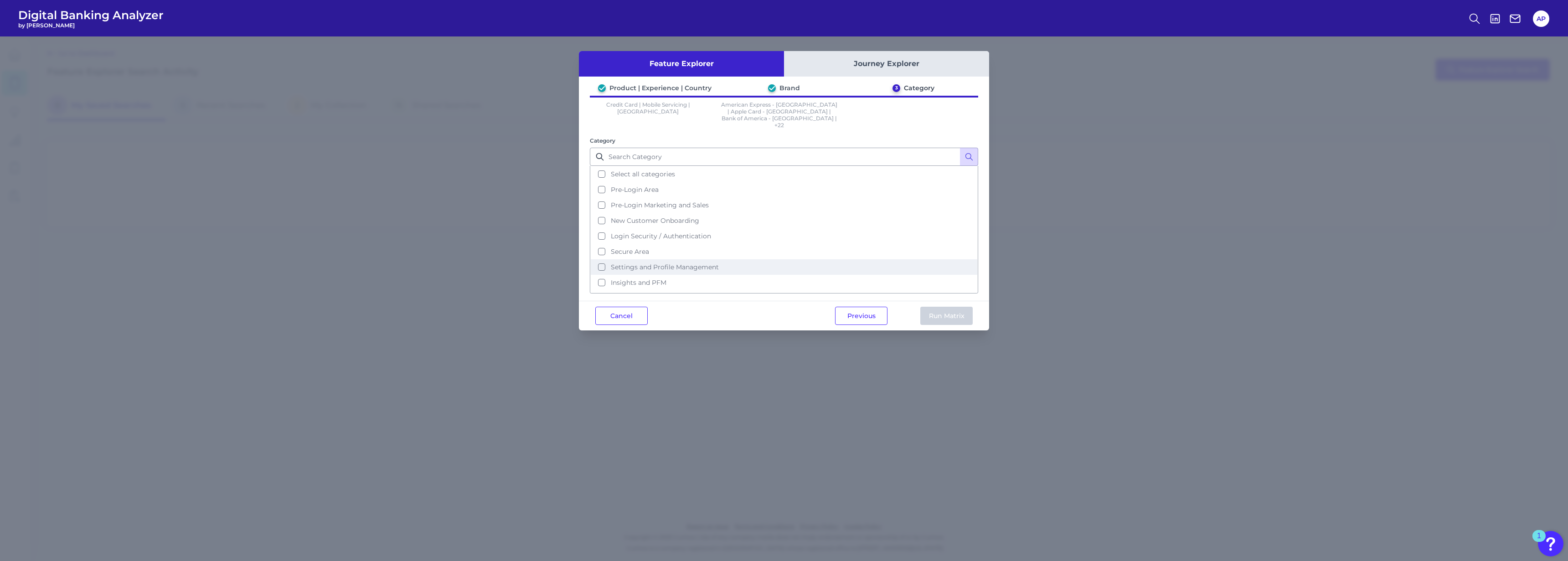
click at [646, 263] on span "Settings and Profile Management" at bounding box center [665, 267] width 108 height 8
click at [731, 307] on button "Run Matrix" at bounding box center [947, 316] width 53 height 18
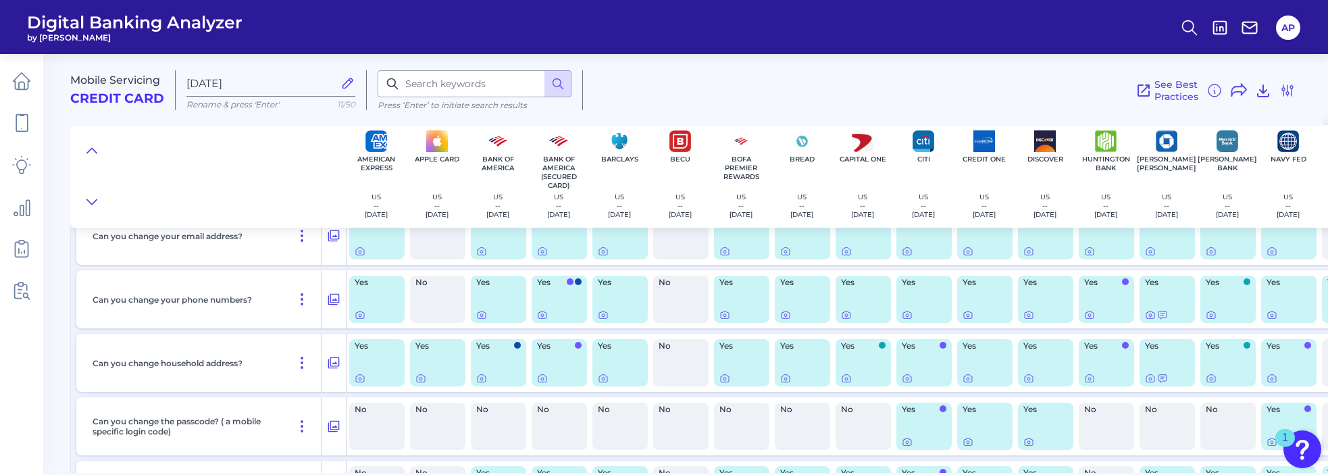
scroll to position [66, 0]
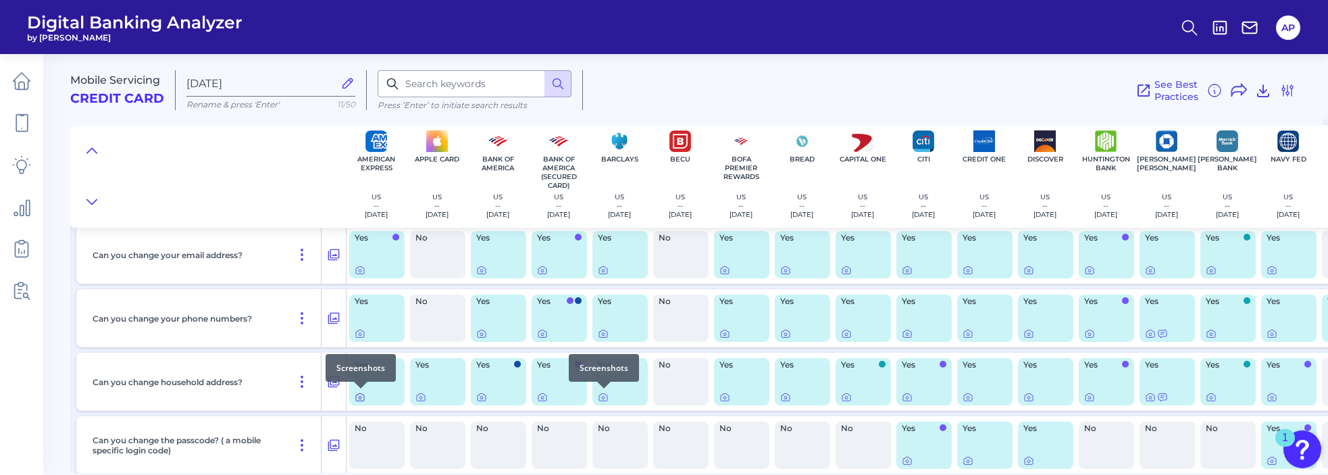
click at [359, 398] on icon at bounding box center [360, 397] width 11 height 11
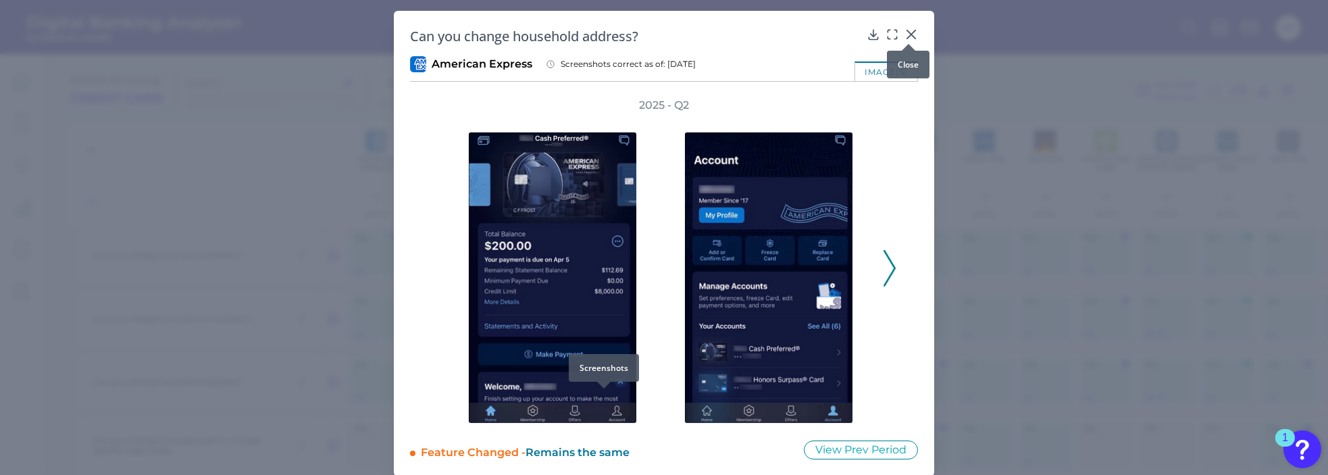
click at [908, 31] on icon at bounding box center [911, 35] width 14 height 14
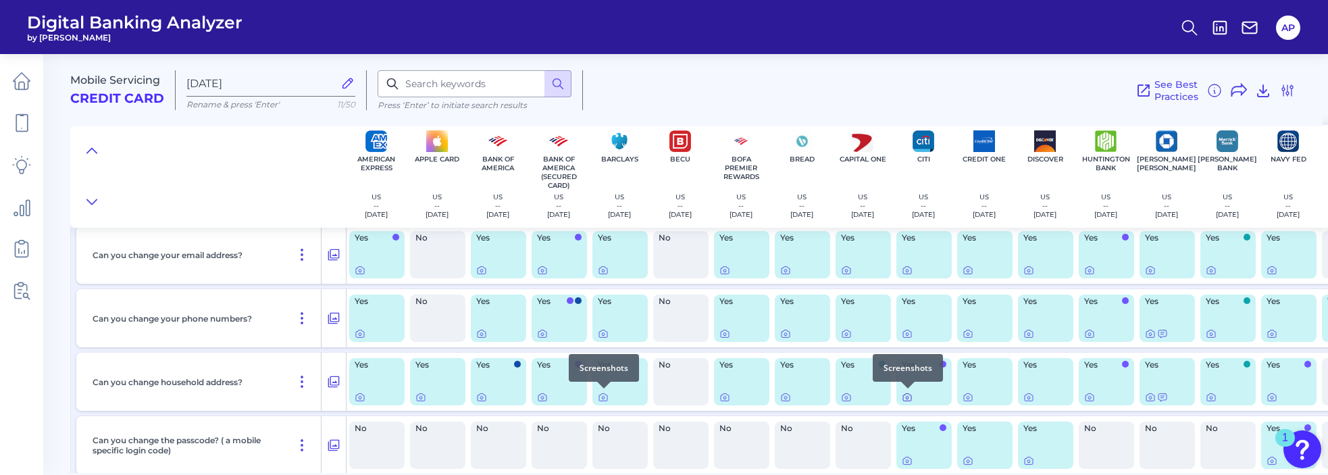
click at [908, 397] on icon at bounding box center [907, 397] width 11 height 11
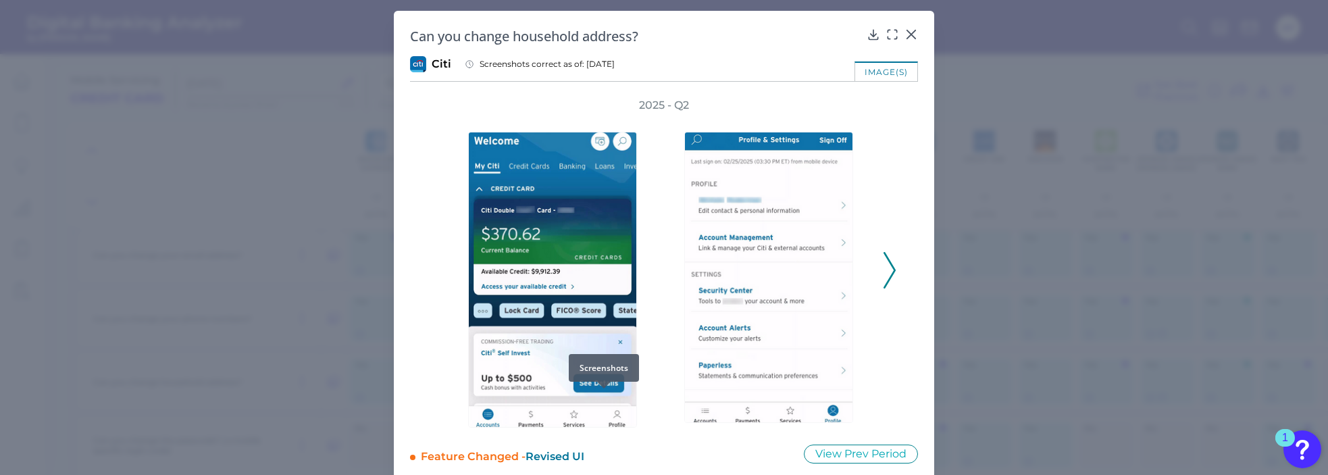
click at [894, 272] on div "2025 - Q2" at bounding box center [664, 263] width 508 height 330
click at [890, 274] on polyline at bounding box center [889, 270] width 10 height 34
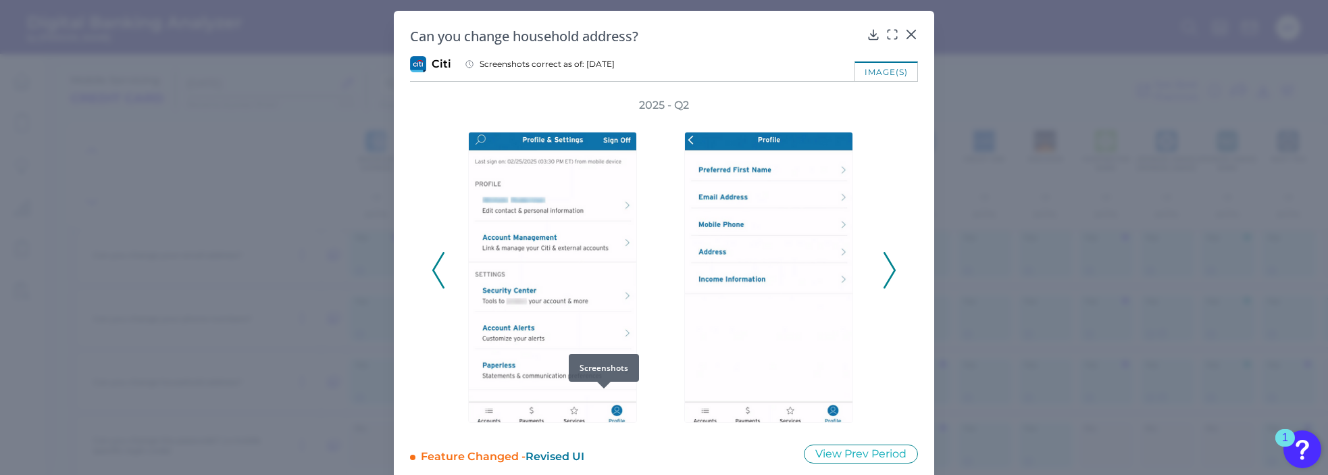
click at [890, 274] on polyline at bounding box center [889, 270] width 10 height 34
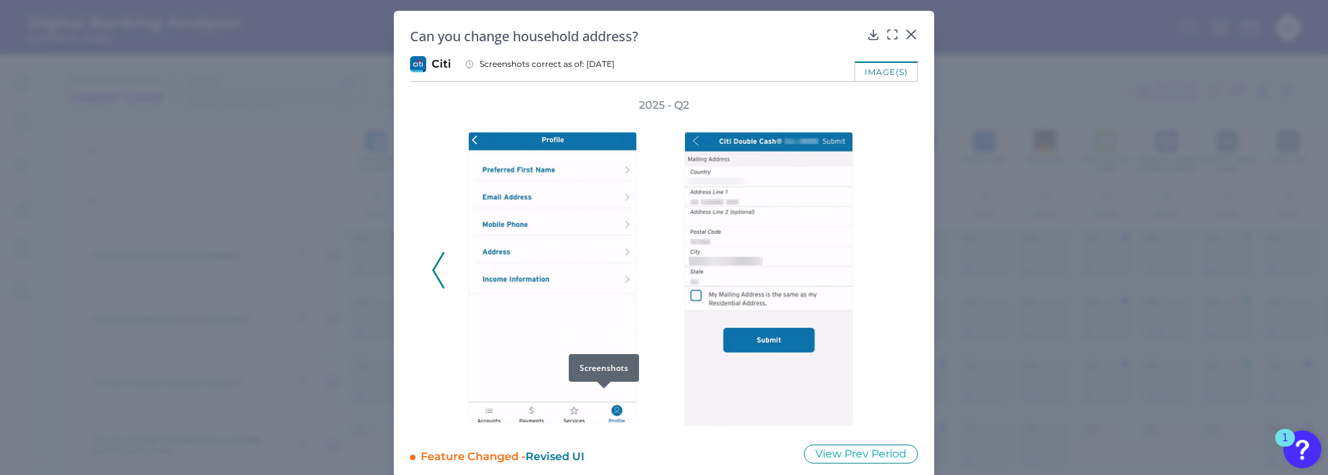
click at [890, 274] on div "2025 - Q2" at bounding box center [664, 263] width 465 height 330
click at [910, 30] on icon at bounding box center [911, 35] width 14 height 14
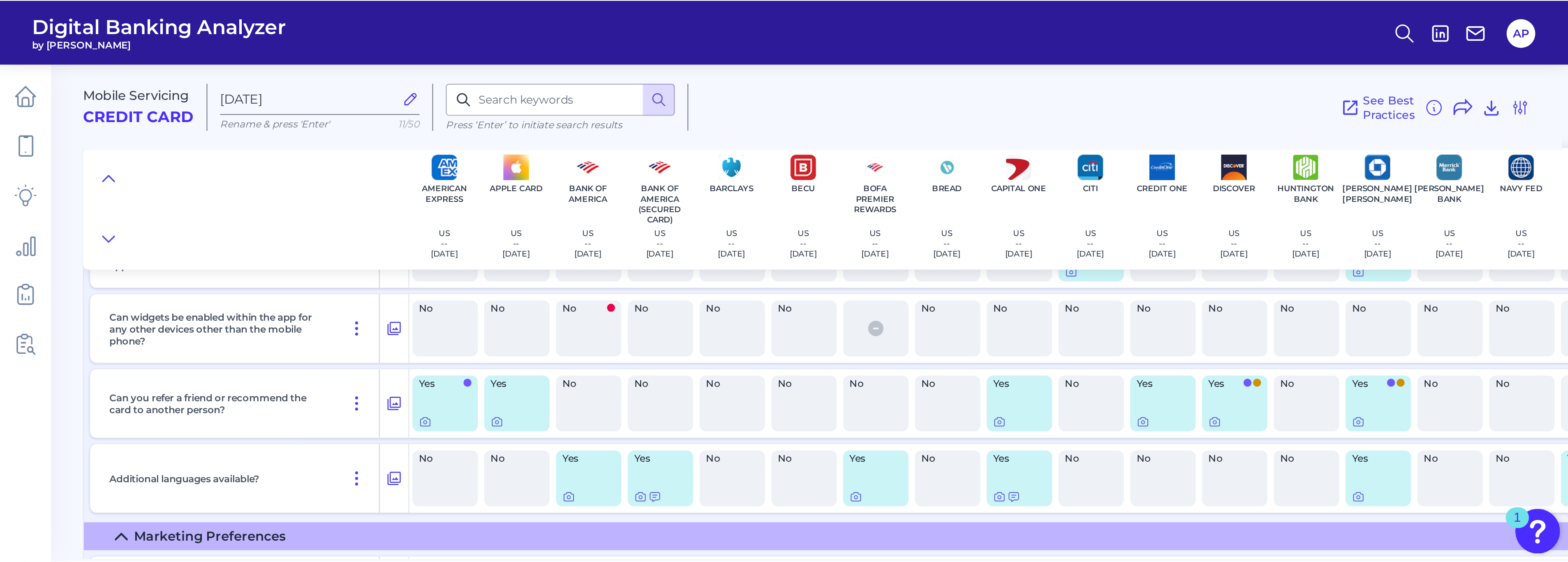
scroll to position [413, 0]
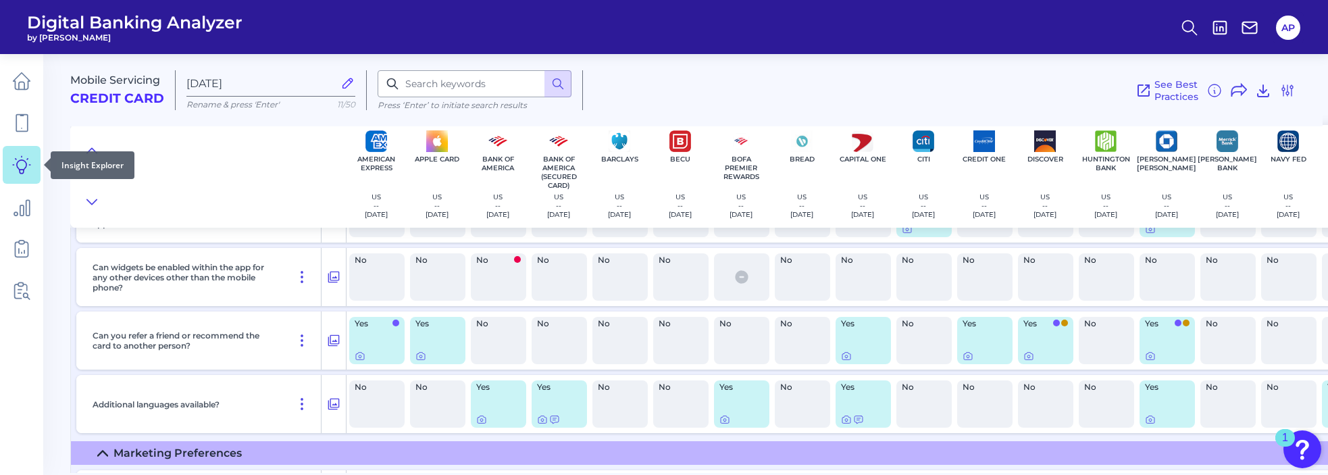
click at [23, 165] on icon at bounding box center [21, 164] width 19 height 19
